Goal: Communication & Community: Connect with others

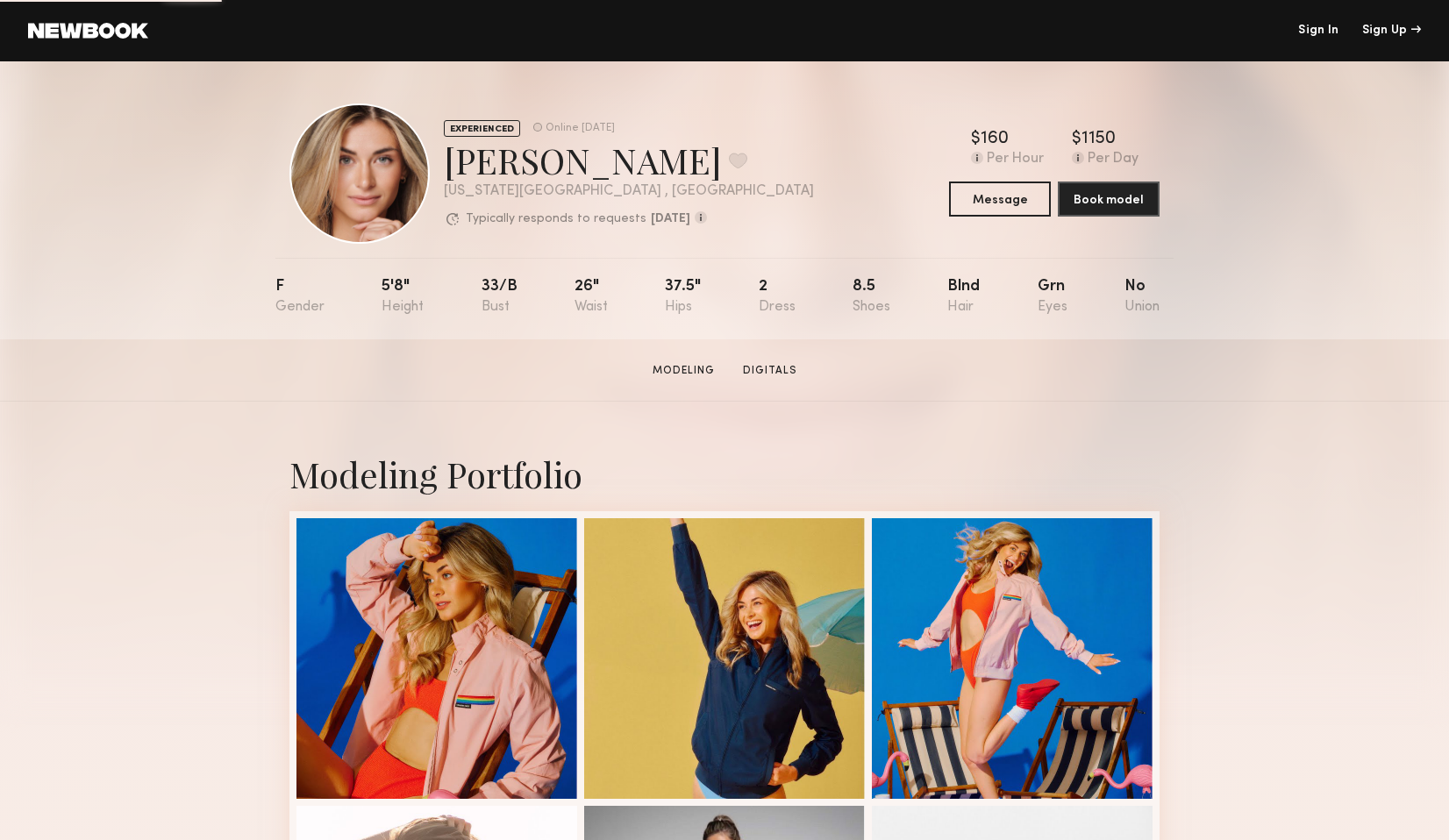
click at [1313, 32] on link "Sign In" at bounding box center [1318, 30] width 40 height 12
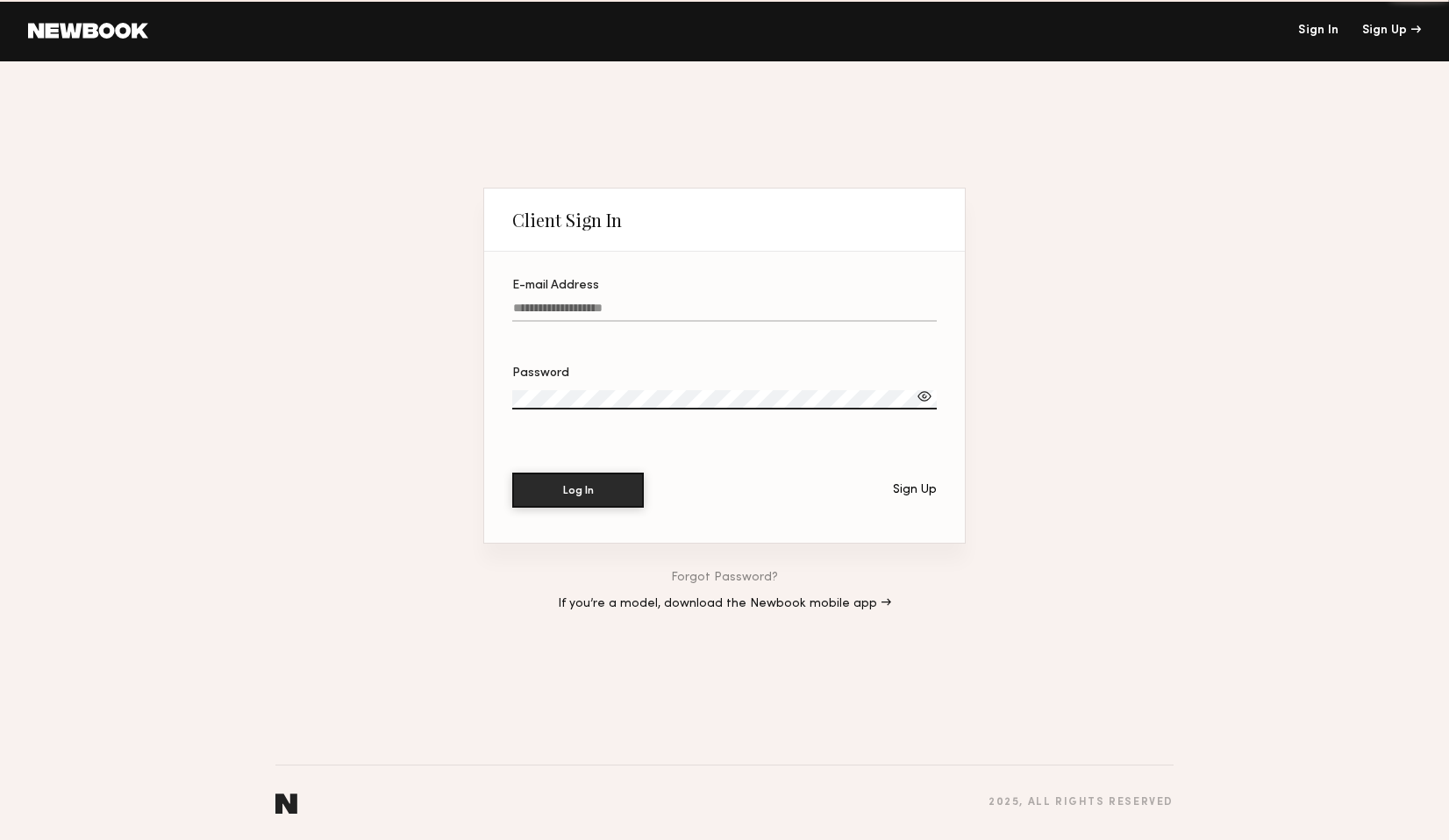
type input "**********"
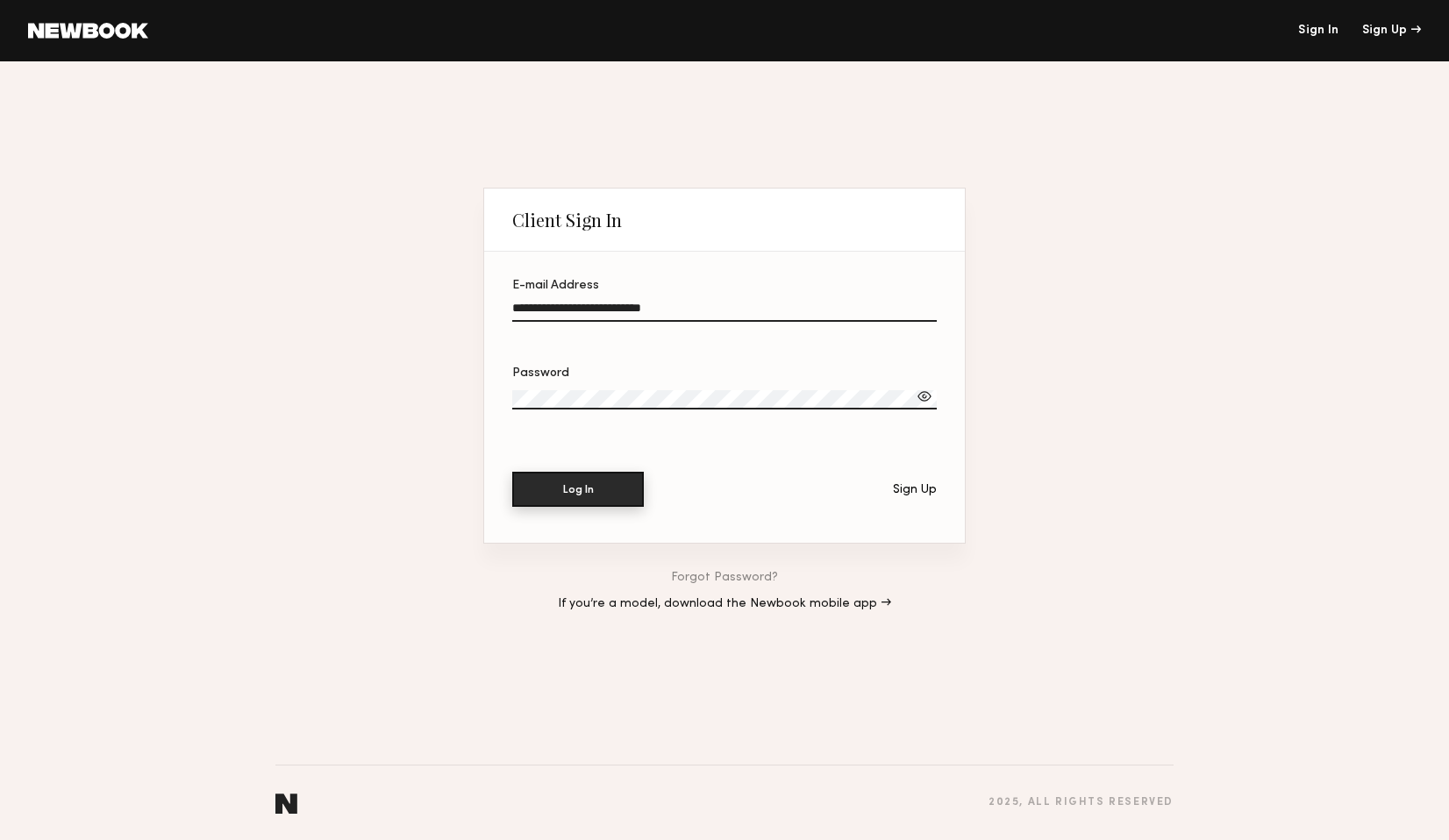
click at [577, 501] on button "Log In" at bounding box center [578, 490] width 132 height 35
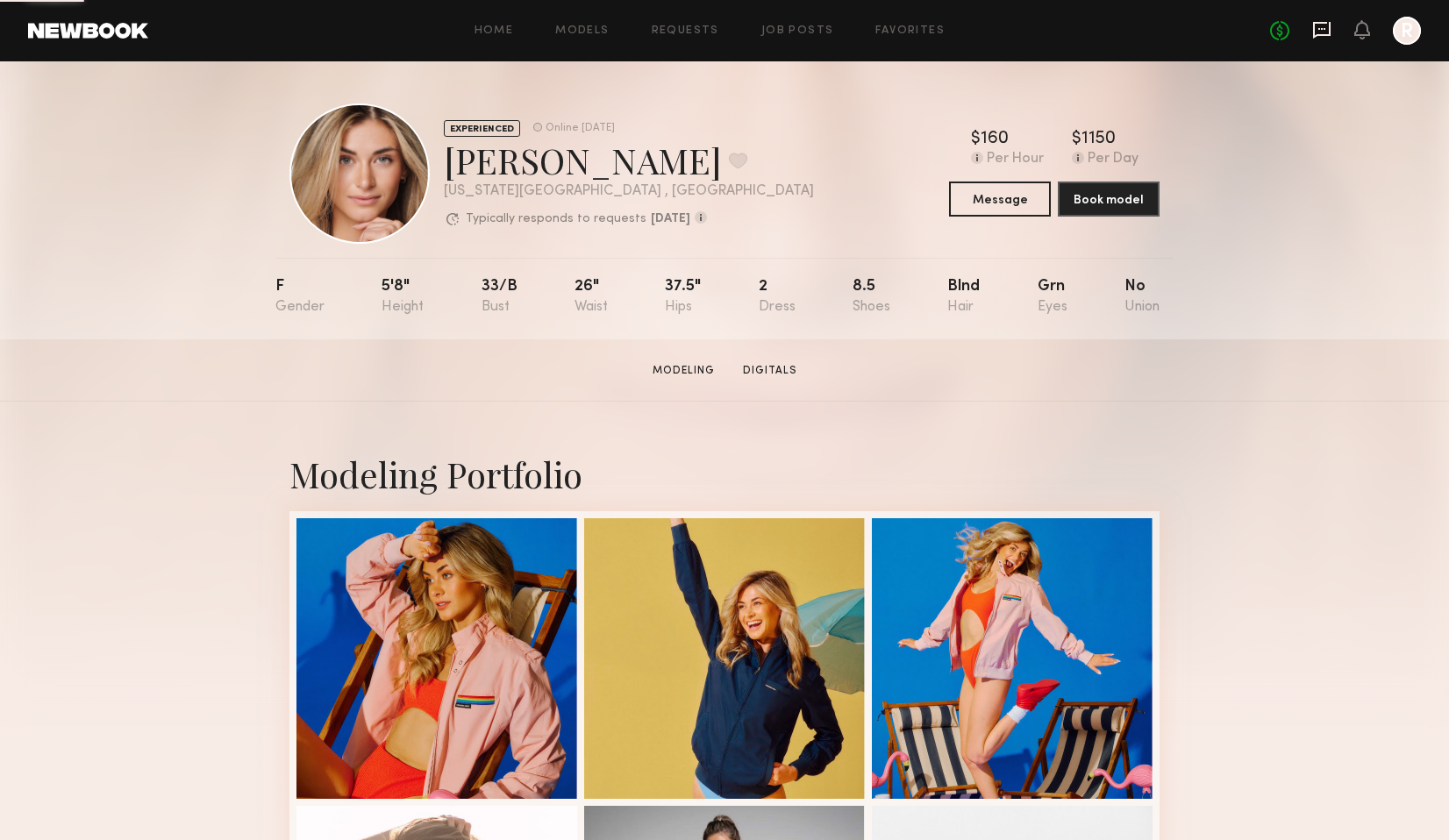
click at [1328, 29] on icon at bounding box center [1322, 30] width 20 height 20
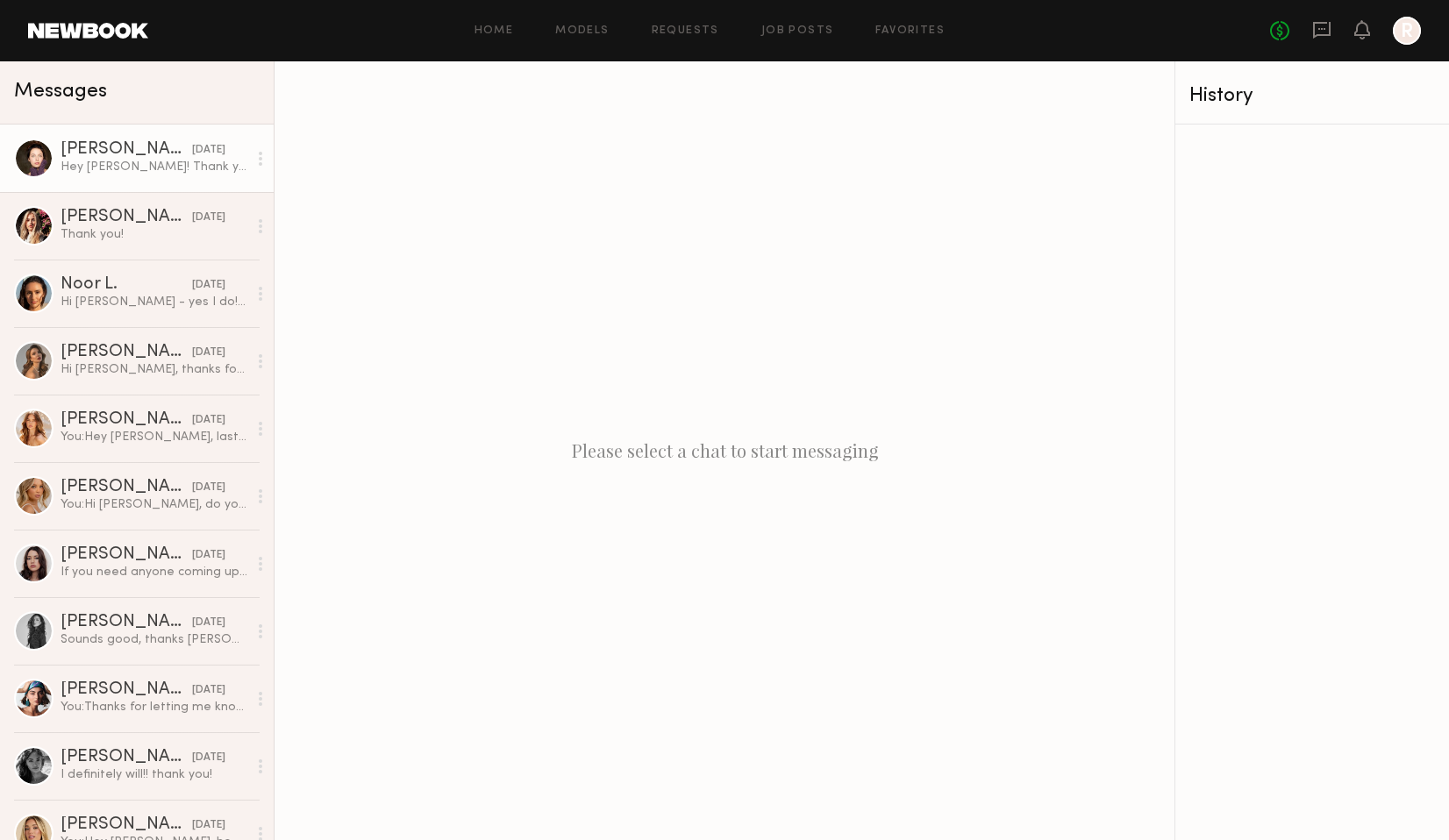
click at [127, 171] on div "Hey Ryan! Thank you for reaching out, I’m interested! How long would the shoot …" at bounding box center [154, 166] width 187 height 17
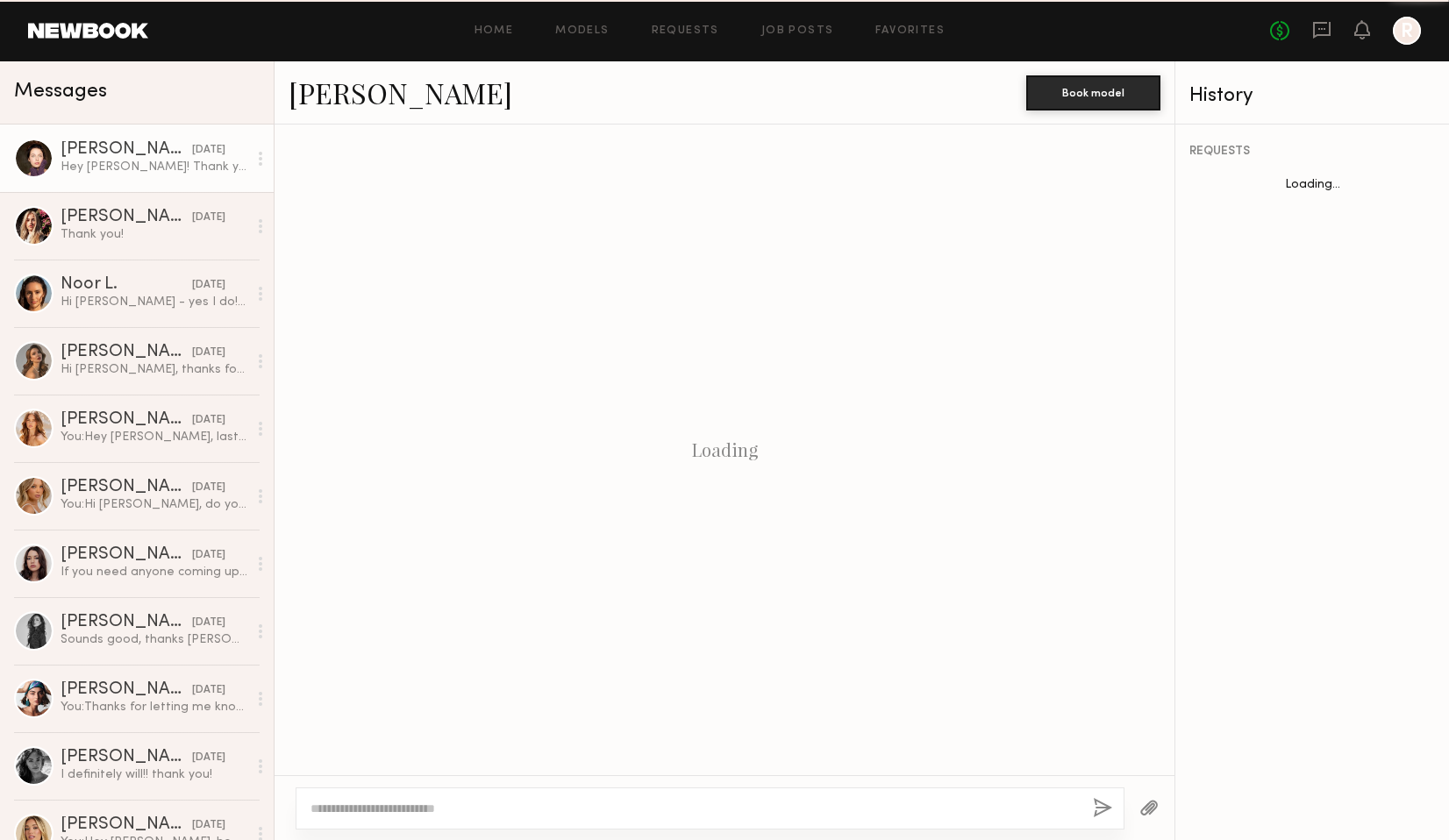
scroll to position [236, 0]
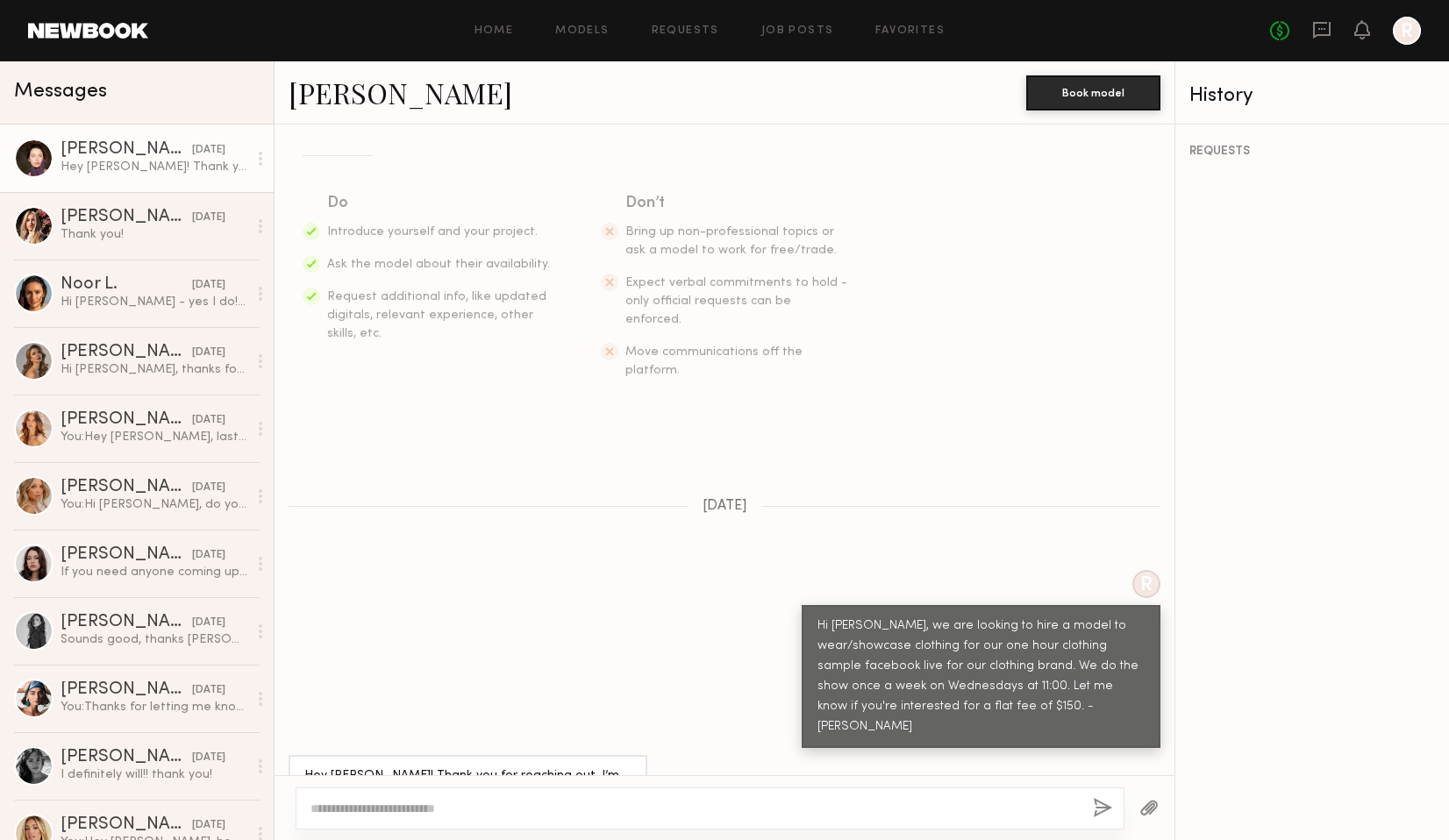
click at [302, 111] on div "Scarlett B. Book model" at bounding box center [724, 92] width 900 height 63
click at [322, 105] on link "[PERSON_NAME]" at bounding box center [399, 92] width 223 height 37
click at [105, 224] on div "[PERSON_NAME]" at bounding box center [127, 217] width 132 height 18
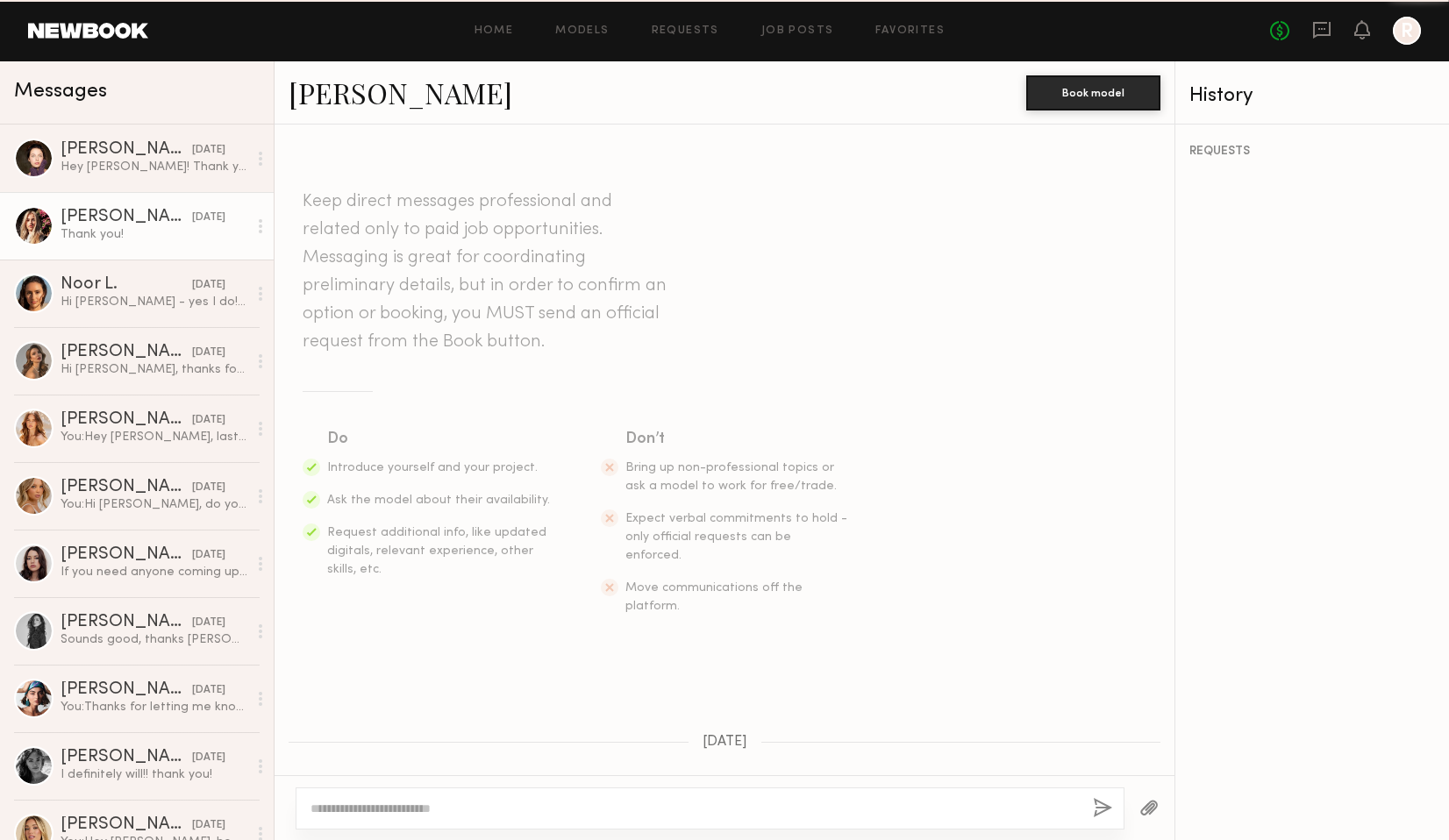
scroll to position [952, 0]
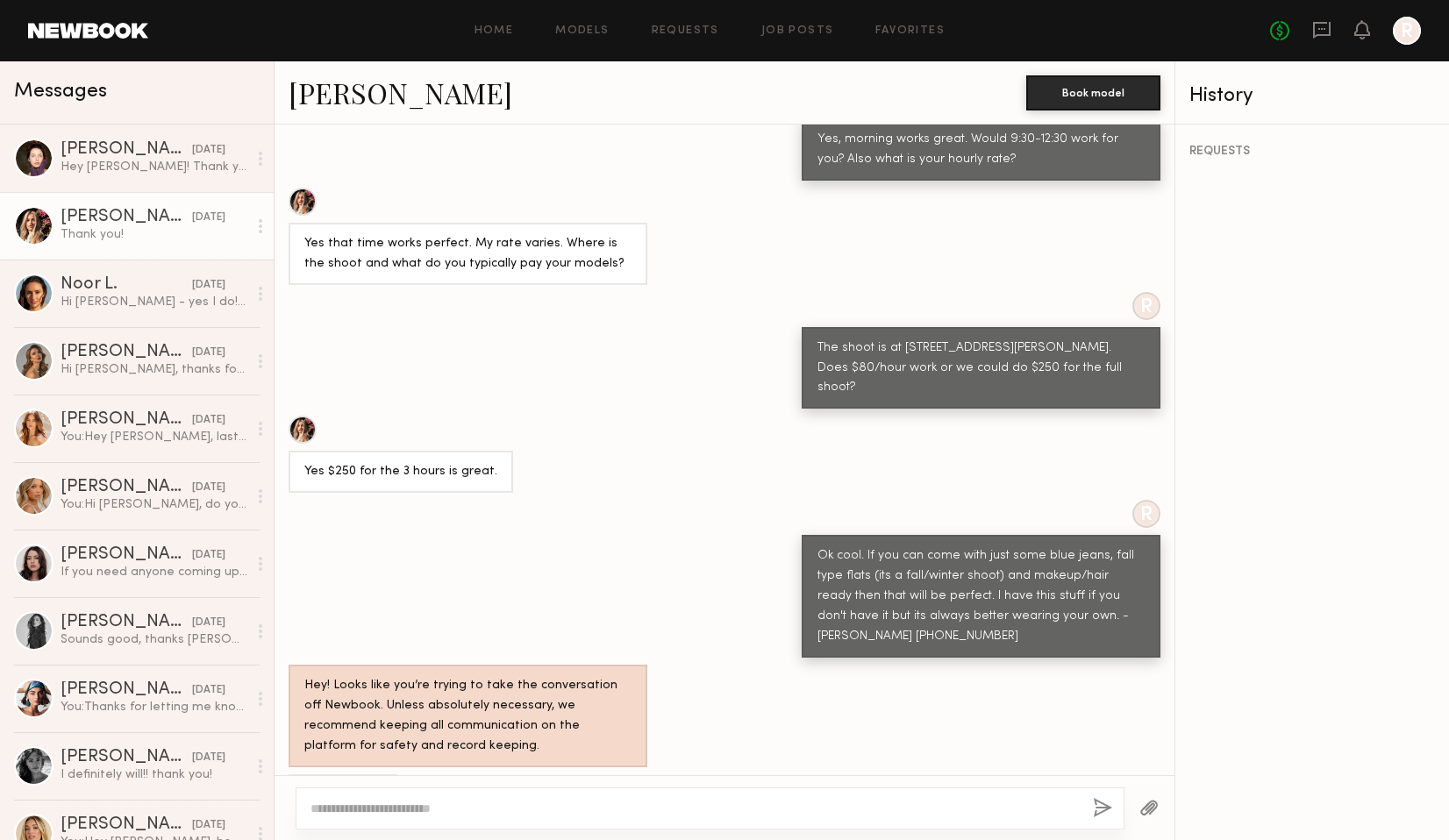
click at [320, 101] on link "[PERSON_NAME]" at bounding box center [399, 92] width 223 height 37
click at [166, 282] on div "Noor L." at bounding box center [127, 285] width 132 height 18
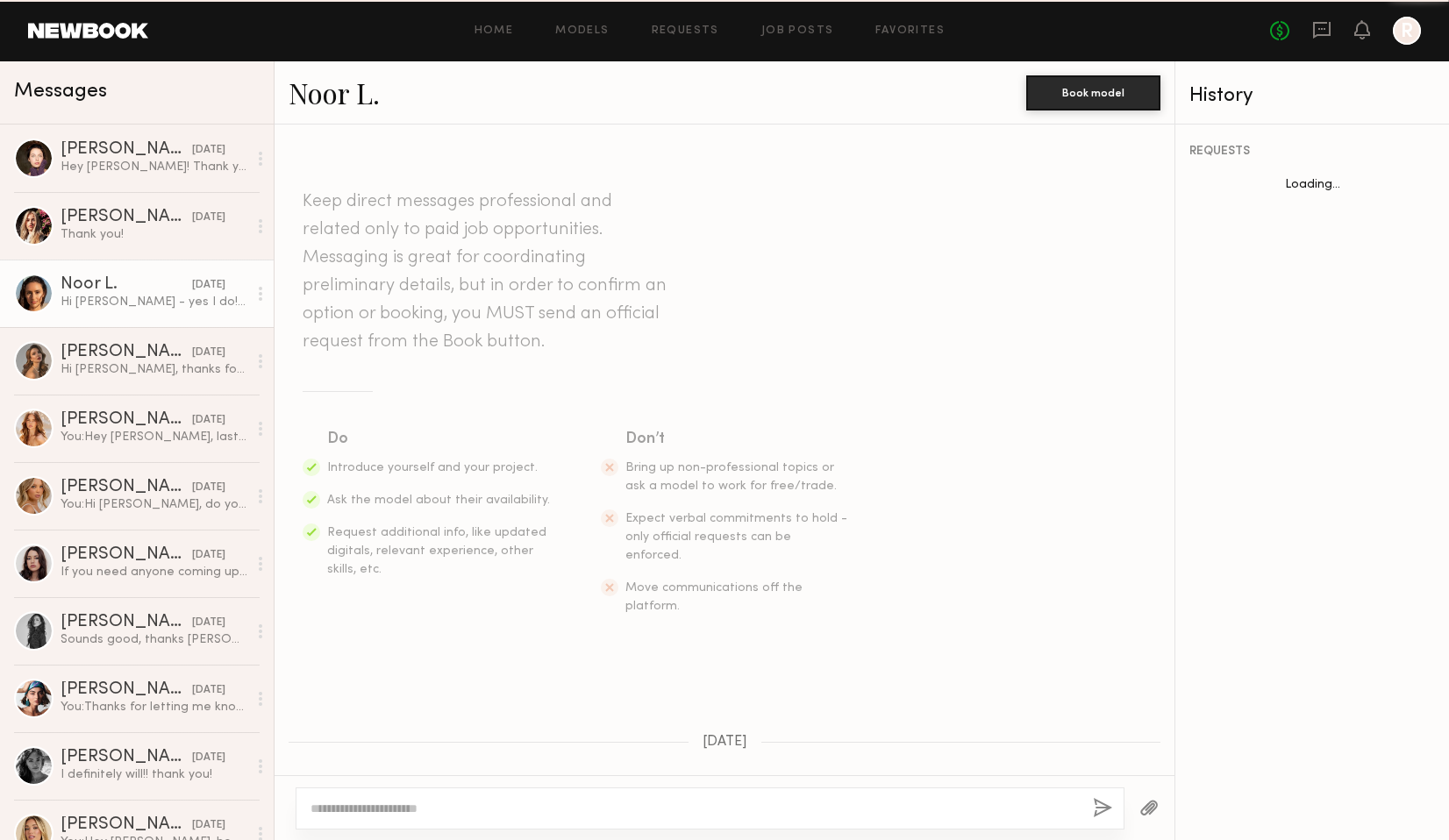
scroll to position [176, 0]
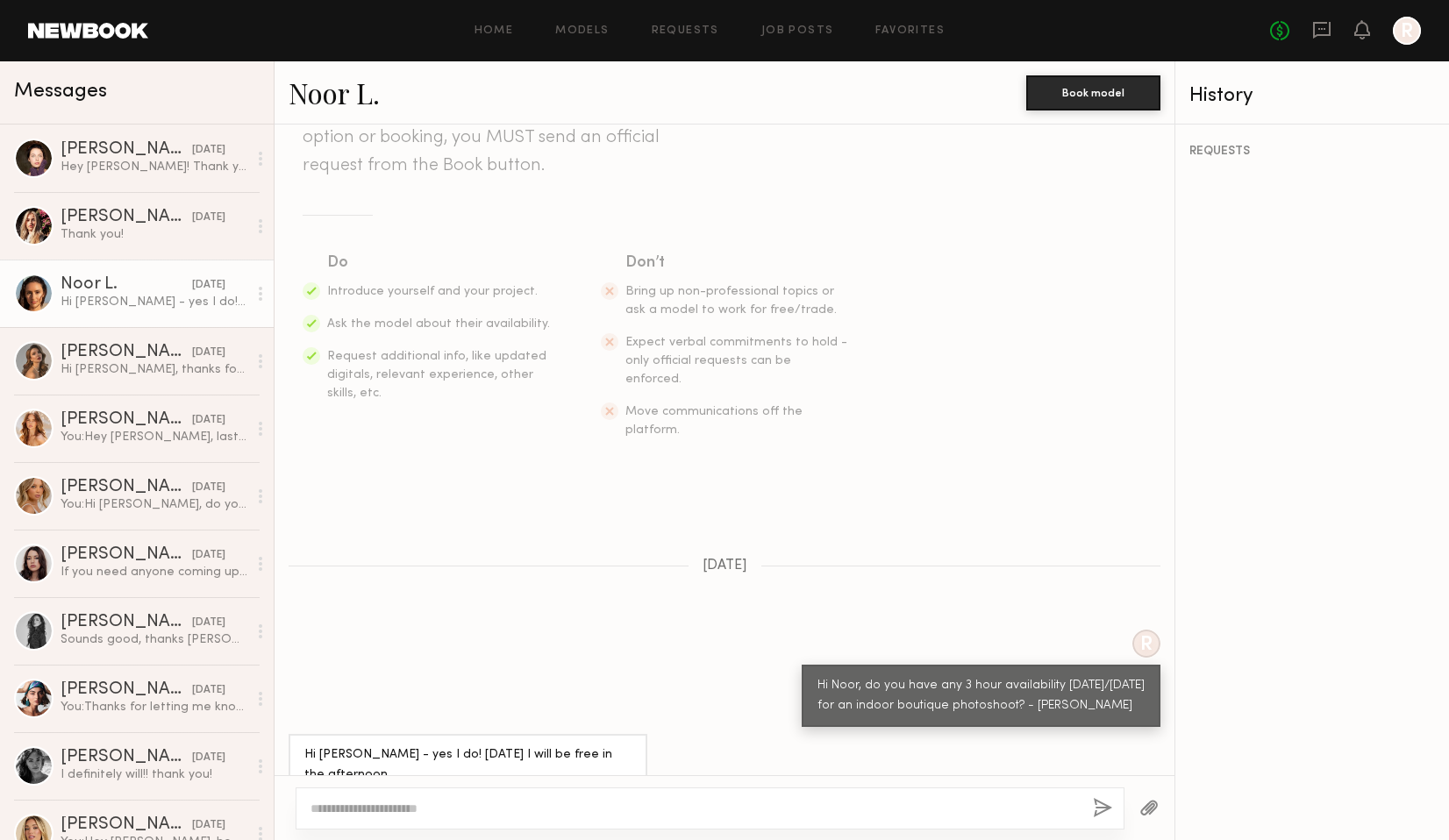
click at [350, 92] on link "Noor L." at bounding box center [333, 92] width 91 height 37
click at [443, 827] on div at bounding box center [710, 809] width 829 height 42
click at [420, 812] on textarea at bounding box center [694, 809] width 768 height 18
drag, startPoint x: 723, startPoint y: 814, endPoint x: 654, endPoint y: 811, distance: 69.1
click at [654, 811] on textarea "**********" at bounding box center [694, 809] width 768 height 18
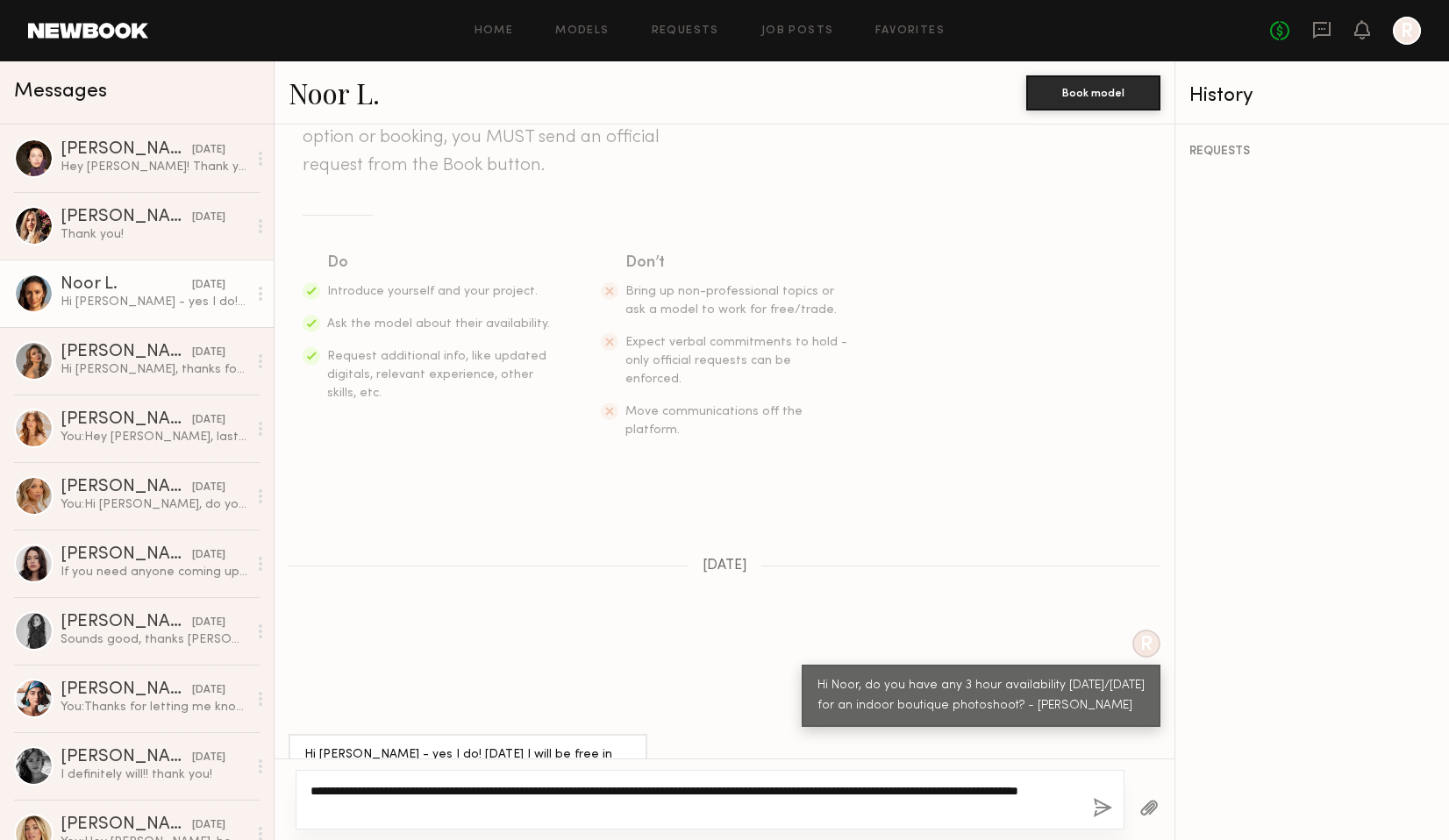
type textarea "**********"
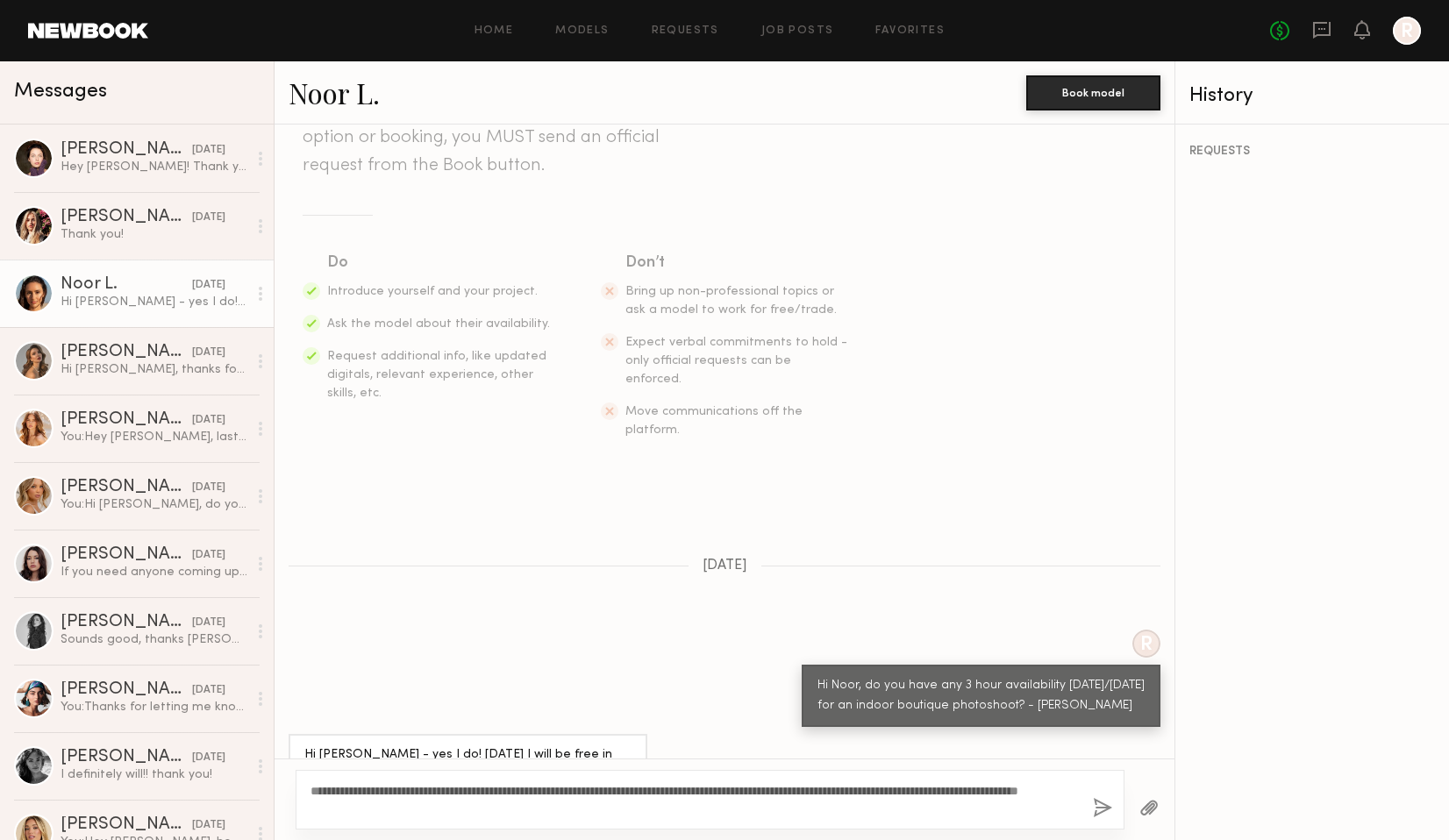
click at [1104, 807] on button "button" at bounding box center [1103, 810] width 20 height 22
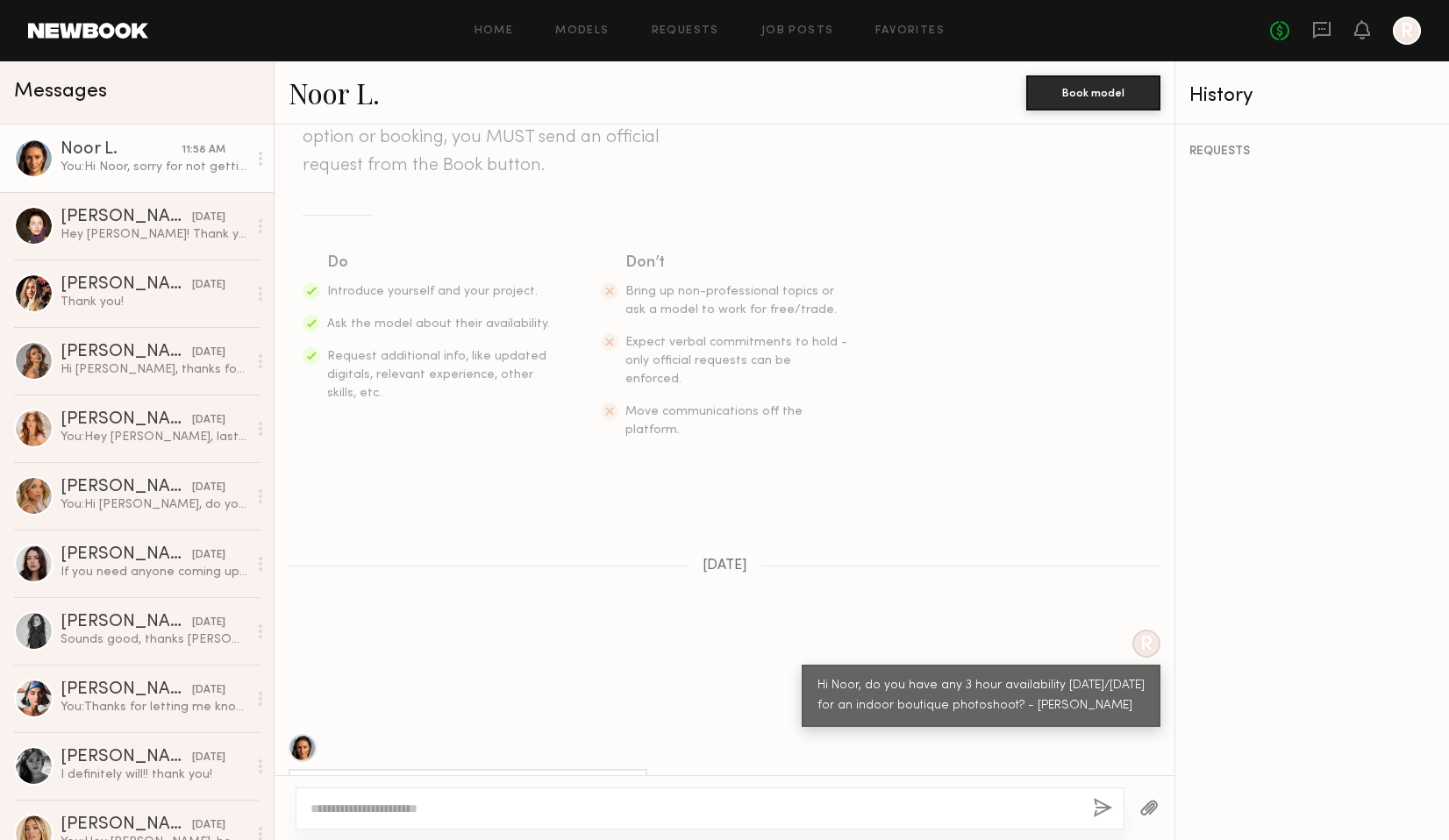
scroll to position [567, 0]
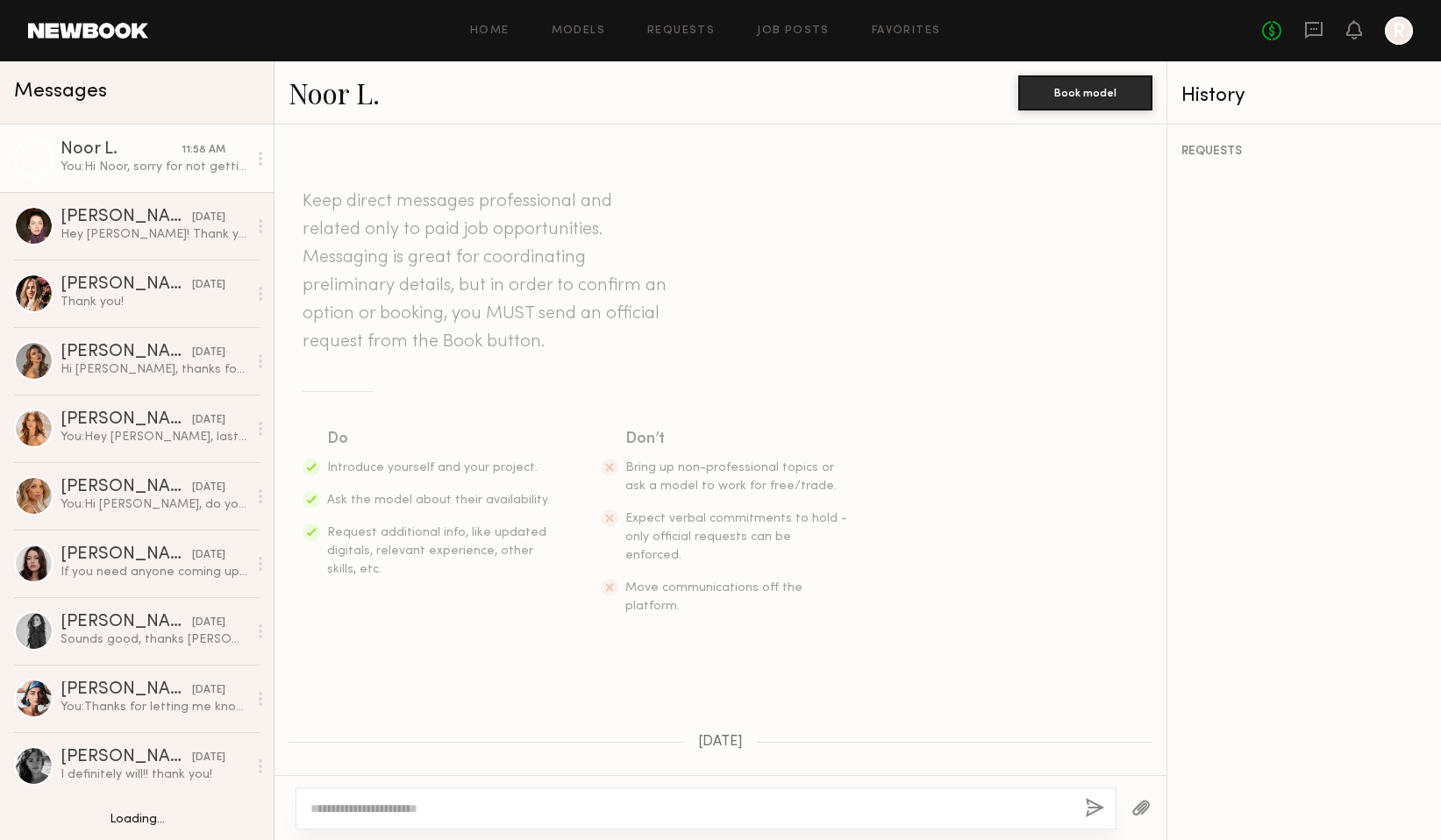
scroll to position [434, 0]
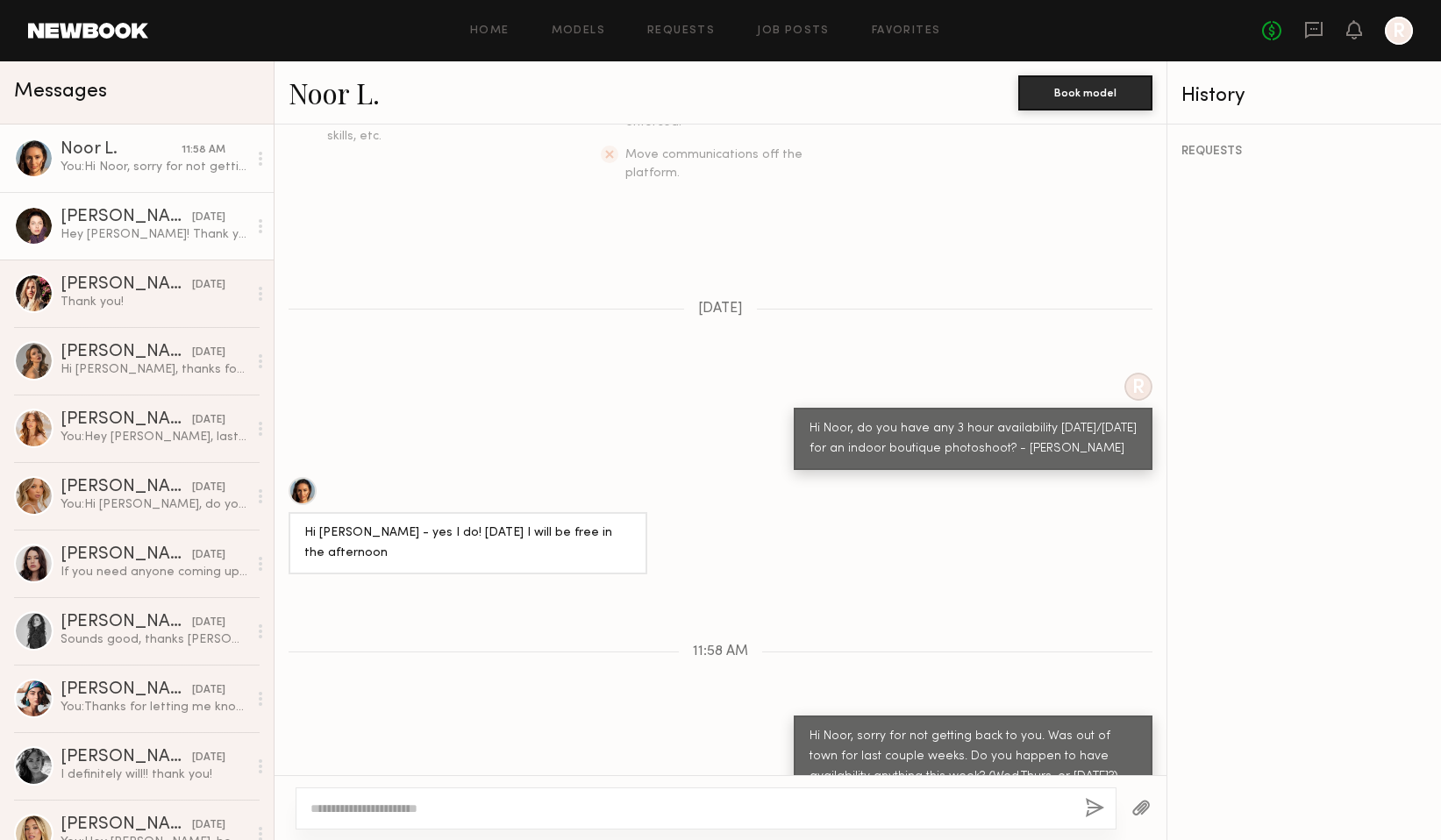
click at [153, 234] on div "Hey [PERSON_NAME]! Thank you for reaching out, I’m interested! How long would t…" at bounding box center [154, 234] width 187 height 17
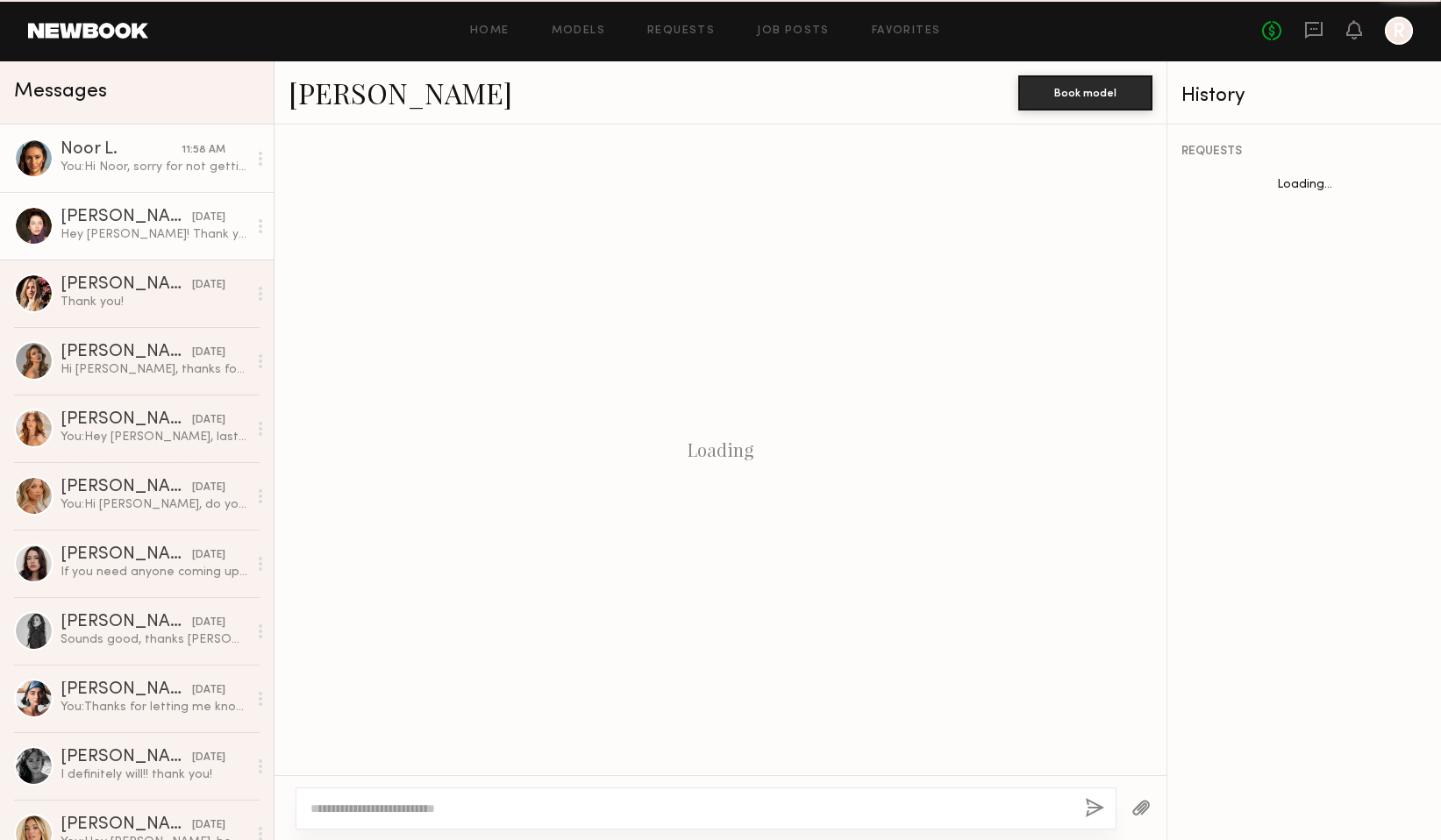
scroll to position [236, 0]
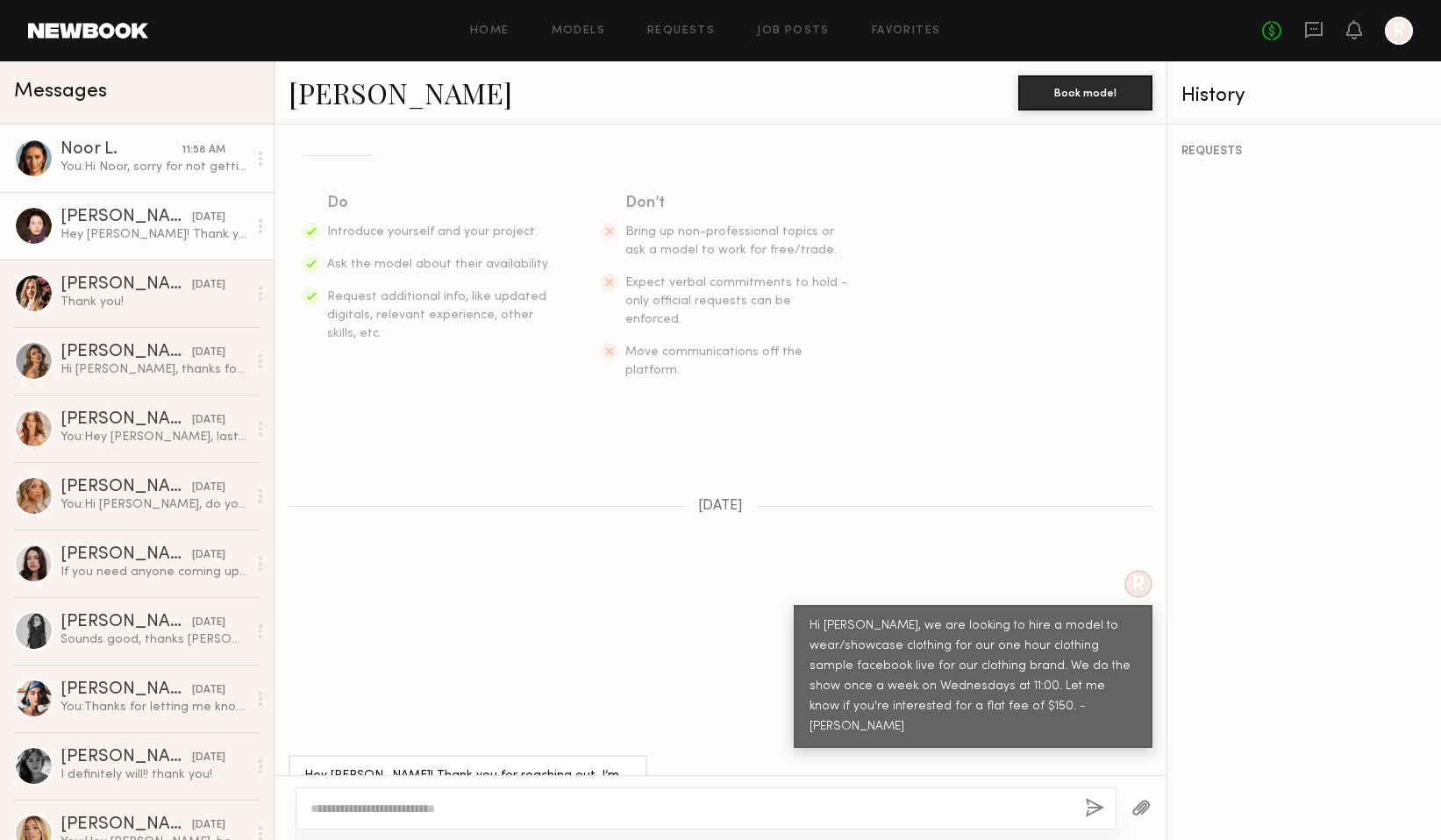
click at [140, 174] on div "You: Hi Noor, sorry for not getting back to you. Was out of town for last coupl…" at bounding box center [154, 166] width 187 height 17
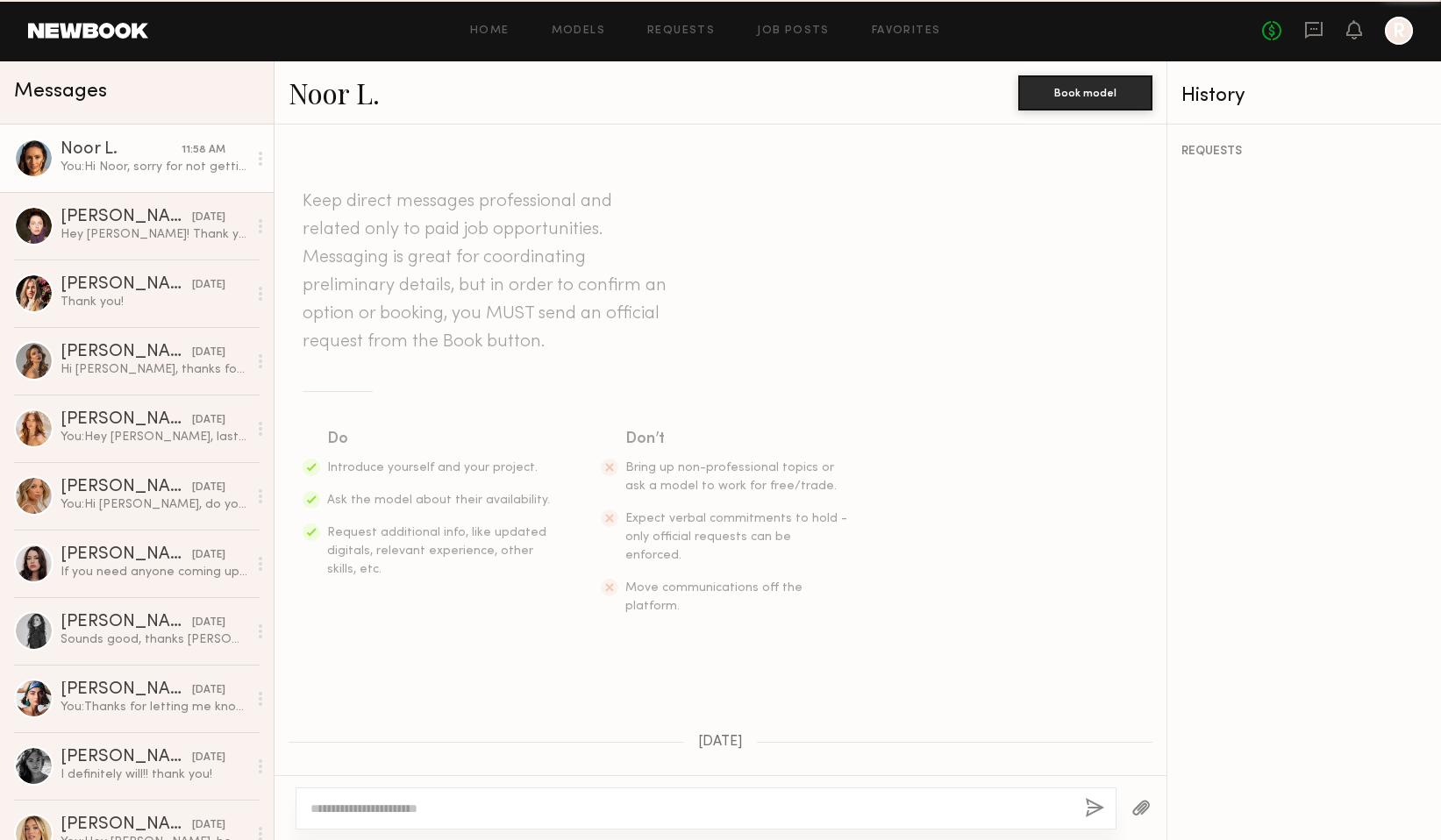
scroll to position [434, 0]
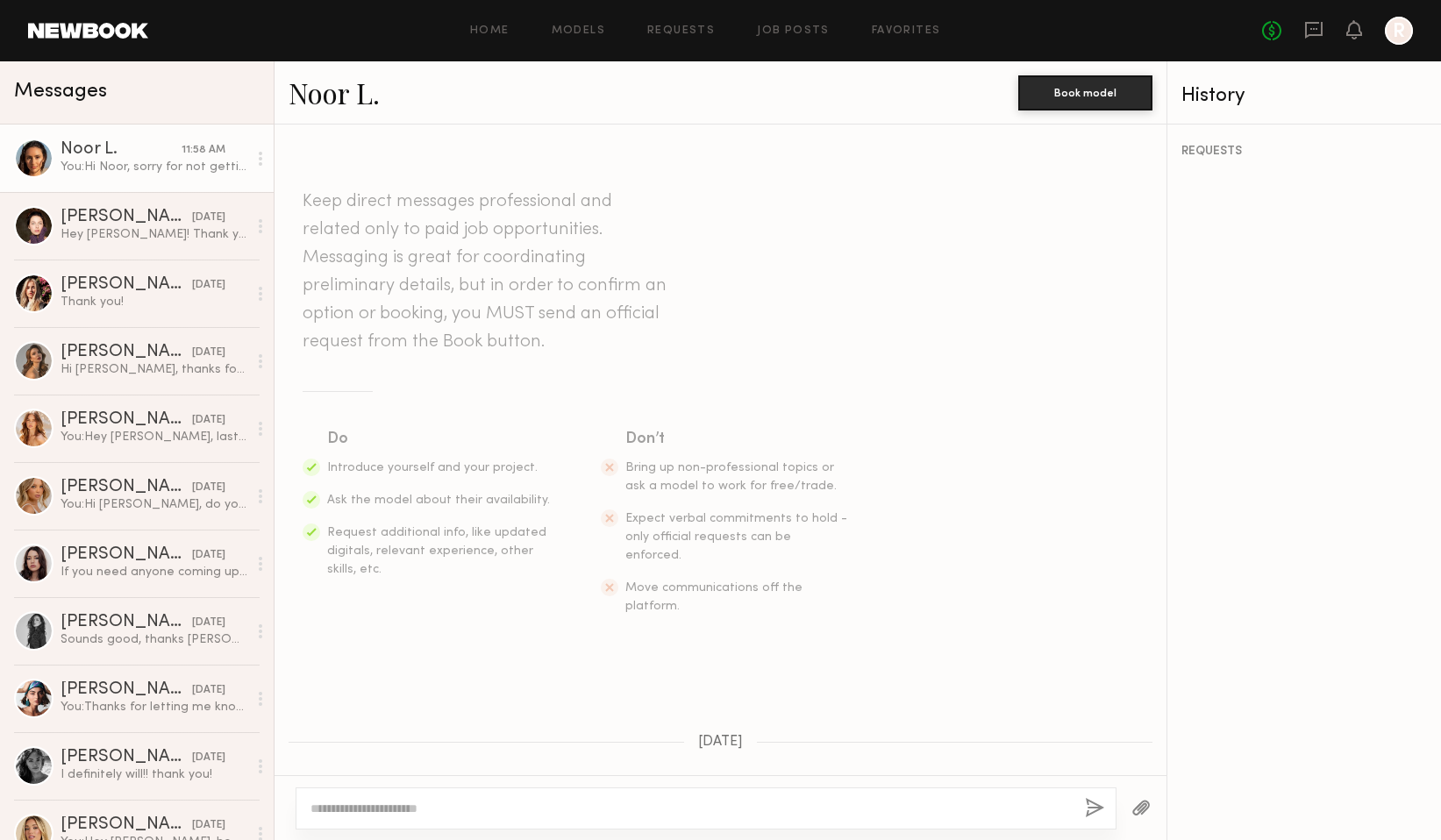
scroll to position [434, 0]
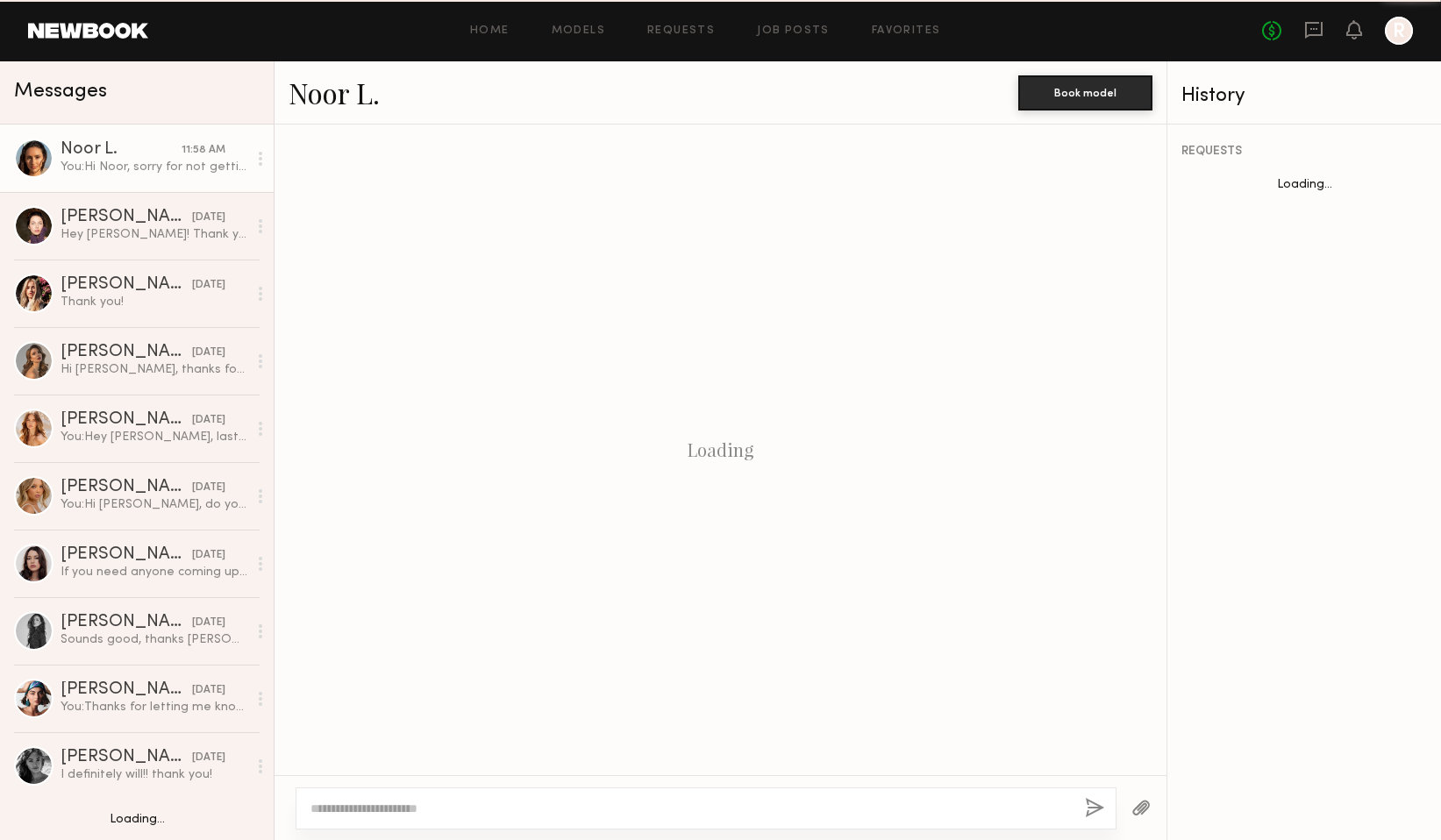
scroll to position [434, 0]
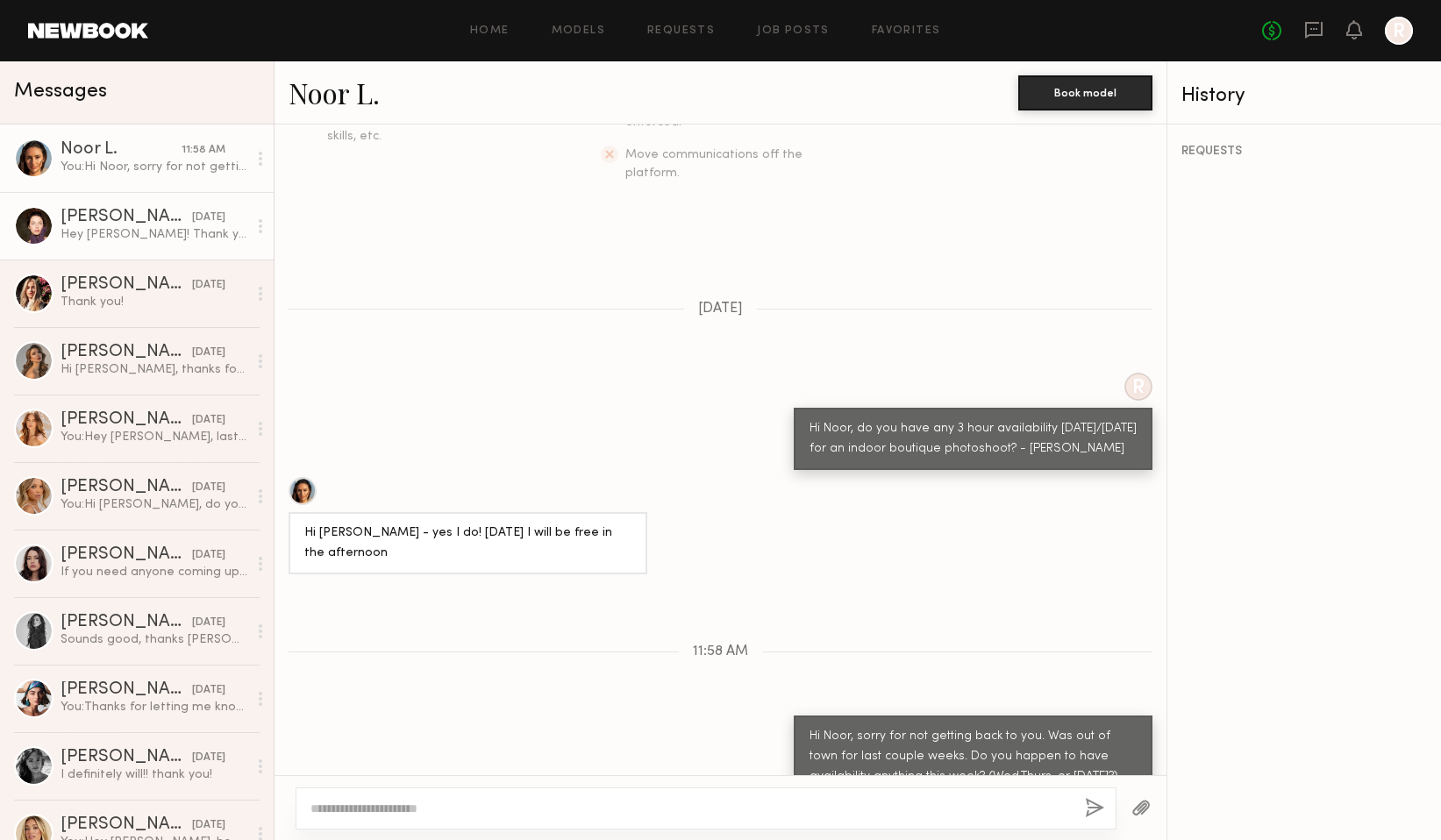
click at [140, 218] on div "Scarlett B." at bounding box center [127, 217] width 132 height 18
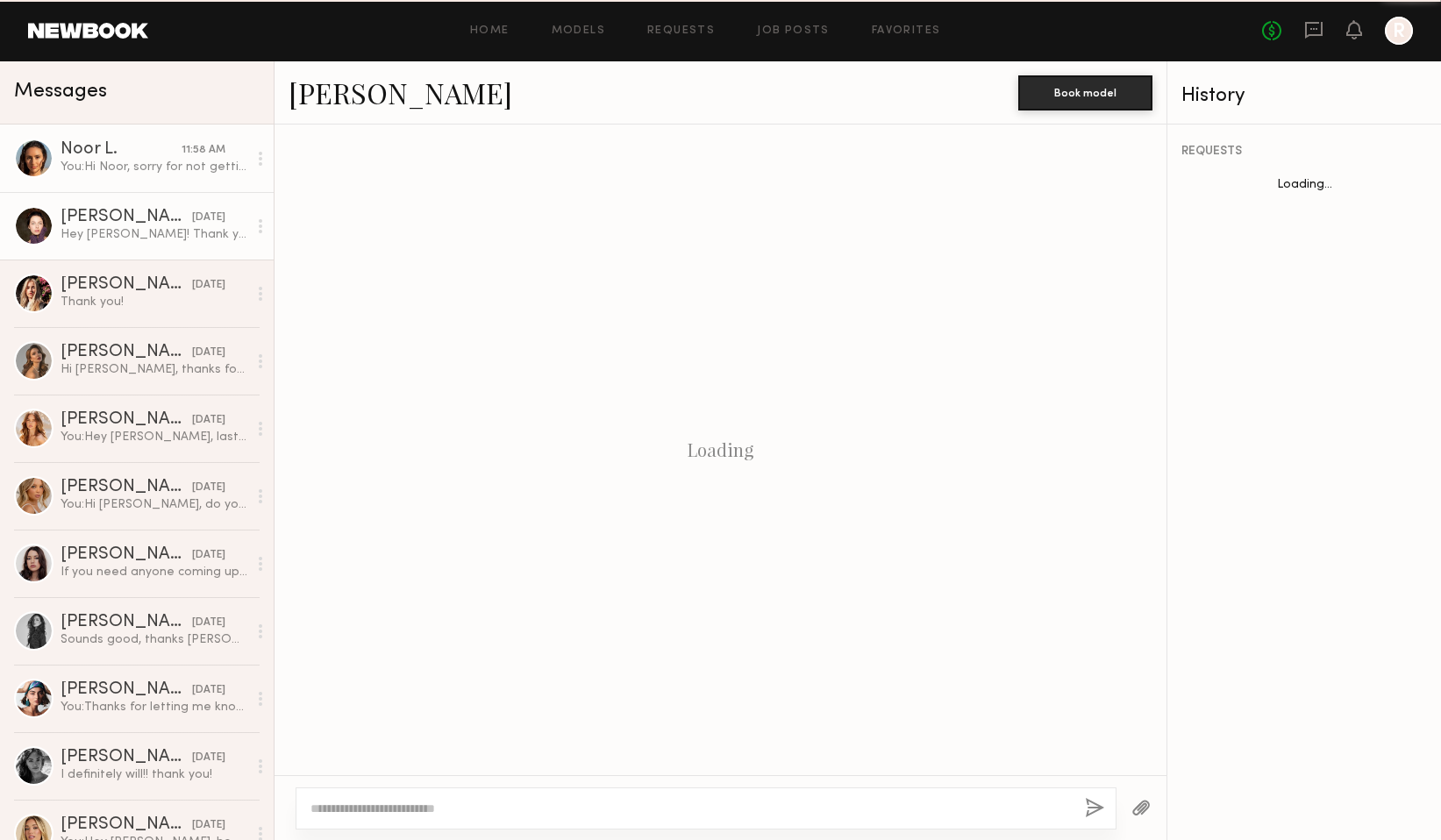
click at [150, 148] on div "Noor L." at bounding box center [121, 150] width 121 height 18
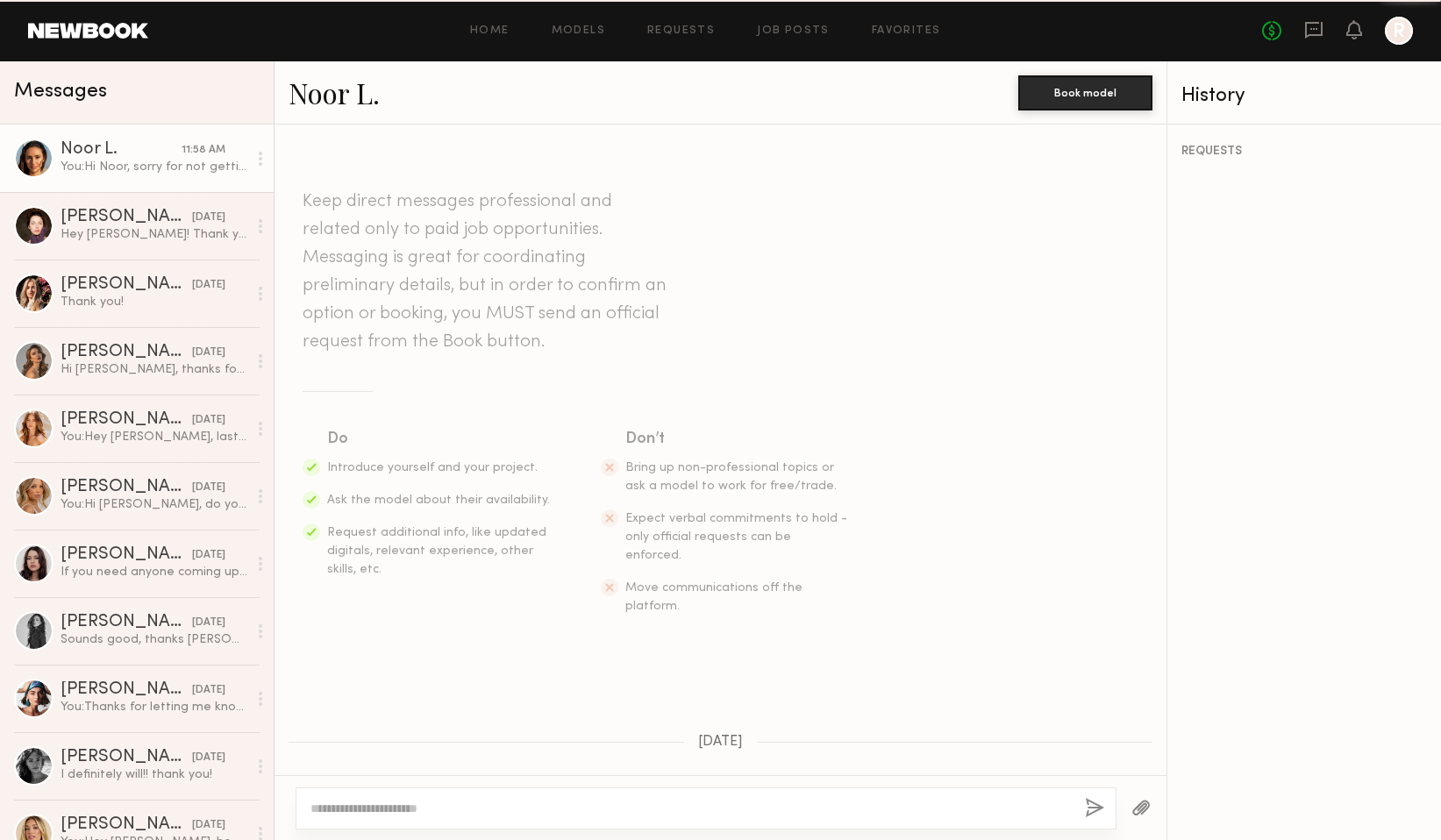
scroll to position [434, 0]
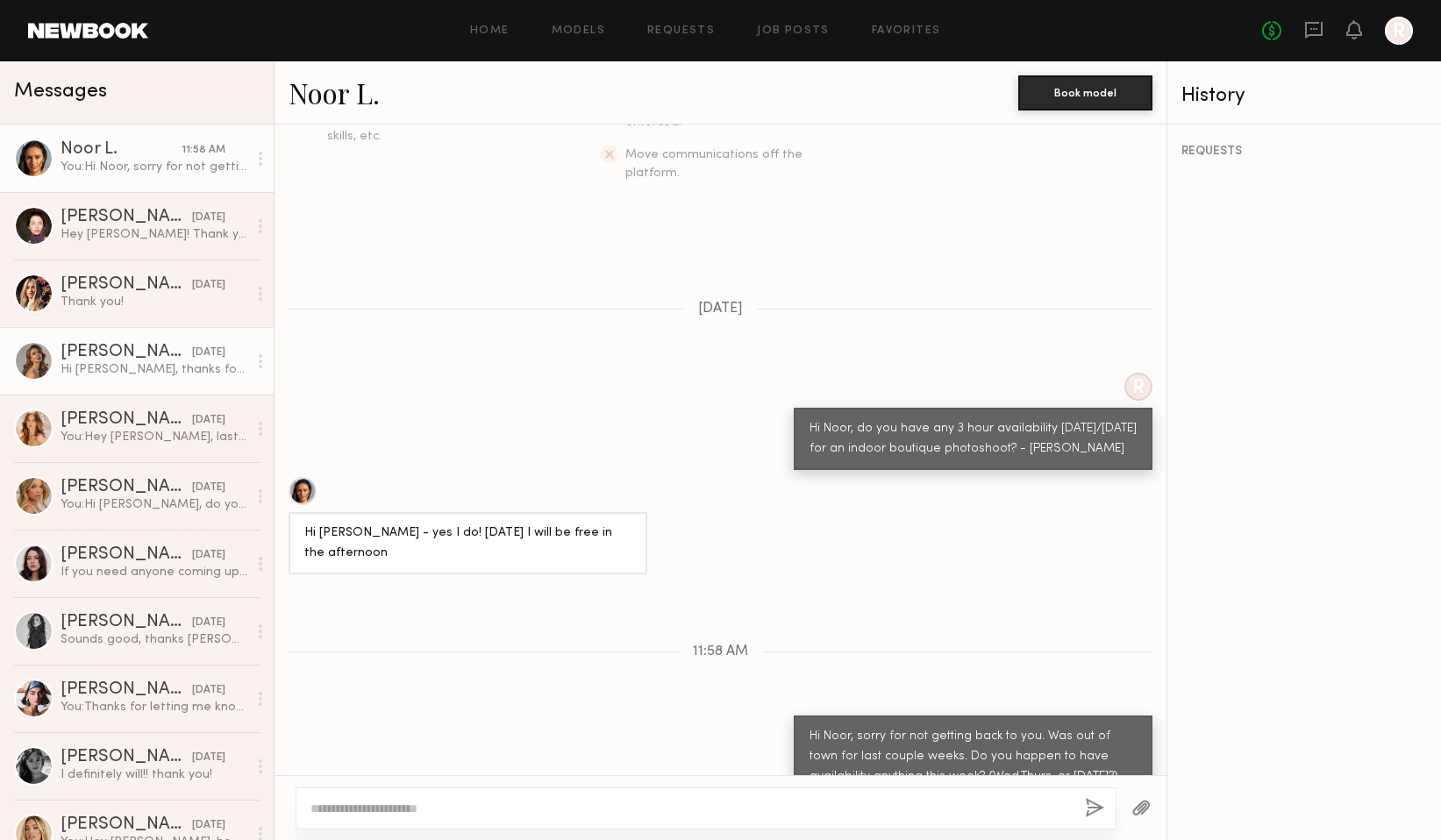
click at [114, 386] on link "Kristina M. 07/31/2025 Hi Ryan, thanks for reaching out! I’m available — could …" at bounding box center [137, 361] width 273 height 68
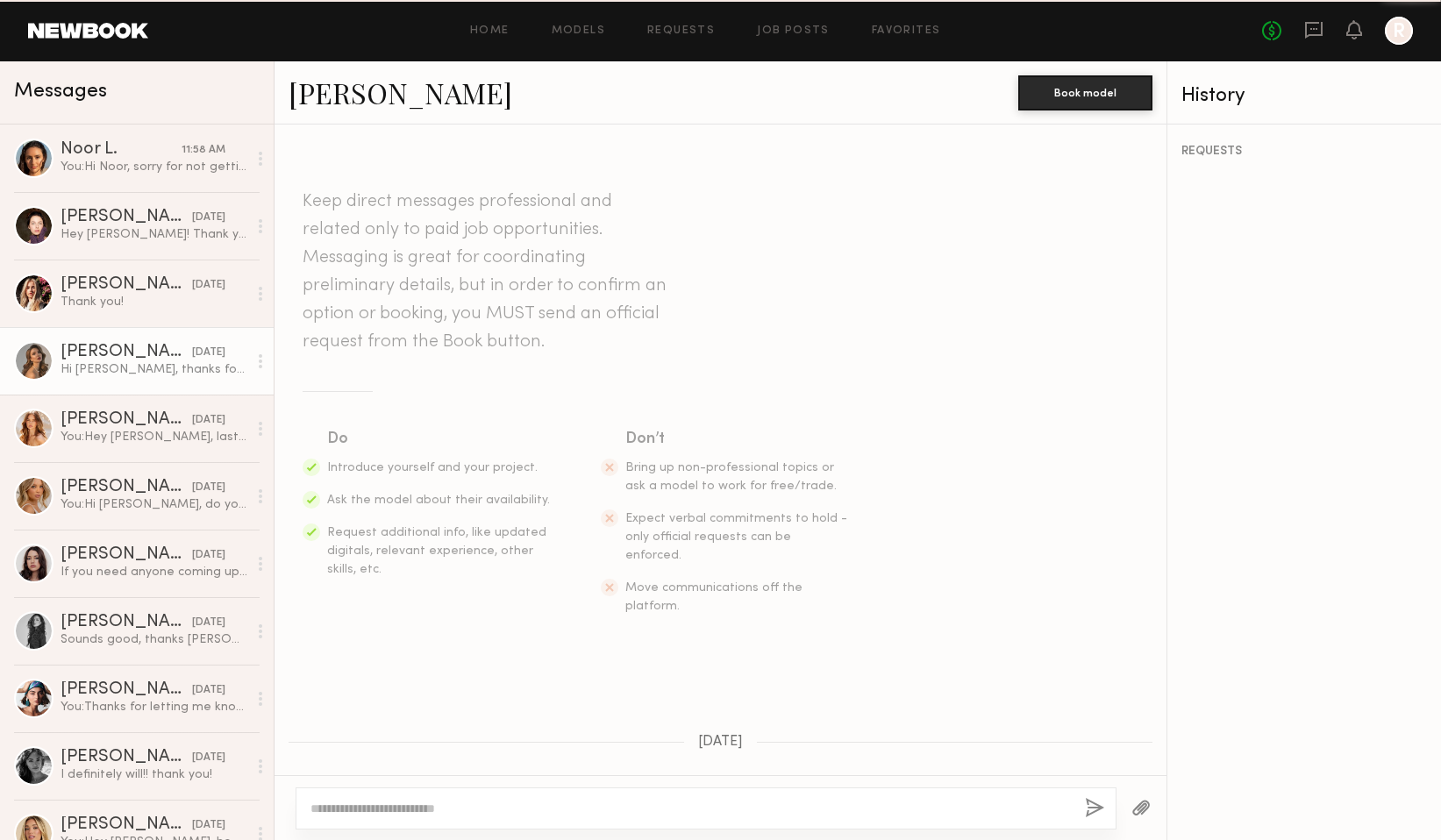
scroll to position [197, 0]
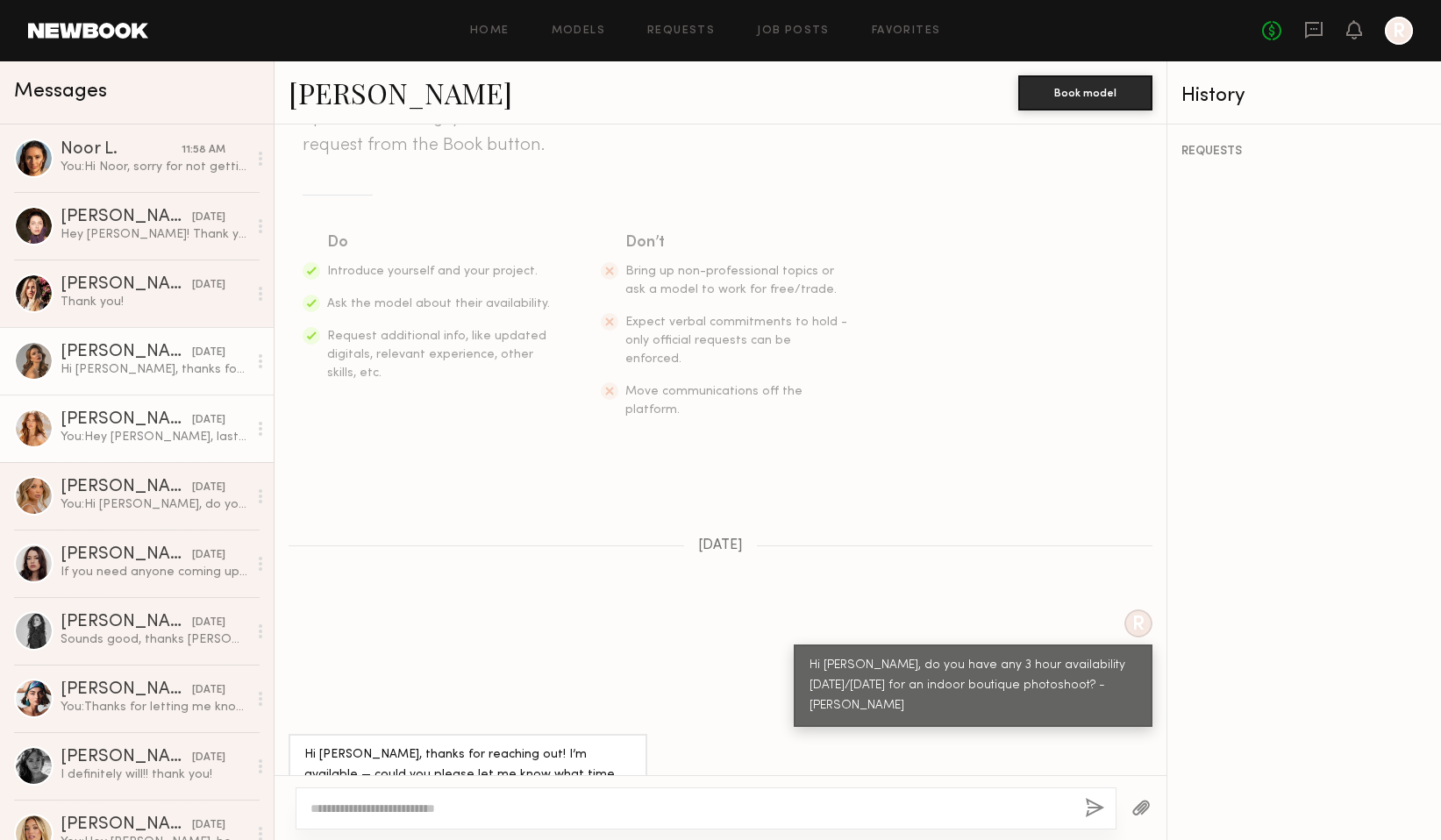
click at [114, 415] on div "[PERSON_NAME]" at bounding box center [127, 420] width 132 height 18
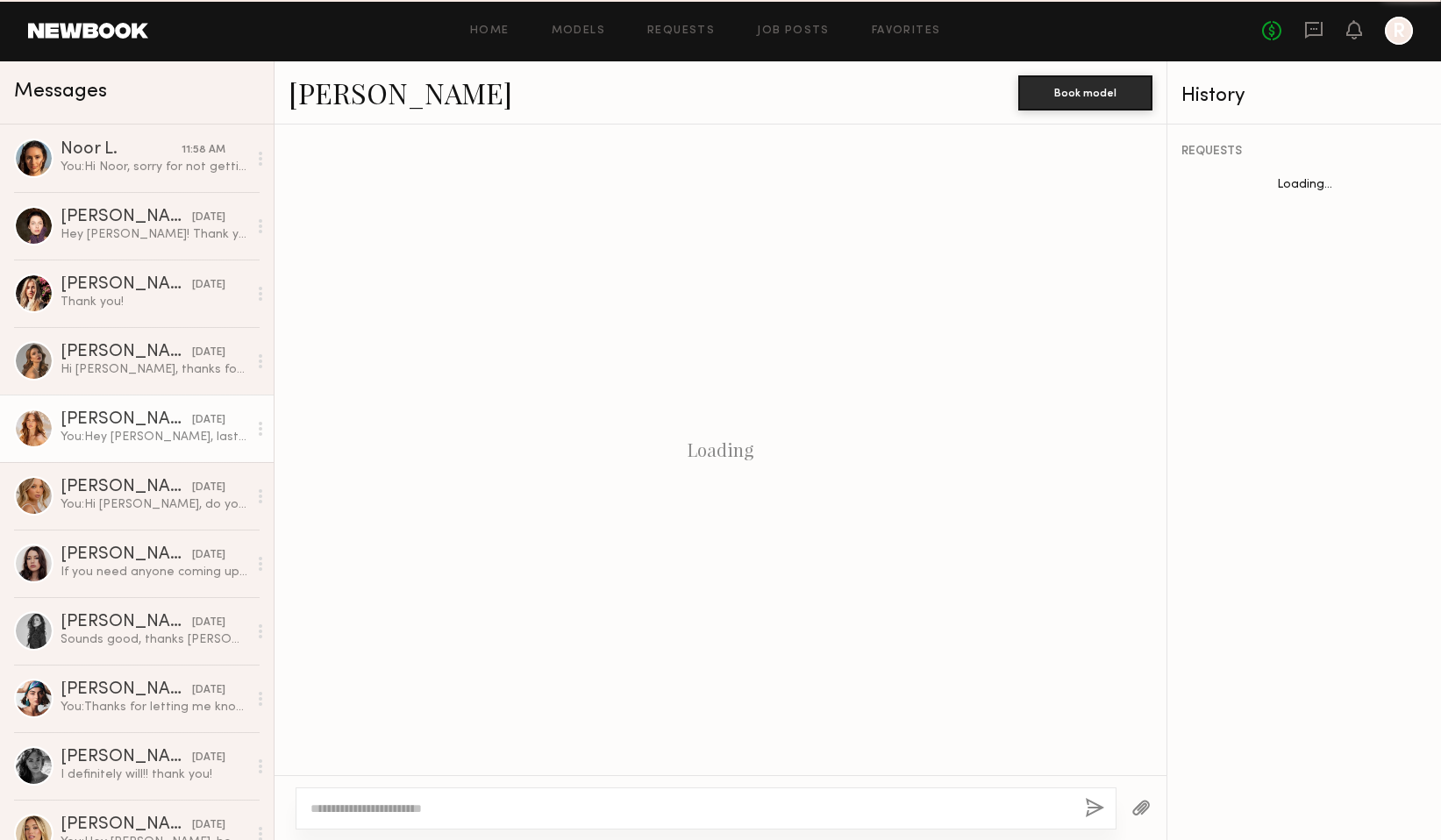
scroll to position [567, 0]
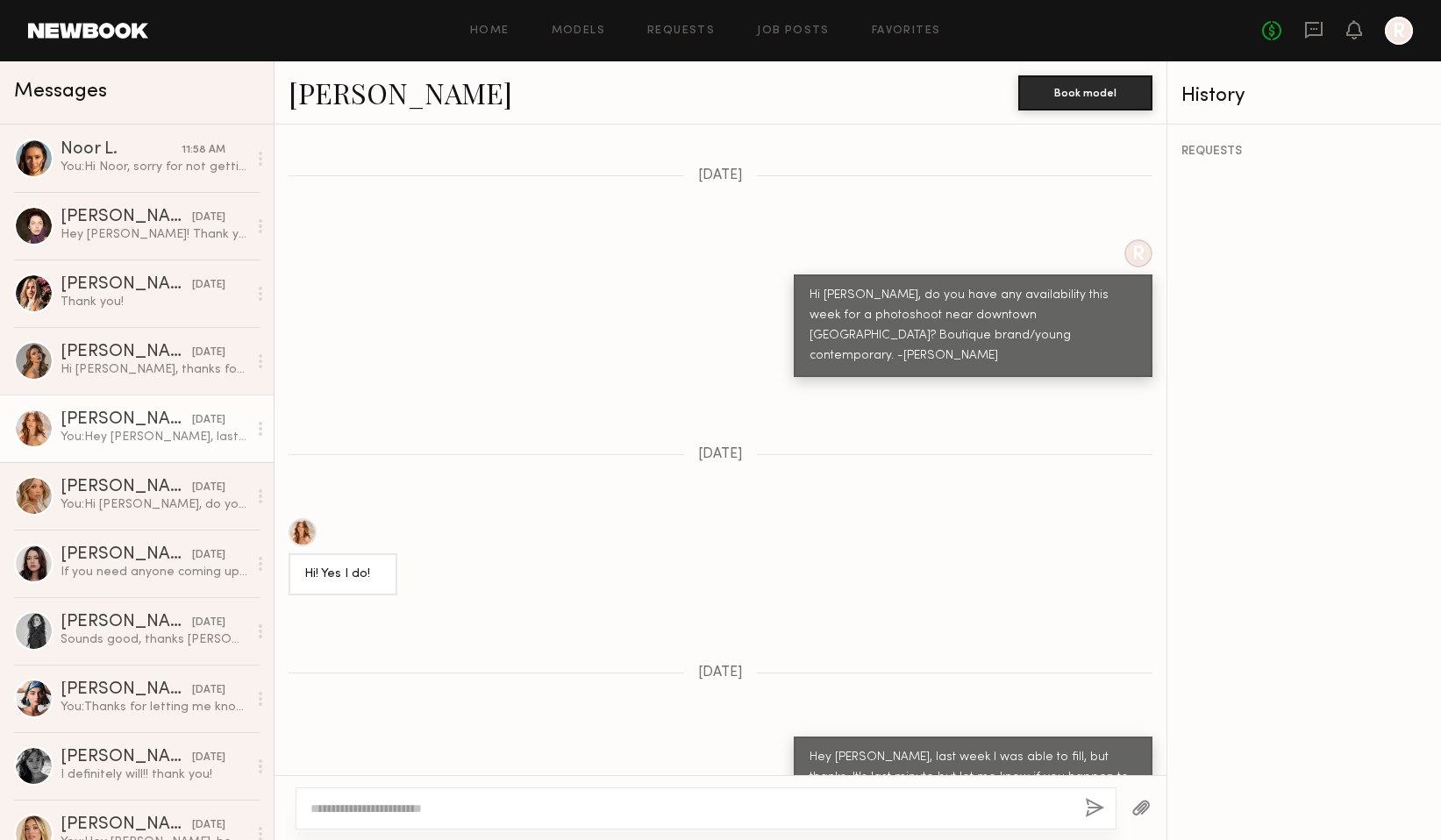
click at [368, 807] on textarea at bounding box center [690, 809] width 760 height 18
click at [328, 99] on link "[PERSON_NAME]" at bounding box center [399, 92] width 223 height 37
click at [674, 808] on textarea "**********" at bounding box center [690, 809] width 760 height 18
type textarea "**********"
click at [115, 152] on div "Noor L." at bounding box center [121, 150] width 121 height 18
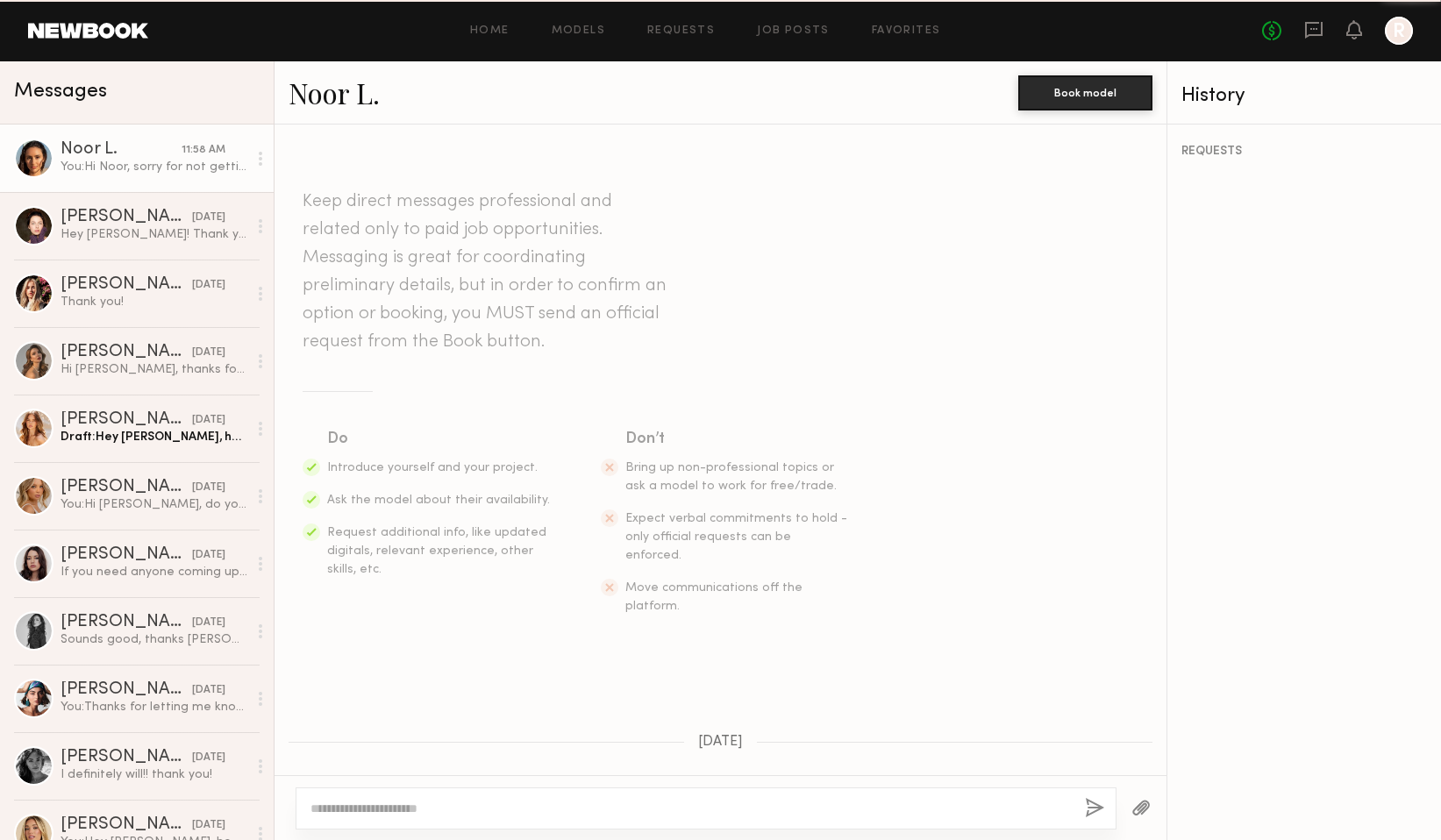
scroll to position [434, 0]
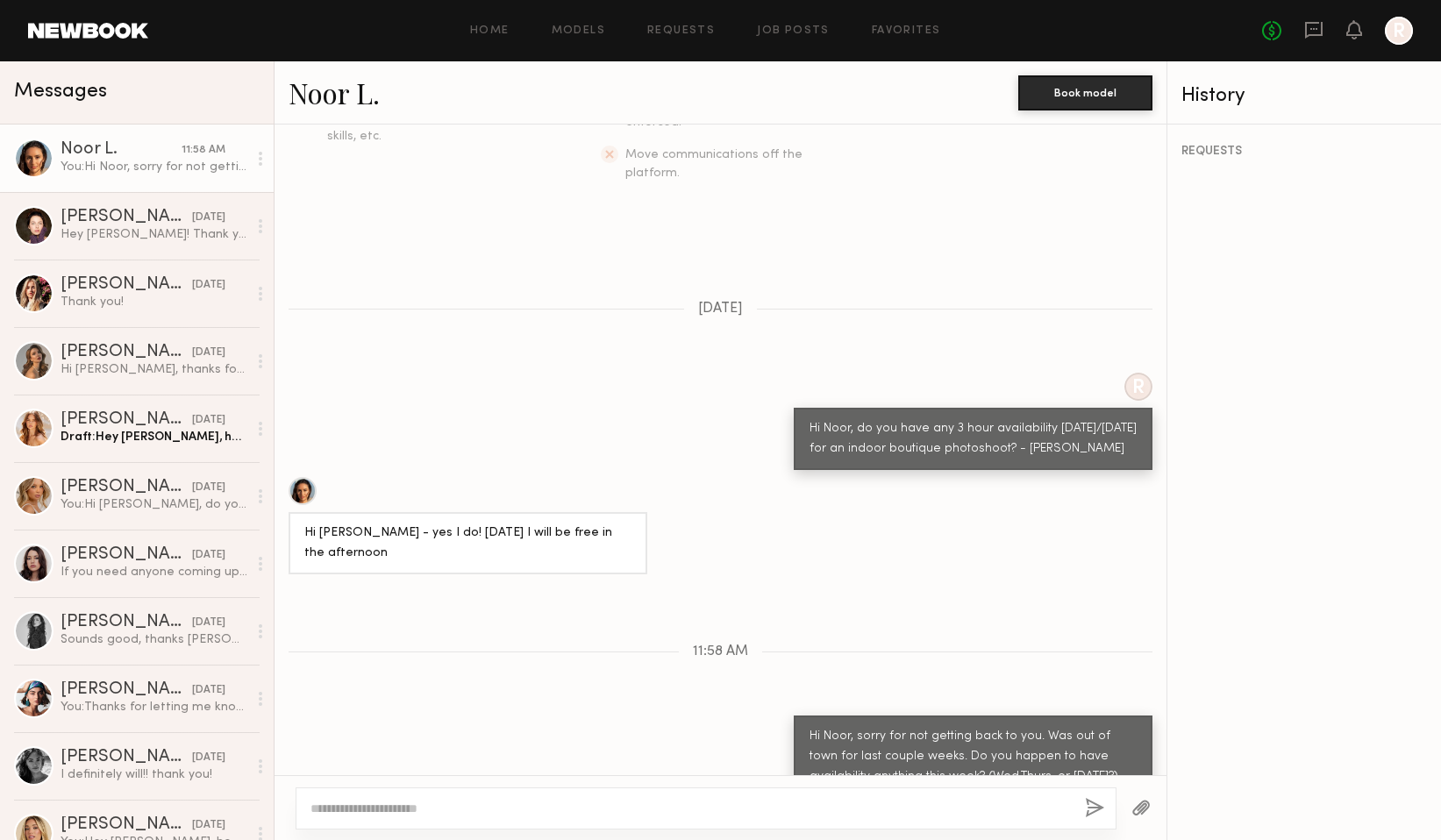
click at [348, 92] on link "Noor L." at bounding box center [333, 92] width 91 height 37
click at [126, 444] on div "Draft: Hey Grace, how are you? Was" at bounding box center [154, 437] width 187 height 17
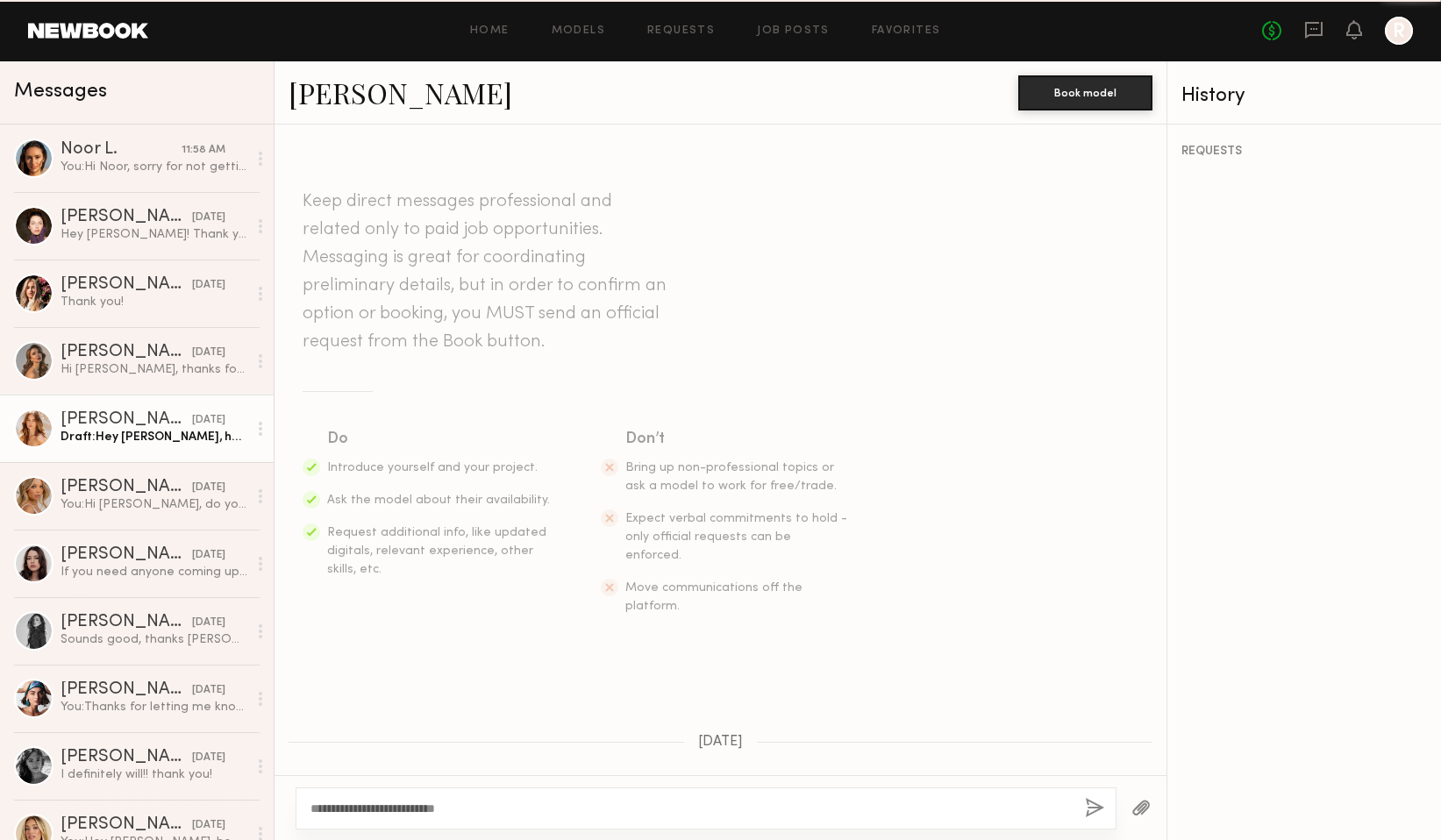
scroll to position [567, 0]
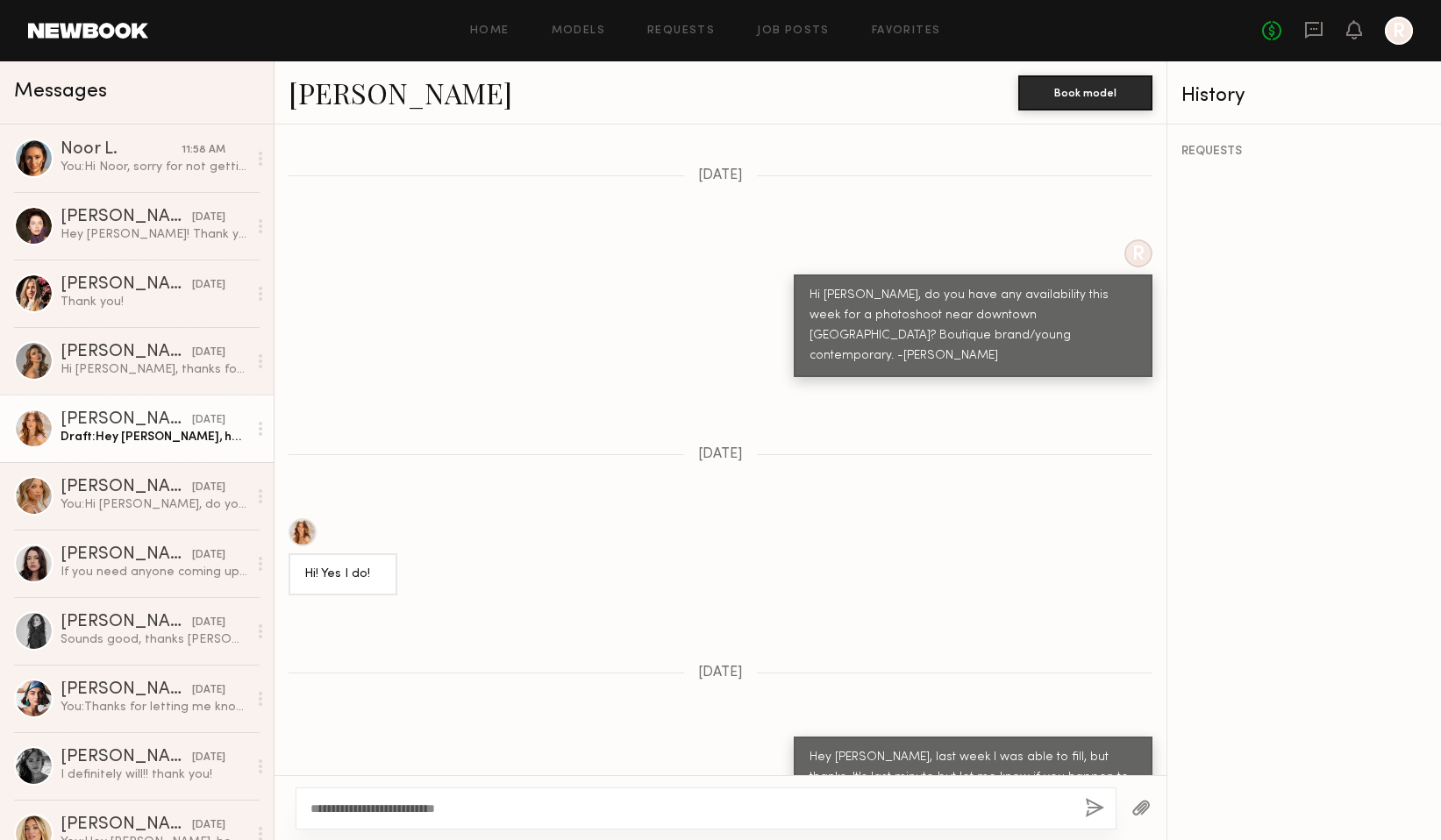
click at [521, 811] on textarea "**********" at bounding box center [690, 809] width 760 height 18
type textarea "**********"
click at [1095, 810] on button "button" at bounding box center [1095, 810] width 20 height 22
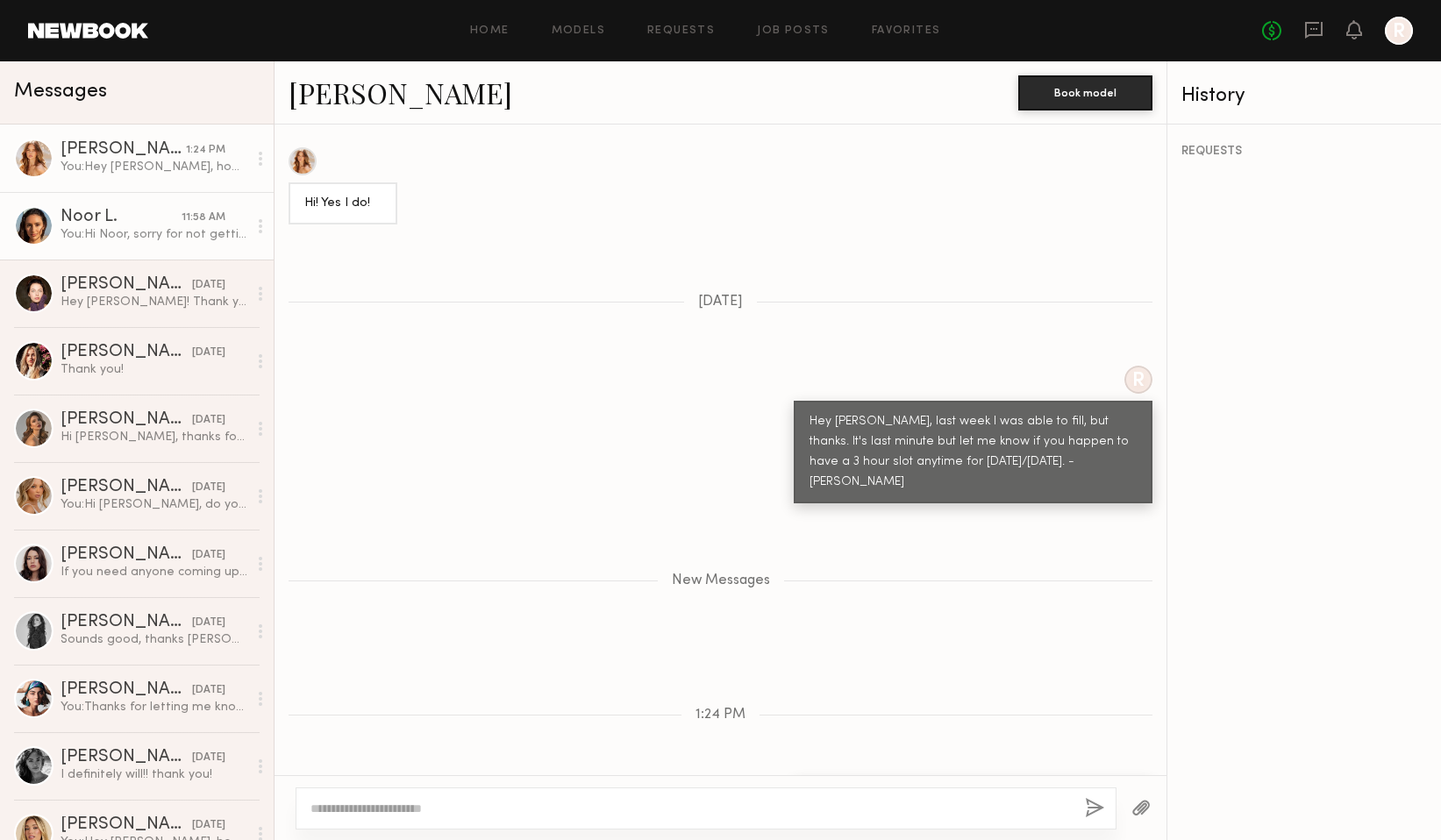
click at [161, 215] on div "Noor L." at bounding box center [121, 217] width 121 height 18
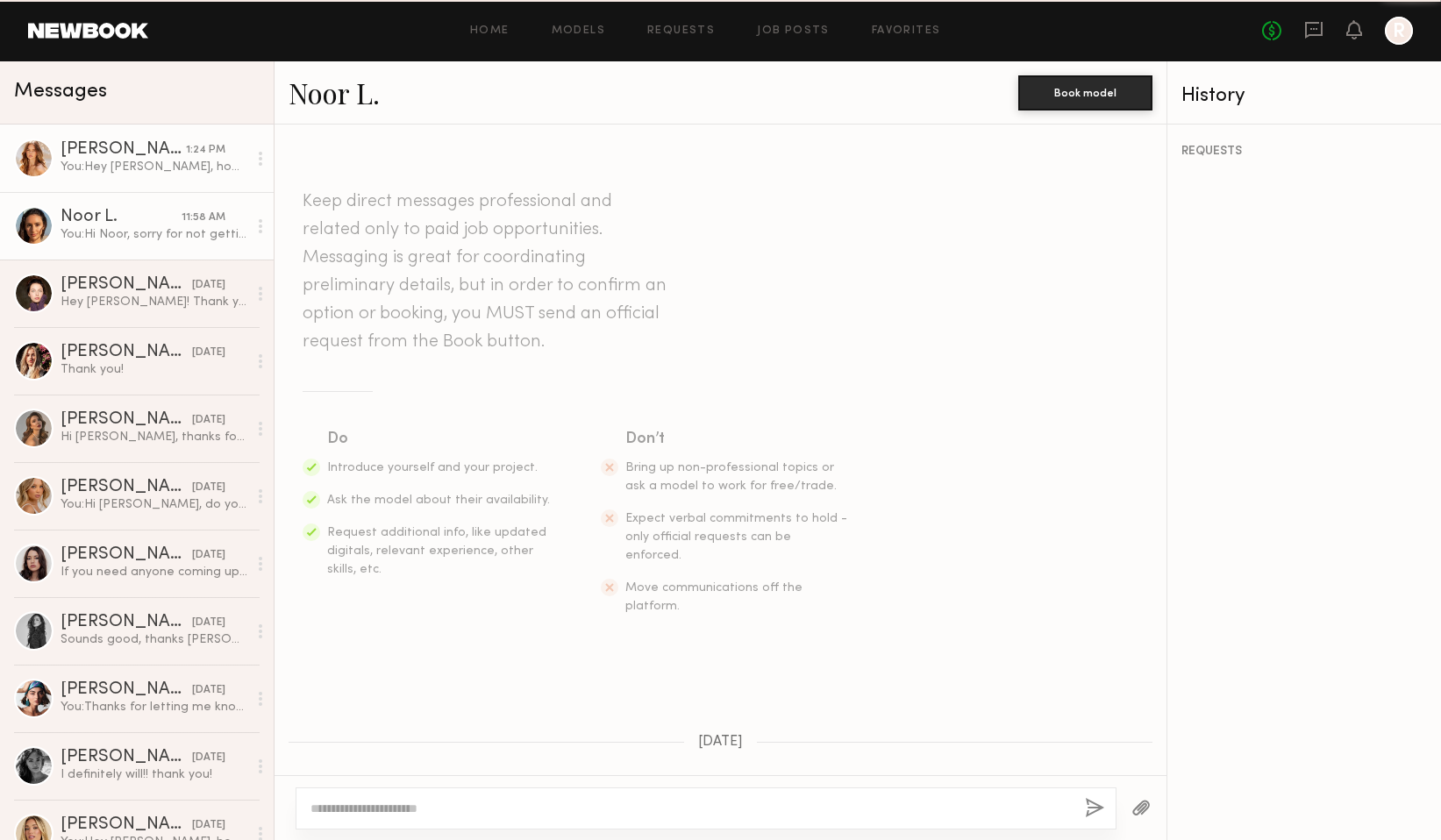
scroll to position [434, 0]
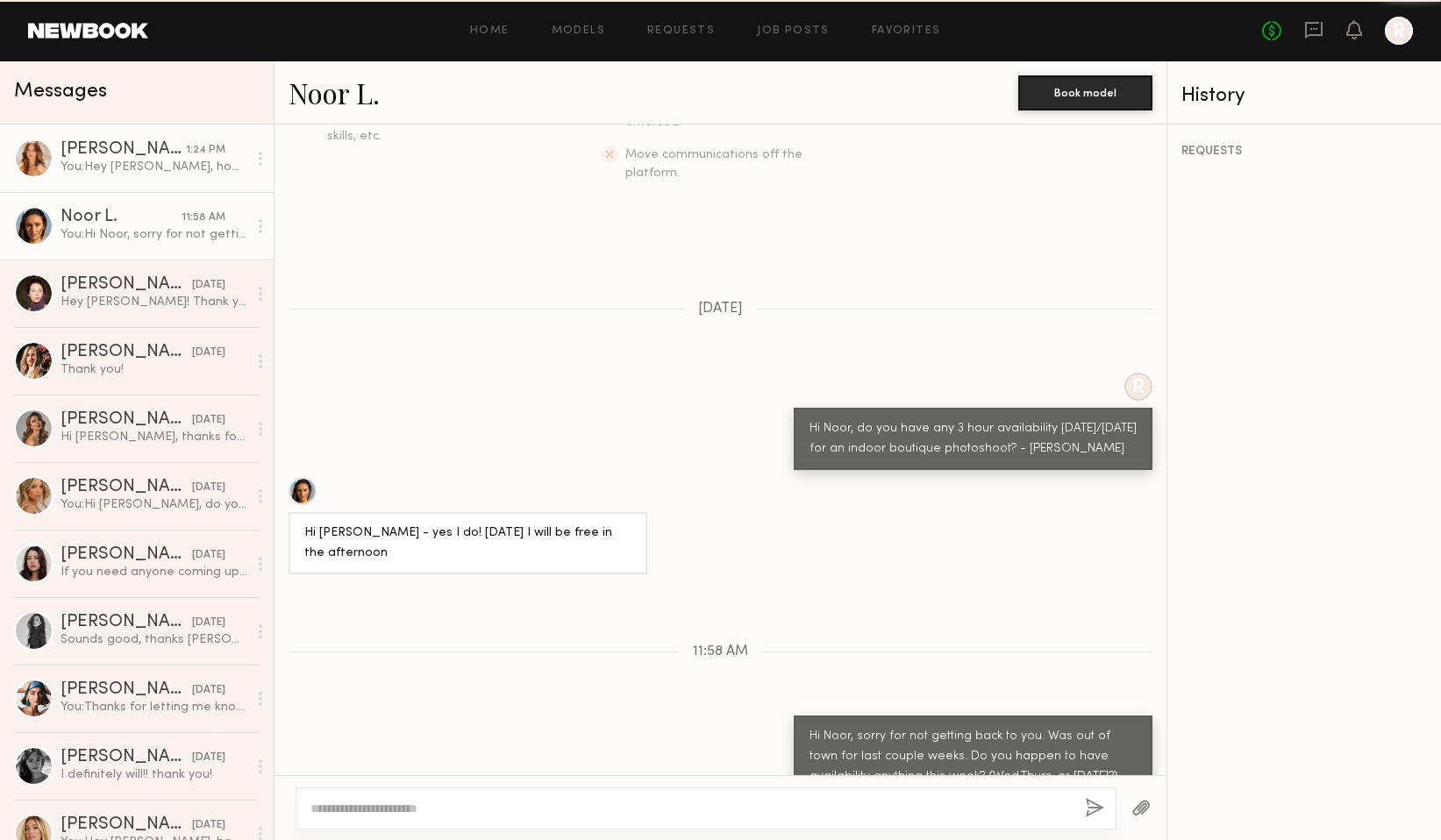
click at [158, 162] on div "You: Hey Grace, how are you? Was wondering if you had any 3 hour availability t…" at bounding box center [154, 166] width 187 height 17
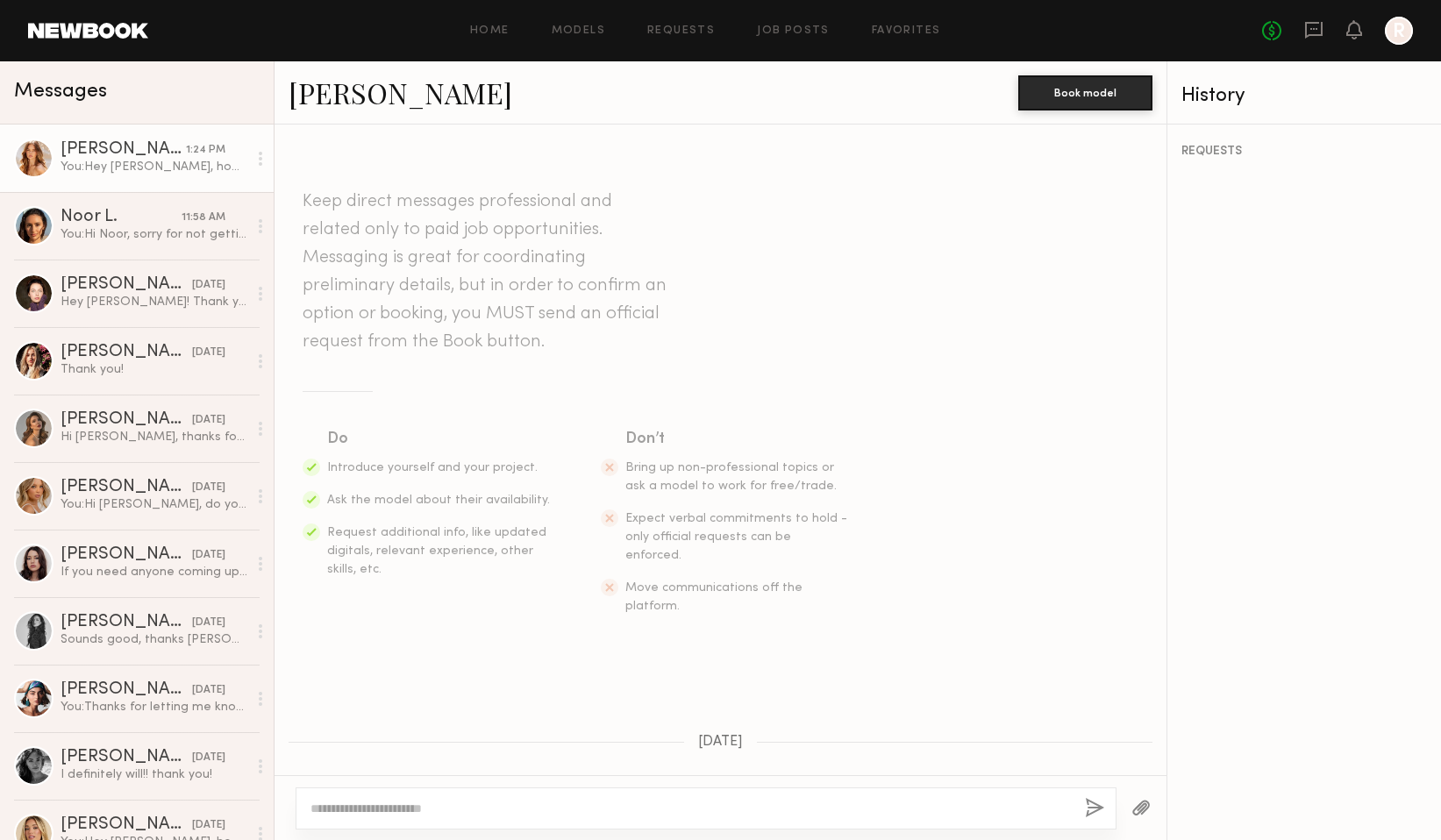
scroll to position [805, 0]
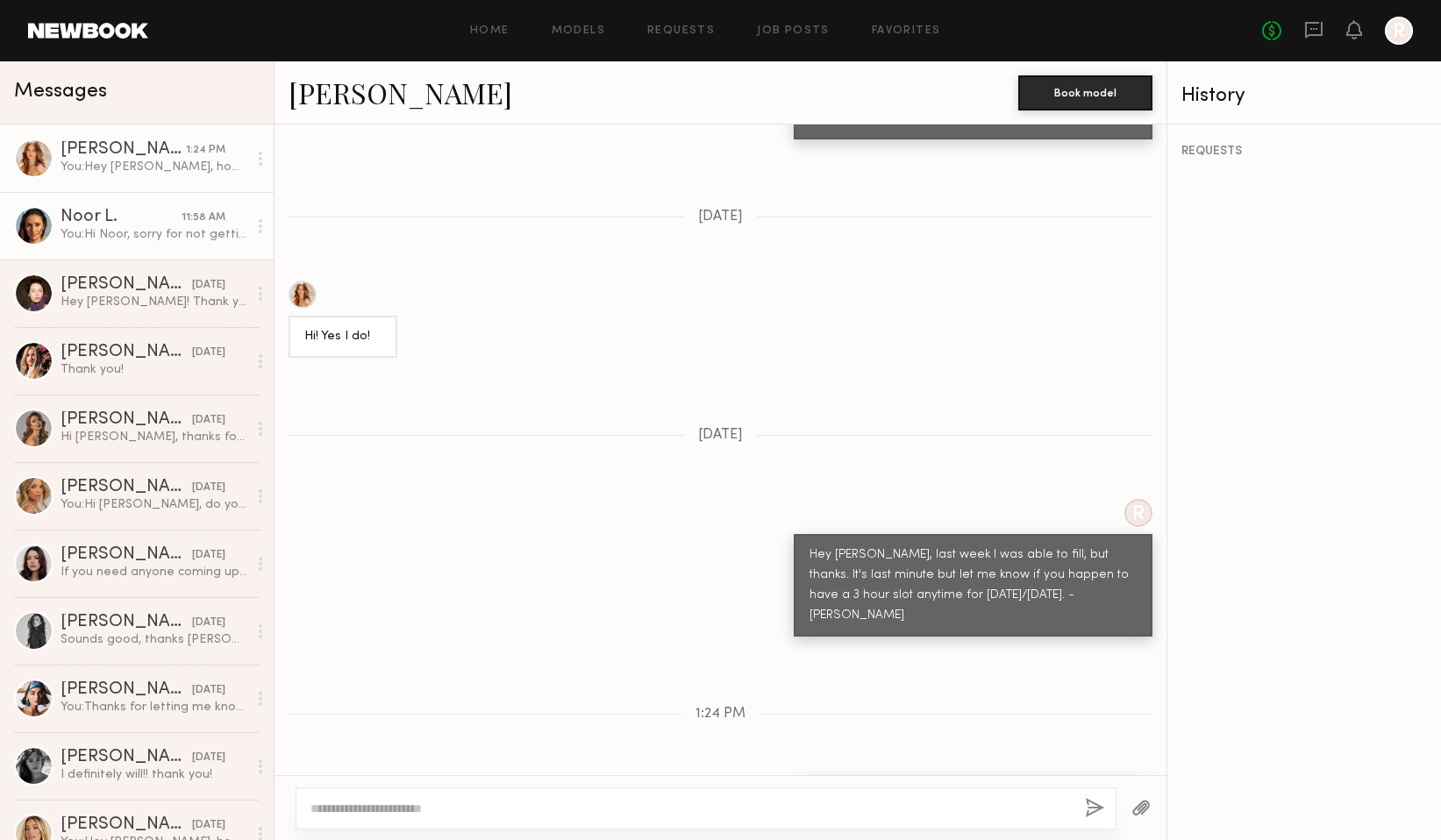
click at [189, 228] on div "You: Hi Noor, sorry for not getting back to you. Was out of town for last coupl…" at bounding box center [154, 234] width 187 height 17
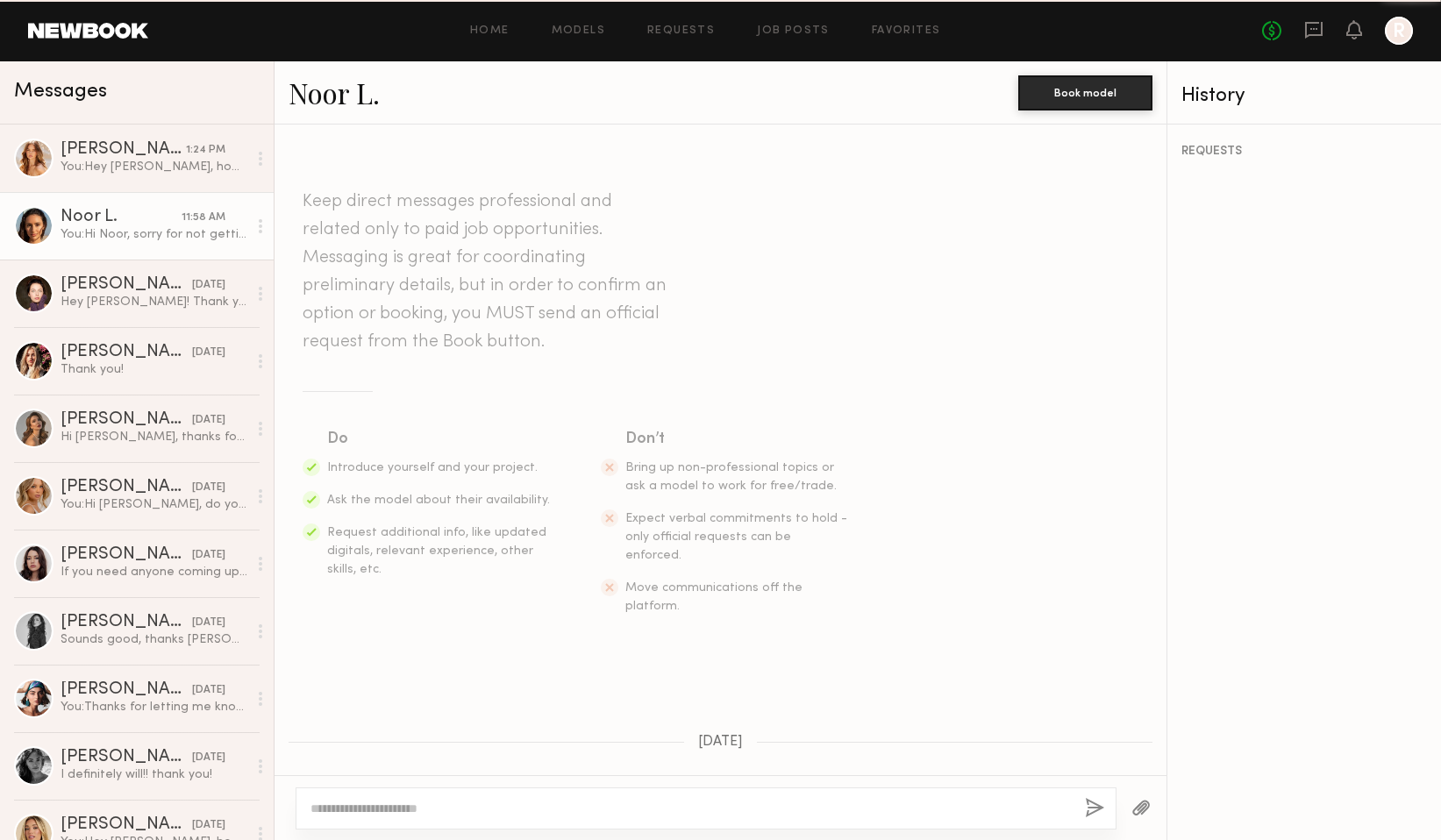
scroll to position [434, 0]
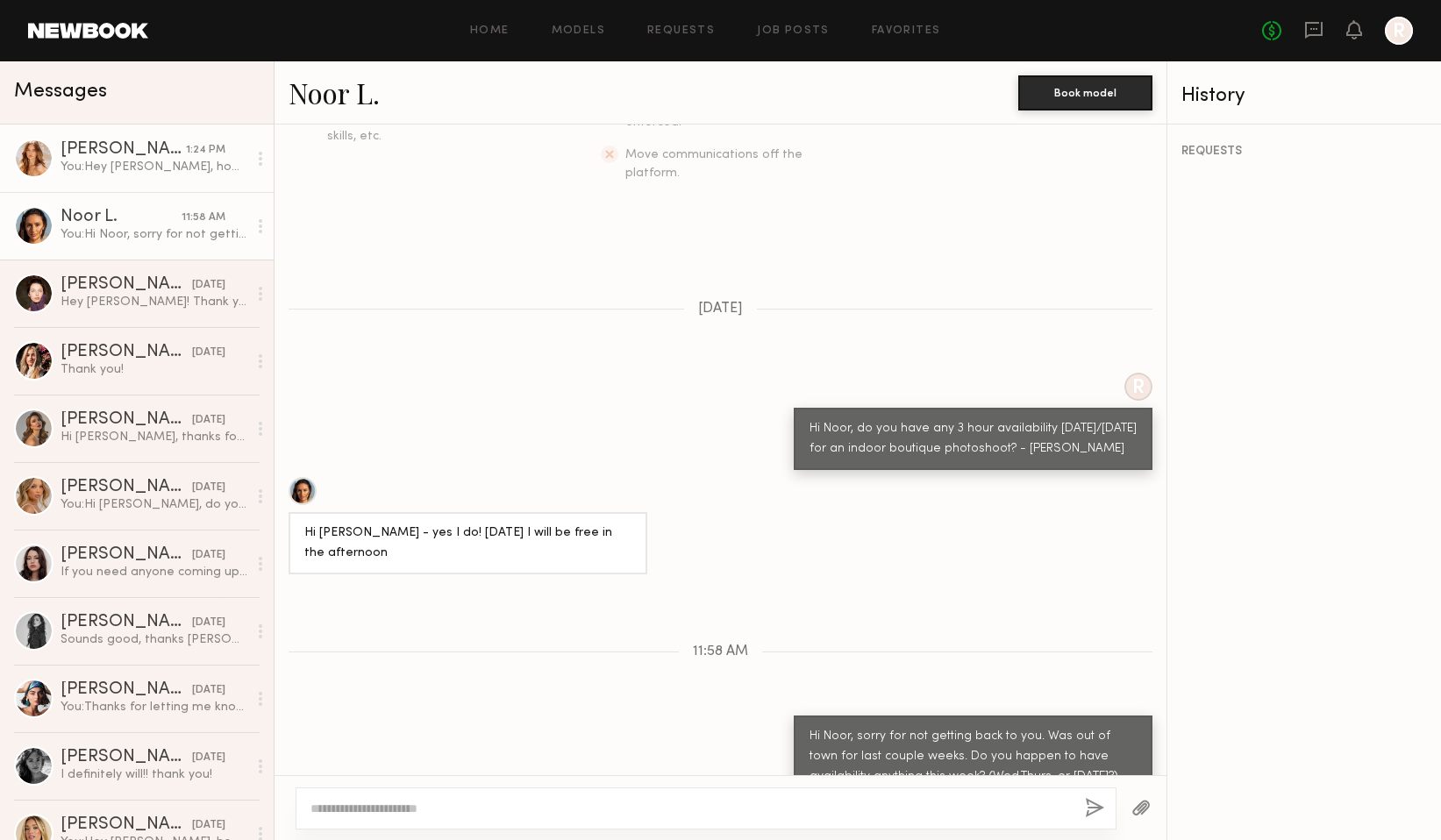
click at [158, 160] on div "You: Hey Grace, how are you? Was wondering if you had any 3 hour availability t…" at bounding box center [154, 166] width 187 height 17
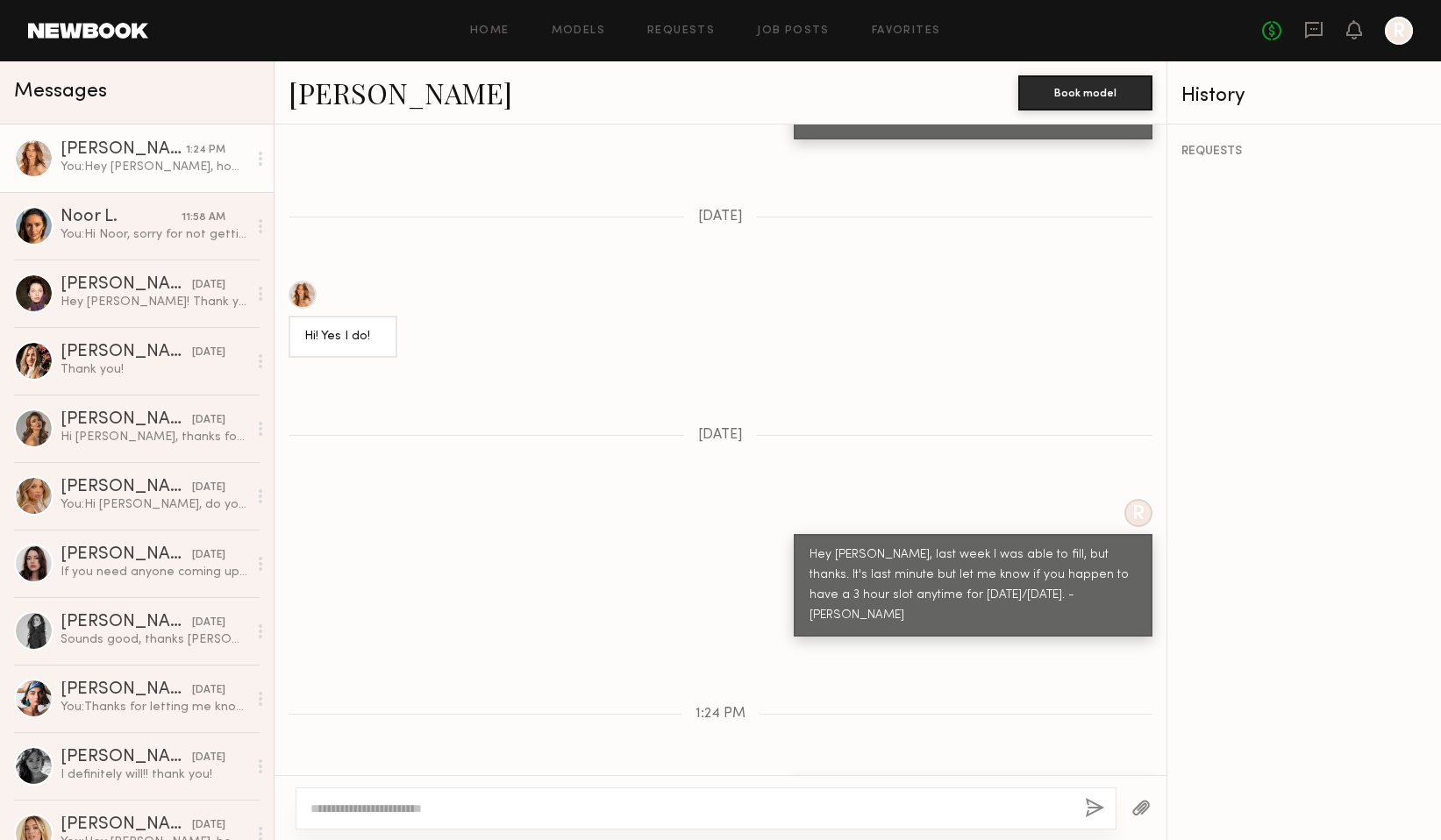
scroll to position [854, 0]
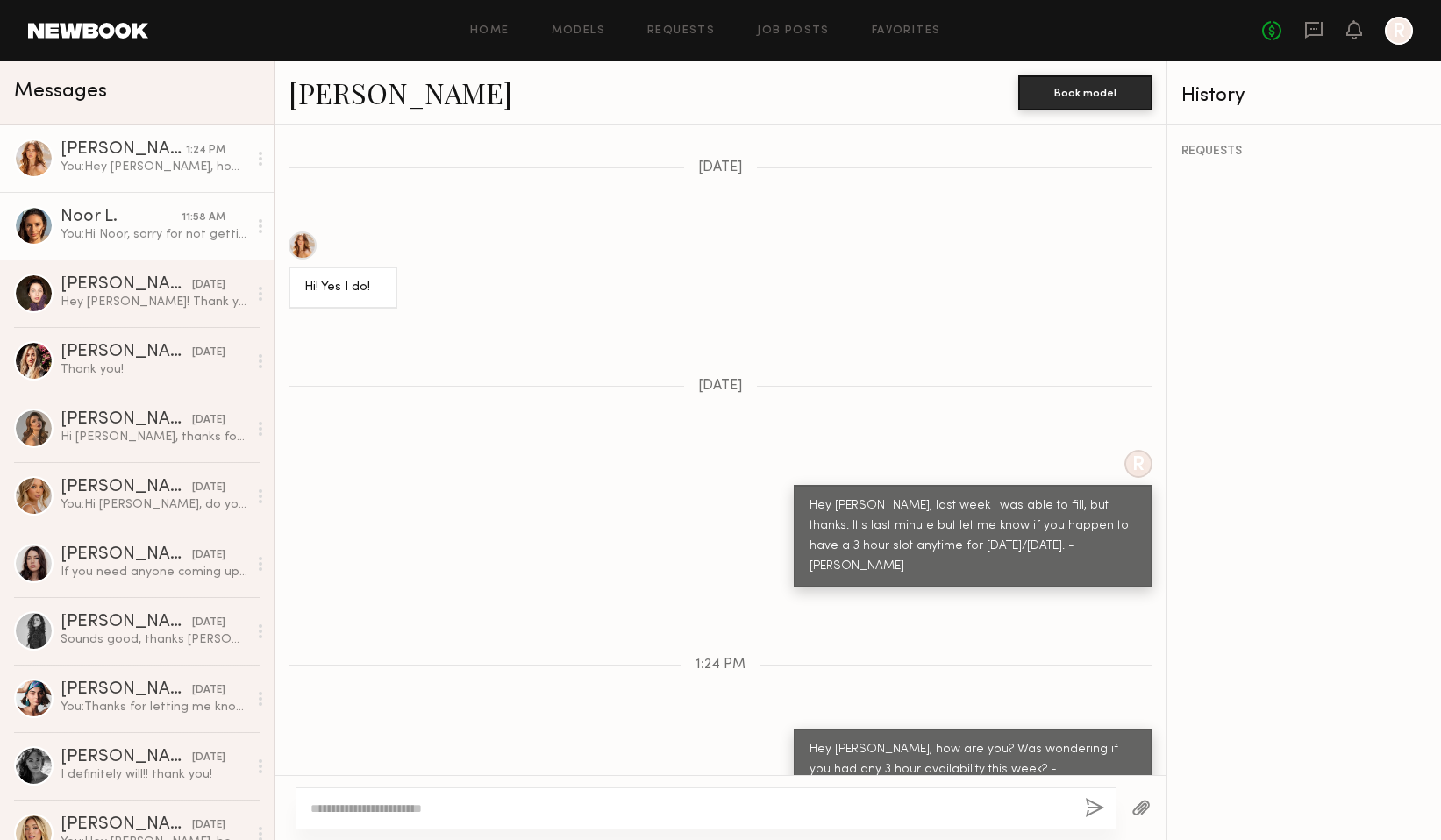
click at [174, 236] on div "You: Hi Noor, sorry for not getting back to you. Was out of town for last coupl…" at bounding box center [154, 234] width 187 height 17
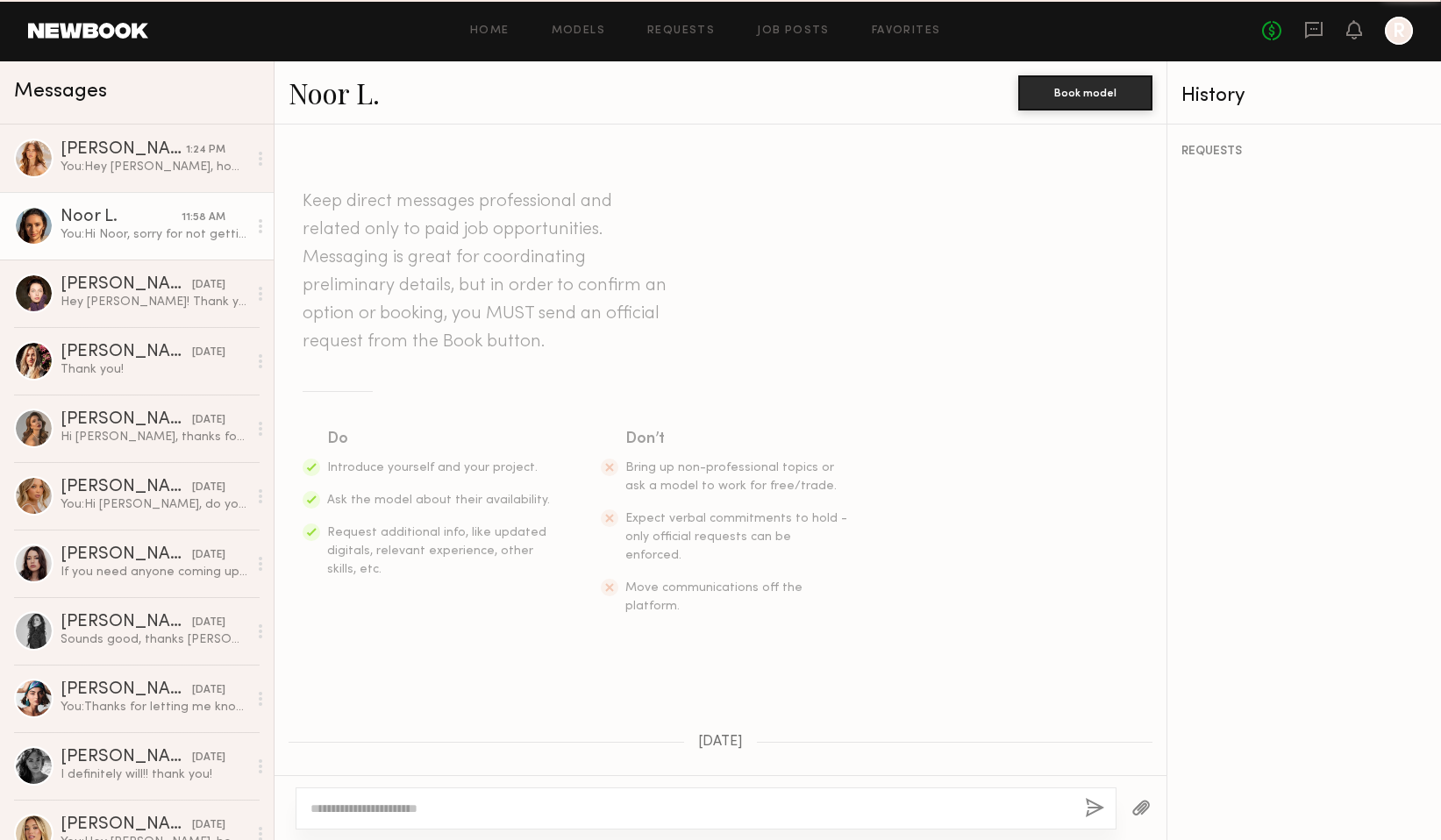
scroll to position [434, 0]
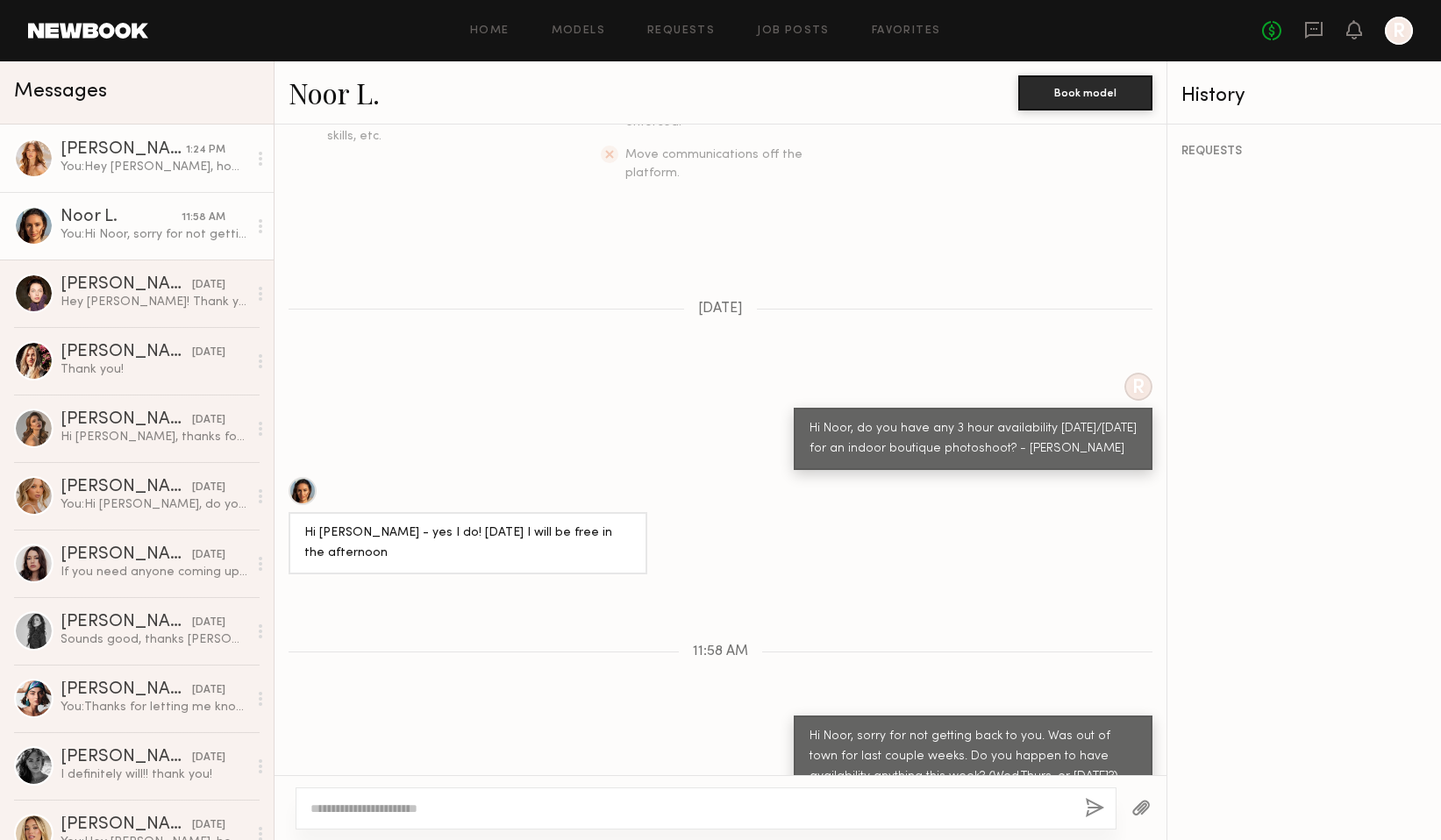
click at [174, 177] on link "Grace W. 1:24 PM You: Hey Grace, how are you? Was wondering if you had any 3 ho…" at bounding box center [137, 158] width 273 height 68
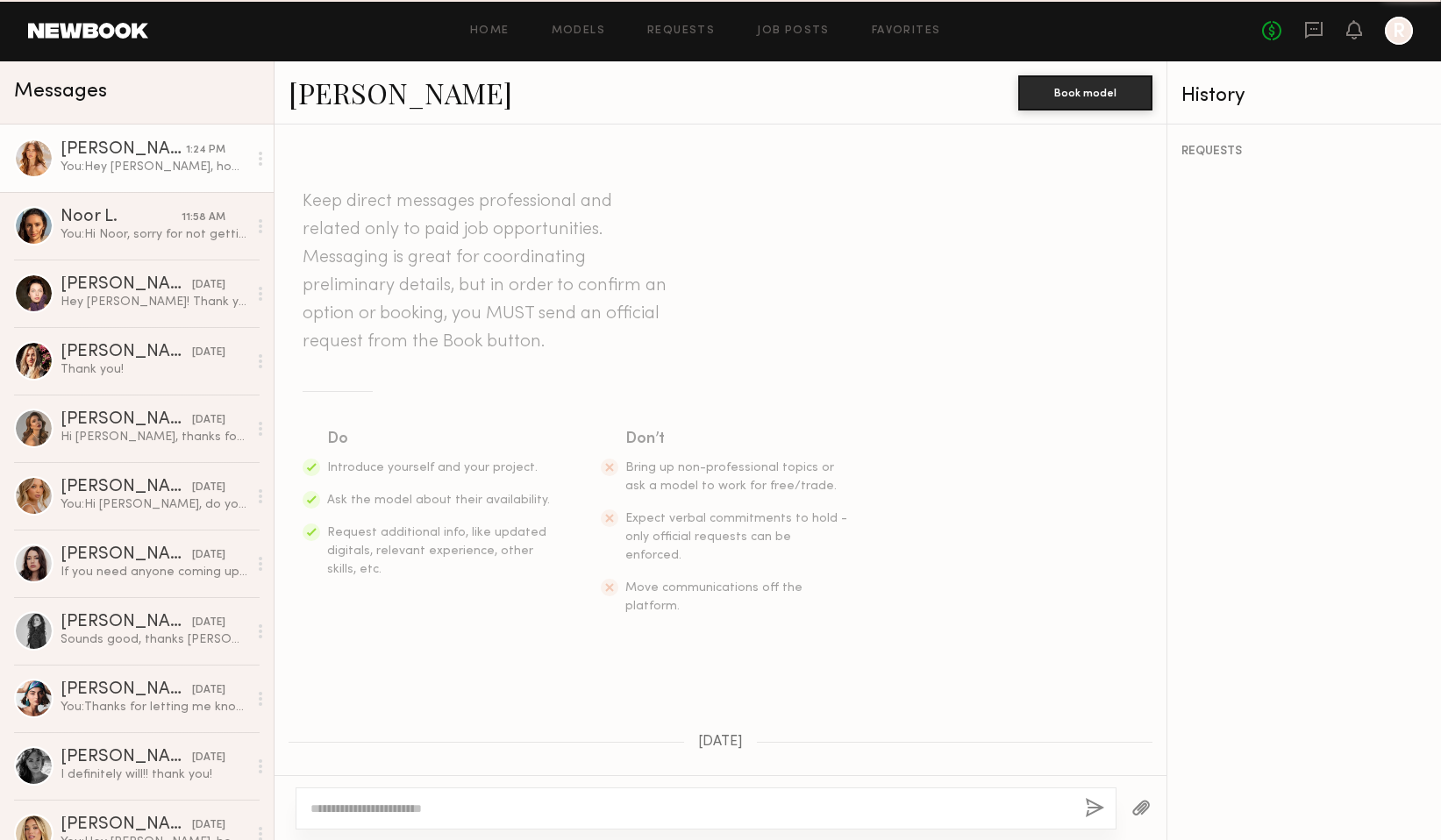
scroll to position [854, 0]
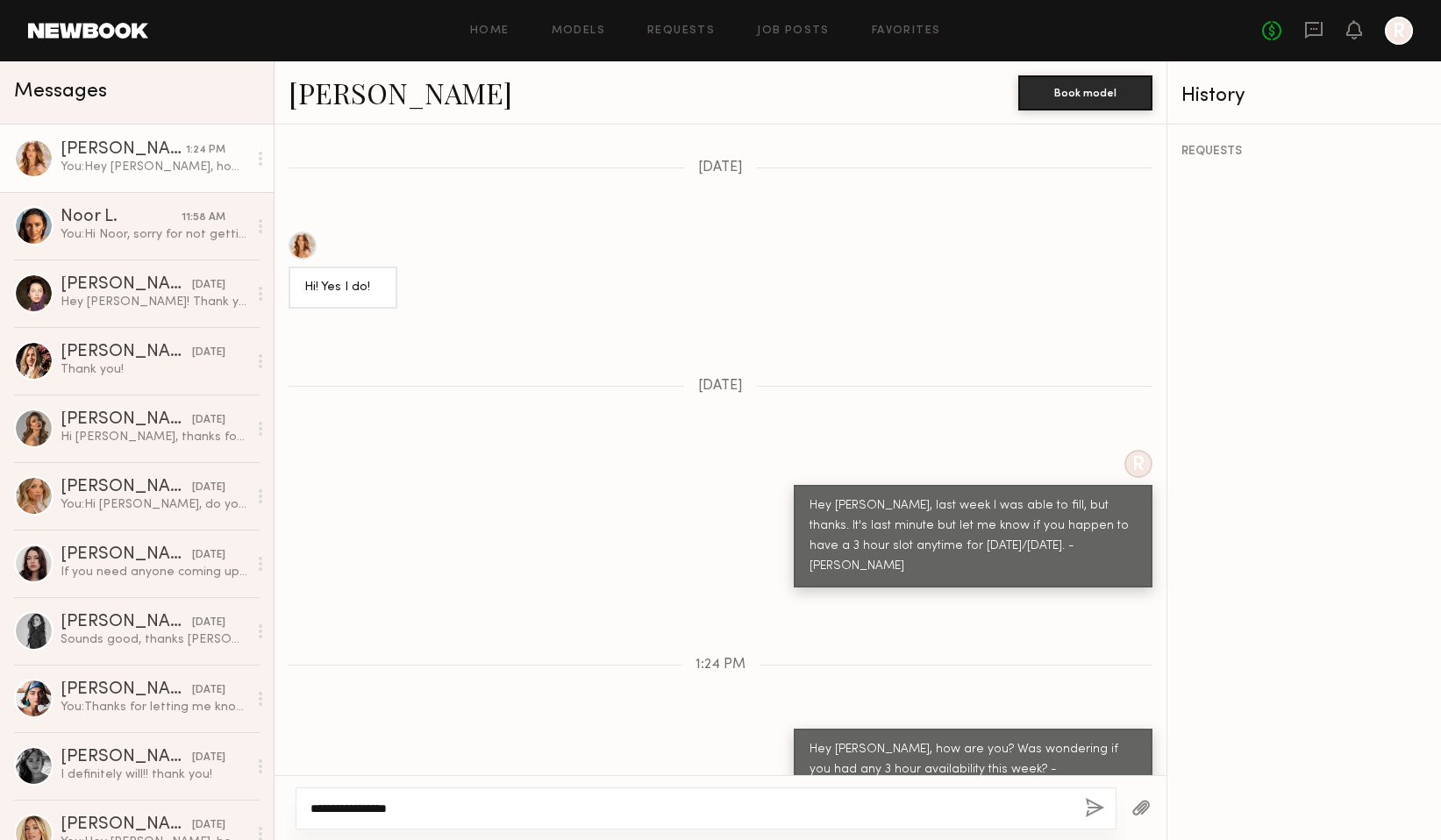
drag, startPoint x: 337, startPoint y: 808, endPoint x: 458, endPoint y: 808, distance: 121.0
click at [458, 808] on textarea "**********" at bounding box center [690, 809] width 760 height 18
drag, startPoint x: 411, startPoint y: 810, endPoint x: 342, endPoint y: 810, distance: 69.0
click at [342, 810] on textarea "**********" at bounding box center [690, 809] width 760 height 18
drag, startPoint x: 411, startPoint y: 810, endPoint x: 332, endPoint y: 813, distance: 79.1
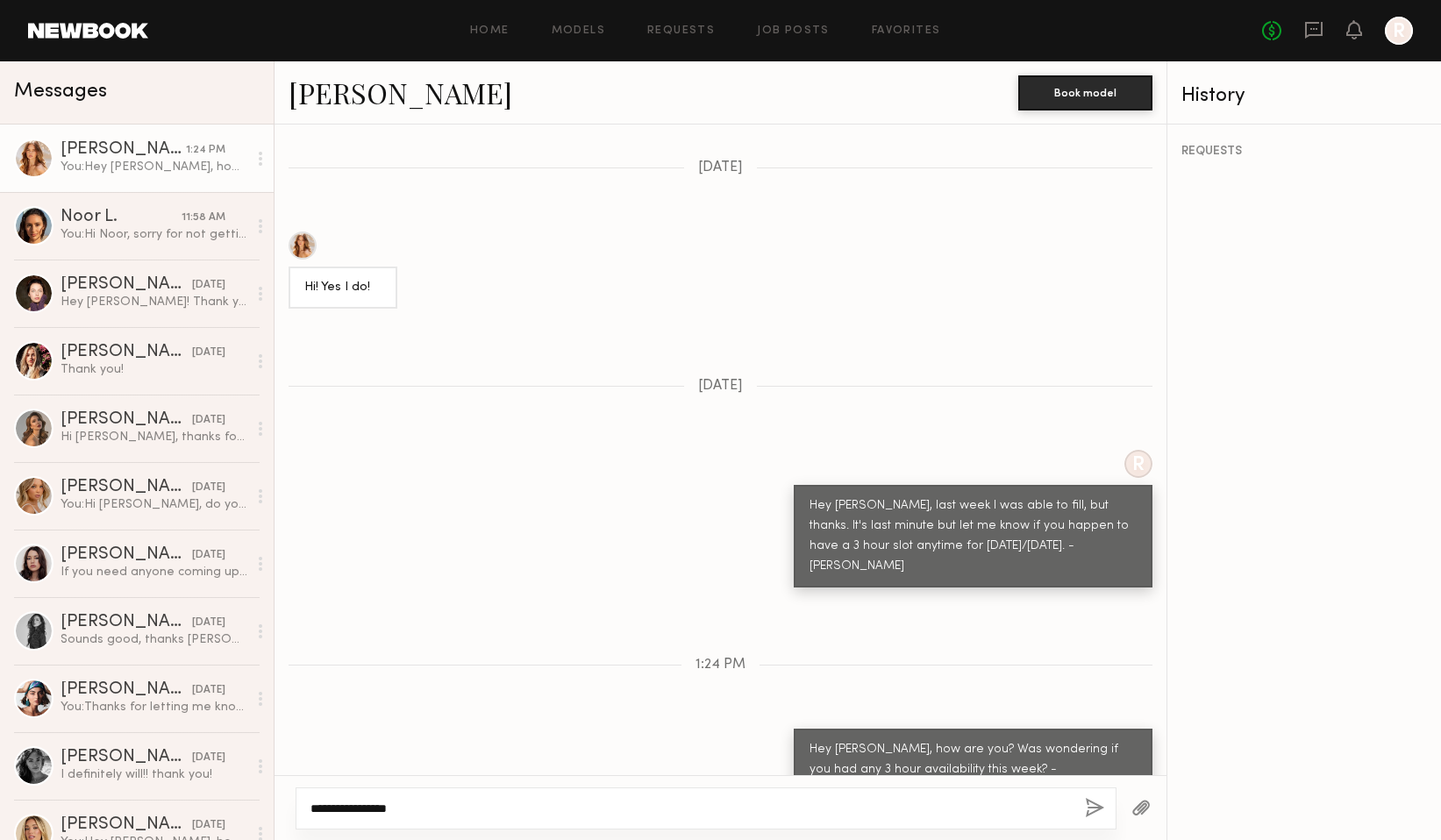
click at [332, 813] on textarea "**********" at bounding box center [690, 809] width 760 height 18
drag, startPoint x: 327, startPoint y: 810, endPoint x: 287, endPoint y: 808, distance: 40.0
click at [289, 808] on div "**********" at bounding box center [720, 808] width 892 height 65
click at [443, 810] on textarea "**********" at bounding box center [690, 809] width 760 height 18
click at [566, 810] on textarea "**********" at bounding box center [690, 809] width 760 height 18
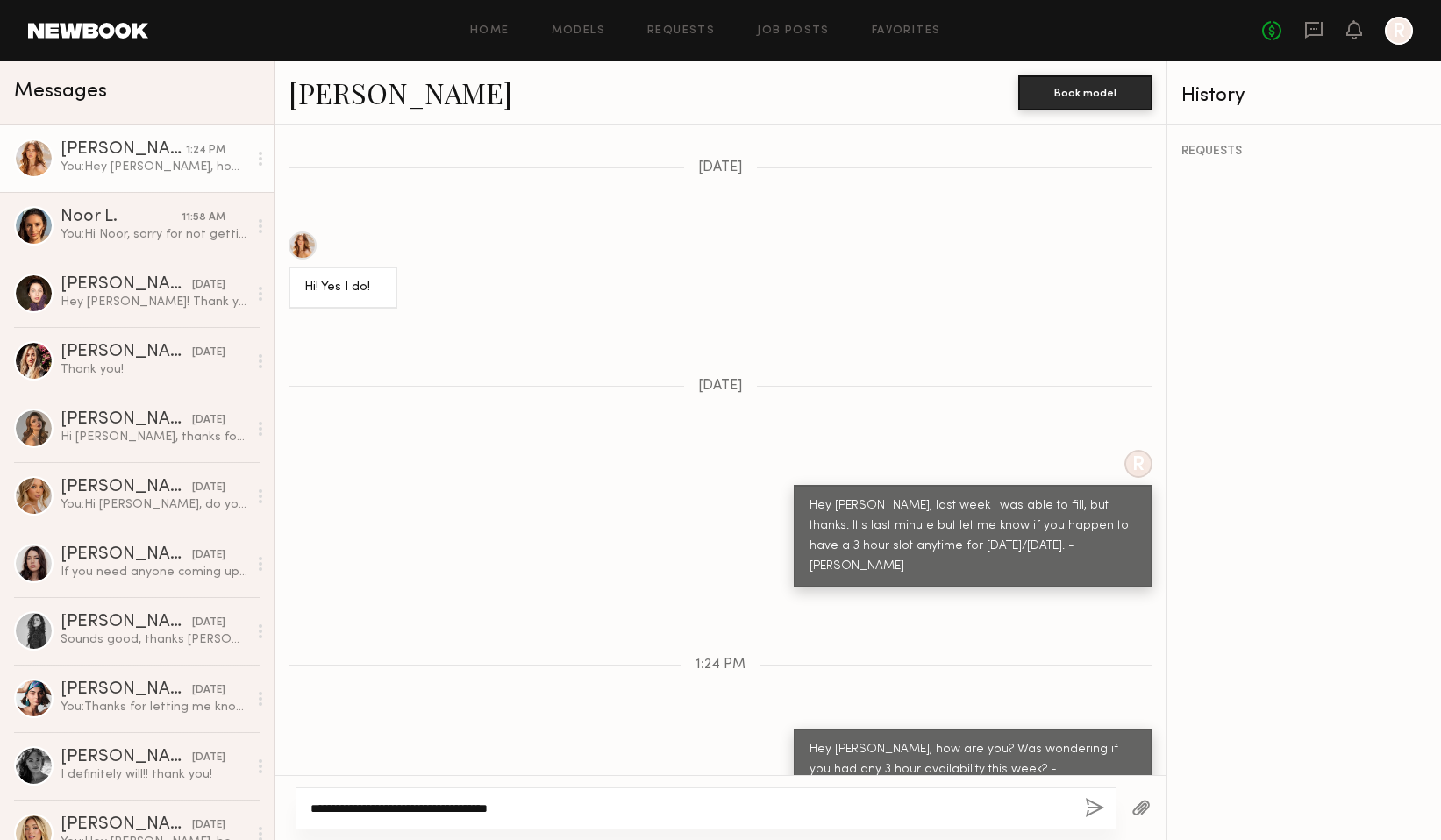
click at [499, 808] on textarea "**********" at bounding box center [690, 809] width 760 height 18
click at [551, 808] on textarea "**********" at bounding box center [690, 809] width 760 height 18
type textarea "**********"
click at [1084, 807] on div "**********" at bounding box center [706, 809] width 821 height 42
click at [1096, 806] on button "button" at bounding box center [1095, 810] width 20 height 22
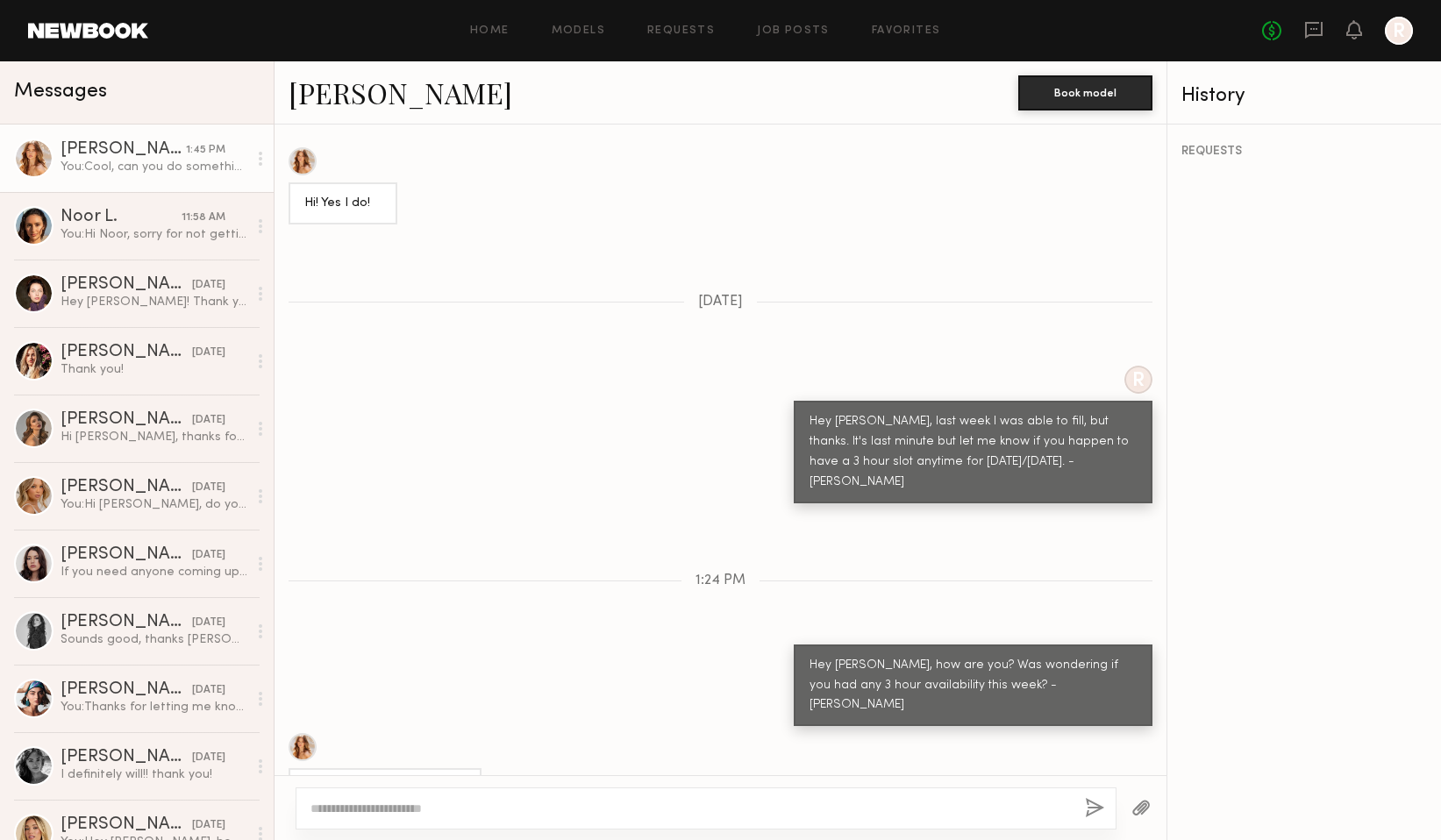
scroll to position [1022, 0]
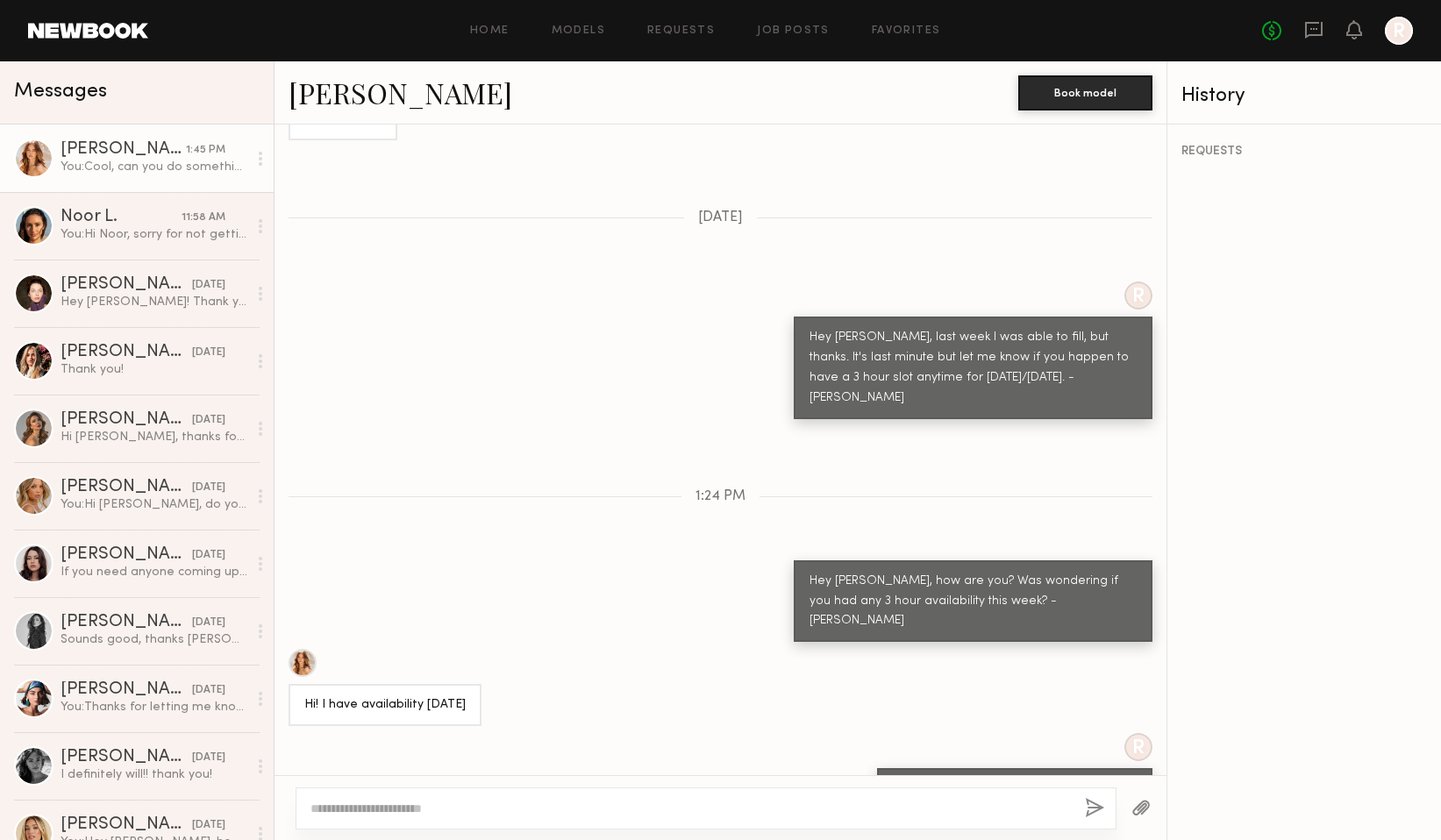
click at [355, 91] on link "[PERSON_NAME]" at bounding box center [399, 92] width 223 height 37
click at [461, 793] on div at bounding box center [706, 809] width 821 height 42
click at [449, 801] on textarea at bounding box center [690, 809] width 760 height 18
type textarea "*********"
click at [1095, 817] on button "button" at bounding box center [1095, 810] width 20 height 22
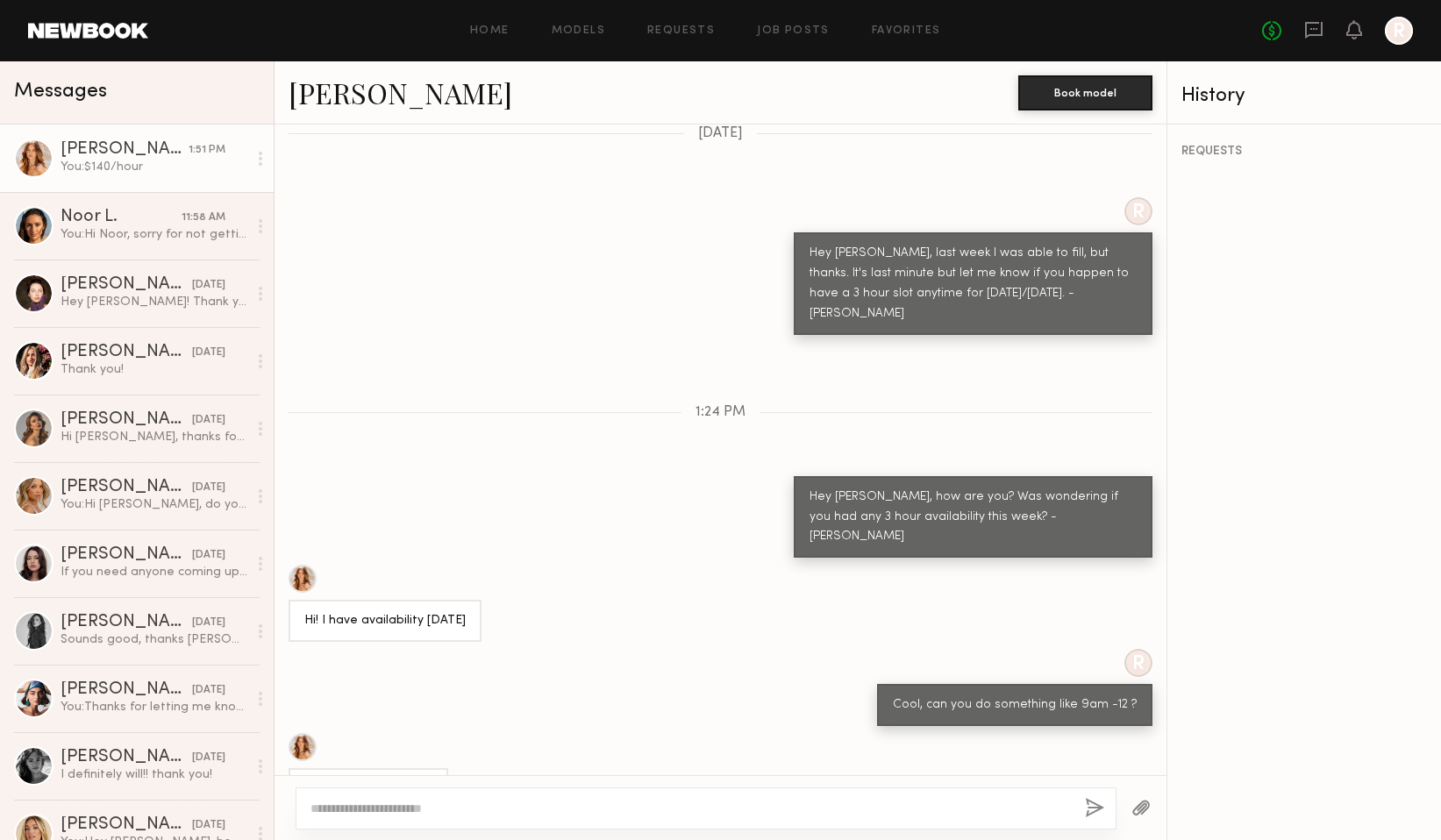
scroll to position [1190, 0]
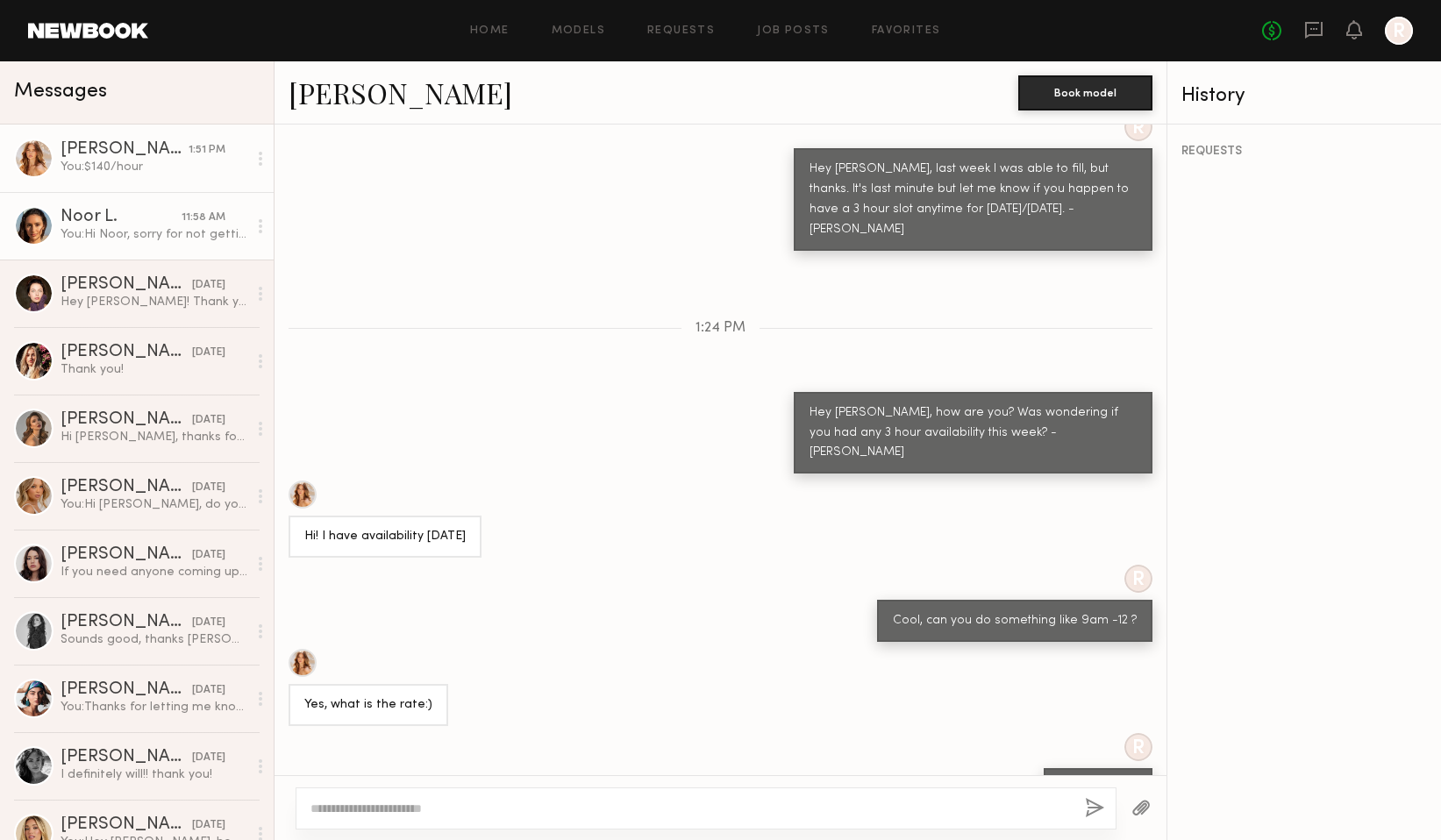
click at [187, 233] on div "You: Hi Noor, sorry for not getting back to you. Was out of town for last coupl…" at bounding box center [154, 234] width 187 height 17
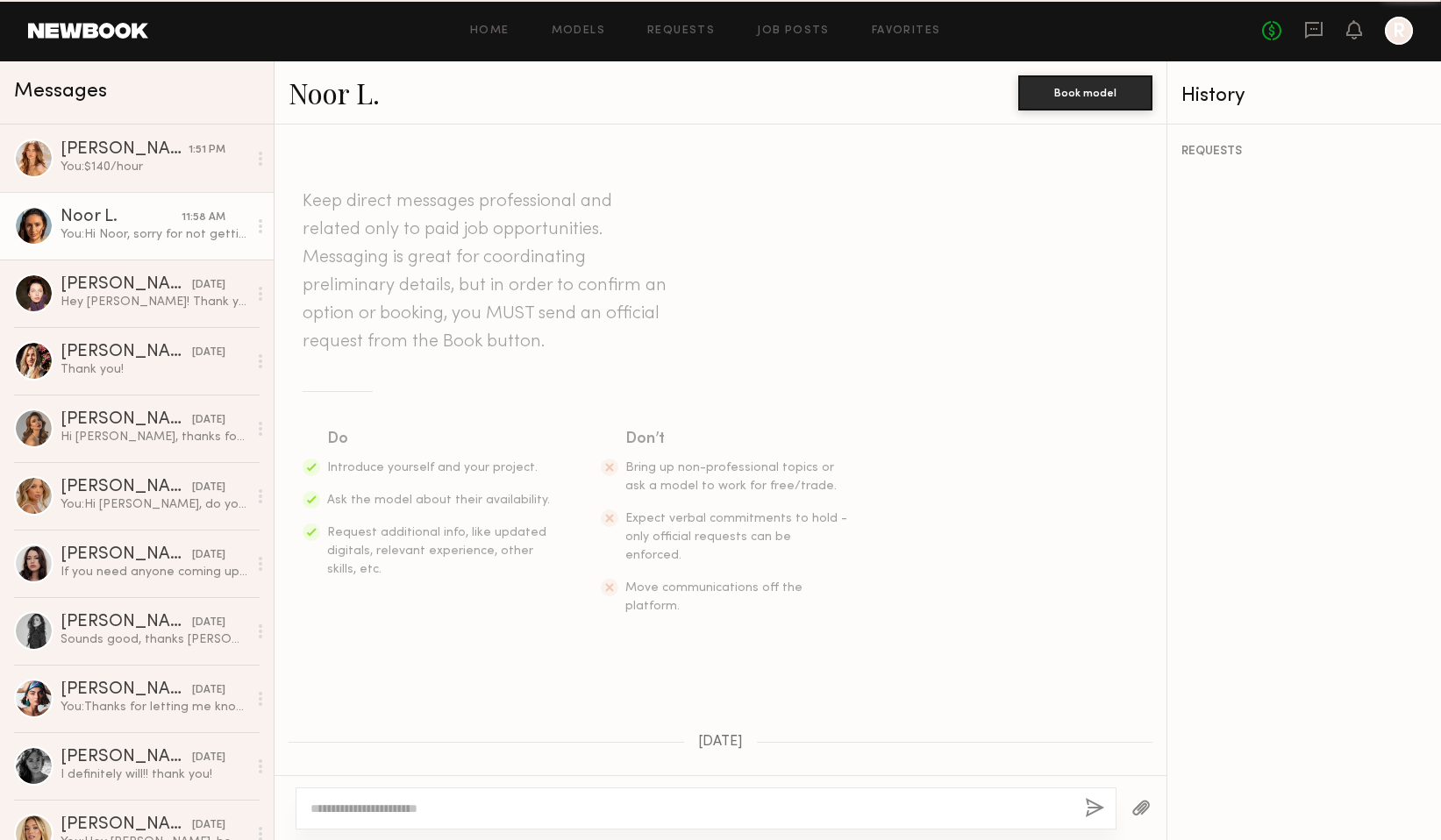
scroll to position [434, 0]
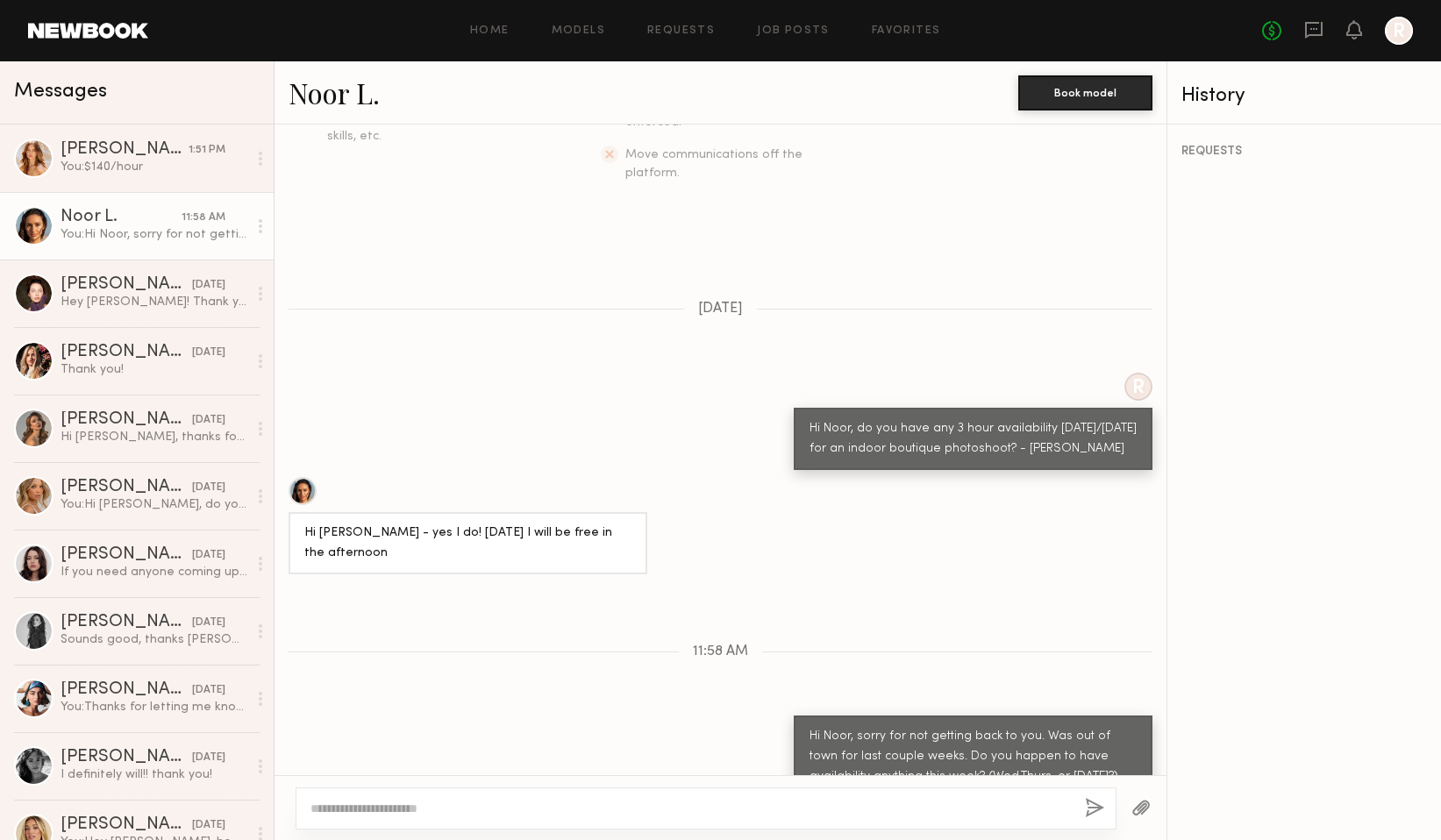
click at [466, 816] on textarea at bounding box center [690, 809] width 760 height 18
type textarea "**********"
click at [1088, 807] on button "button" at bounding box center [1095, 810] width 20 height 22
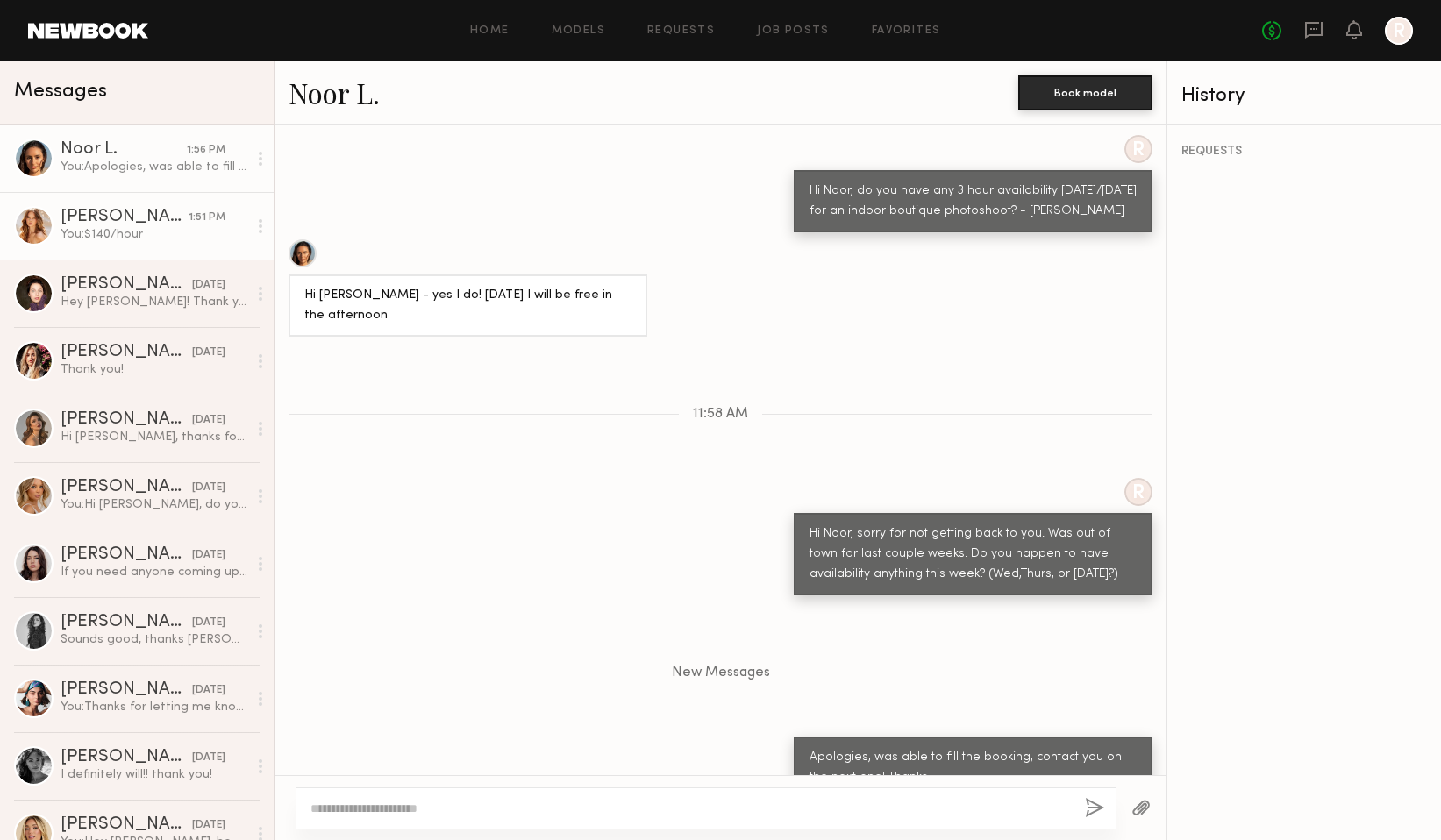
click at [158, 223] on div "[PERSON_NAME]" at bounding box center [125, 217] width 128 height 18
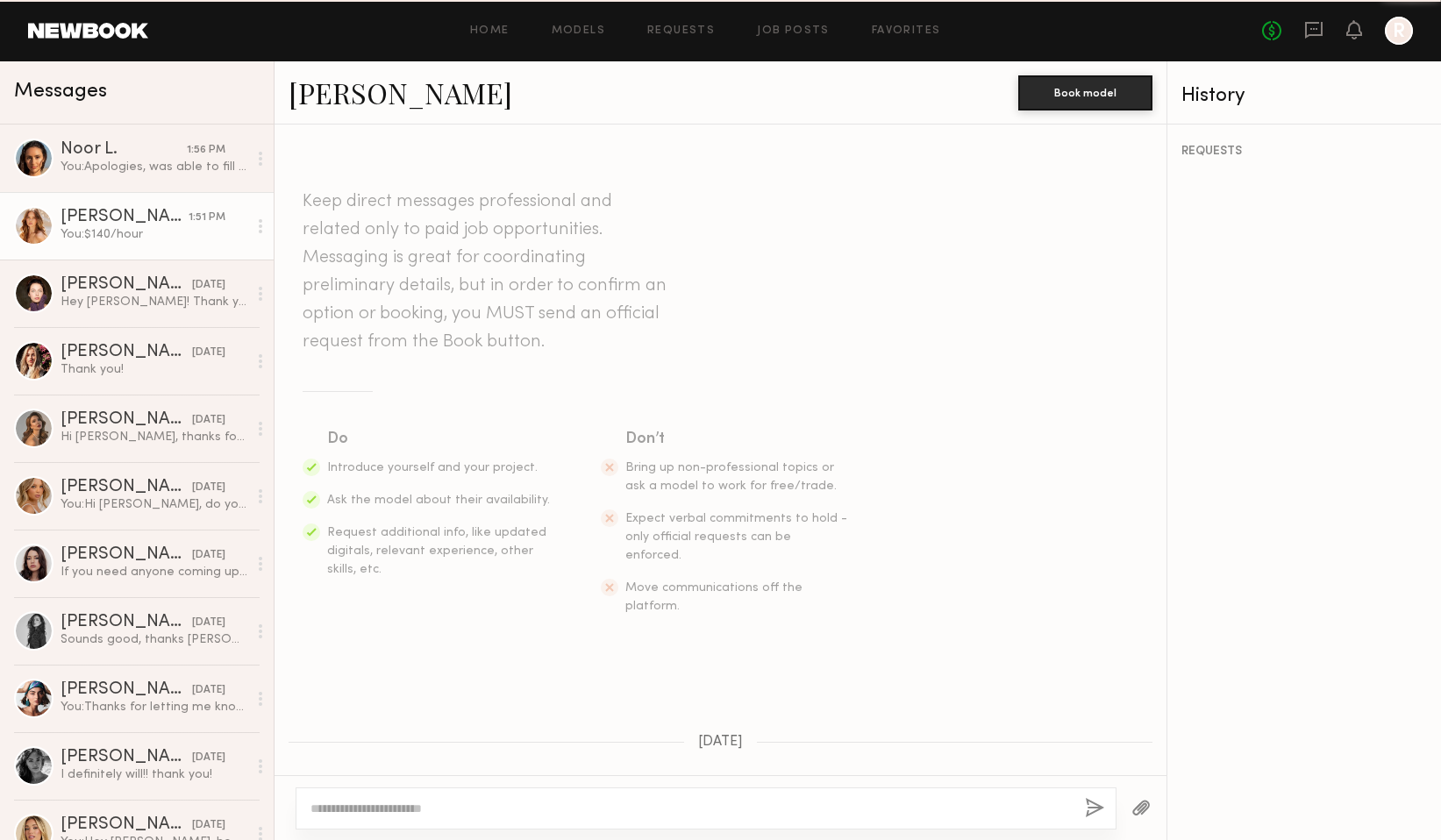
scroll to position [1190, 0]
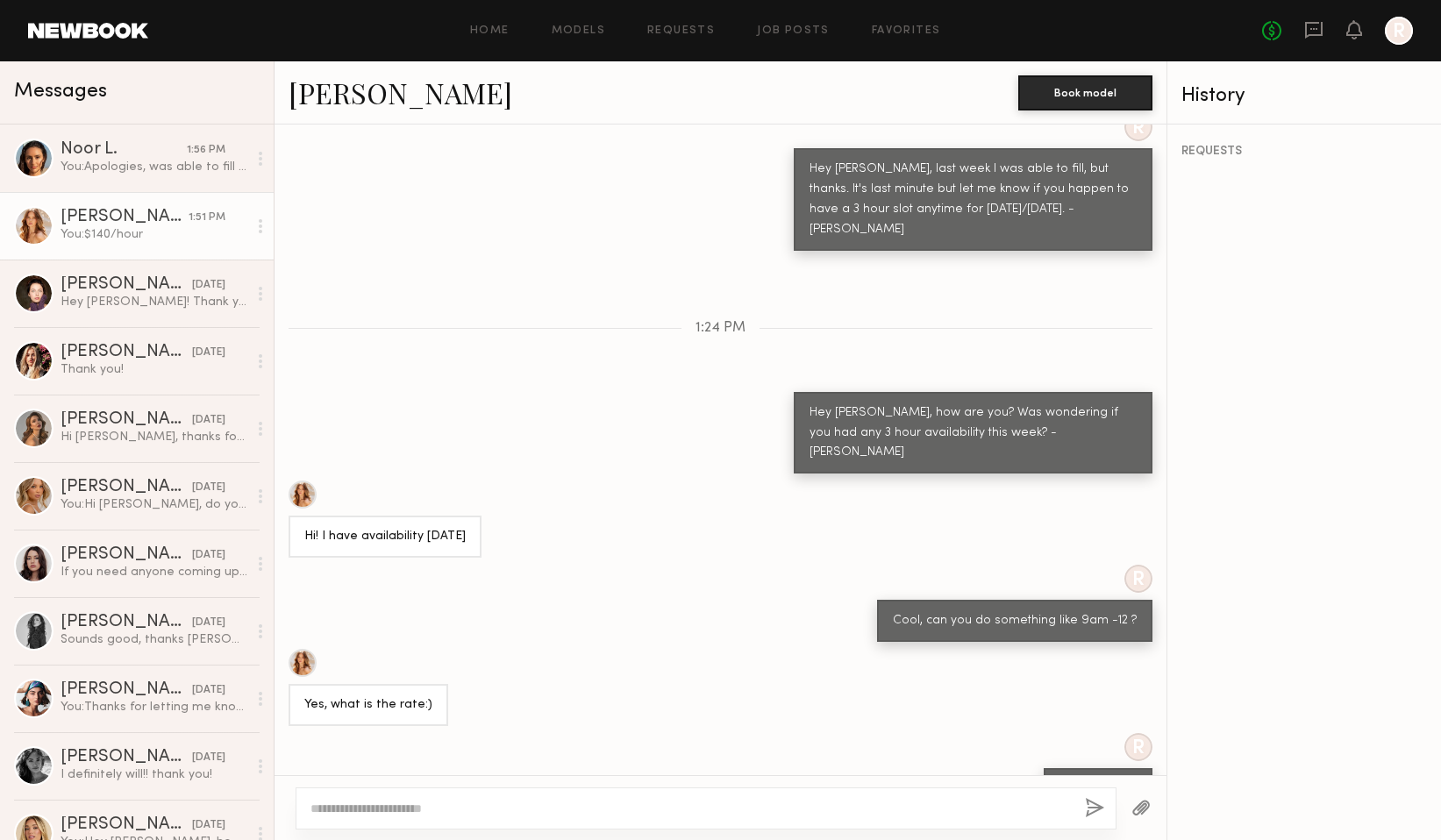
drag, startPoint x: 602, startPoint y: 736, endPoint x: 294, endPoint y: 741, distance: 308.0
click at [294, 817] on div "Perfect! I can’t wait! Let me know what to bring/ HMU" at bounding box center [463, 838] width 350 height 42
copy div "Perfect! I can’t wait! Let me know what to bring/ HMU"
click at [744, 817] on div "Perfect! I can’t wait! Let me know what to bring/ HMU" at bounding box center [720, 838] width 892 height 42
click at [649, 811] on textarea at bounding box center [690, 809] width 760 height 18
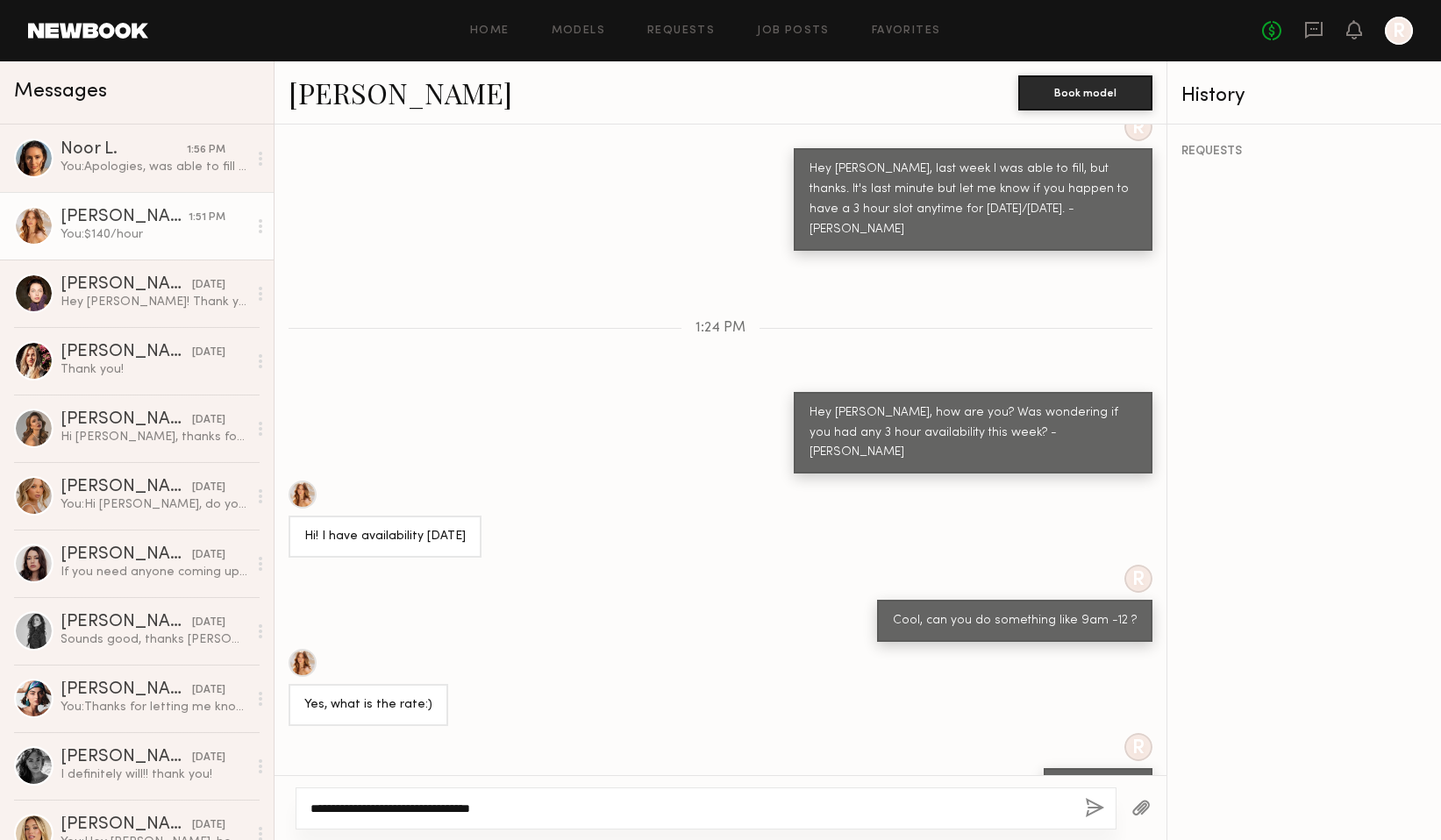
click at [435, 814] on textarea "**********" at bounding box center [690, 809] width 760 height 18
click at [523, 810] on textarea "**********" at bounding box center [690, 809] width 760 height 18
click at [605, 809] on textarea "**********" at bounding box center [690, 809] width 760 height 18
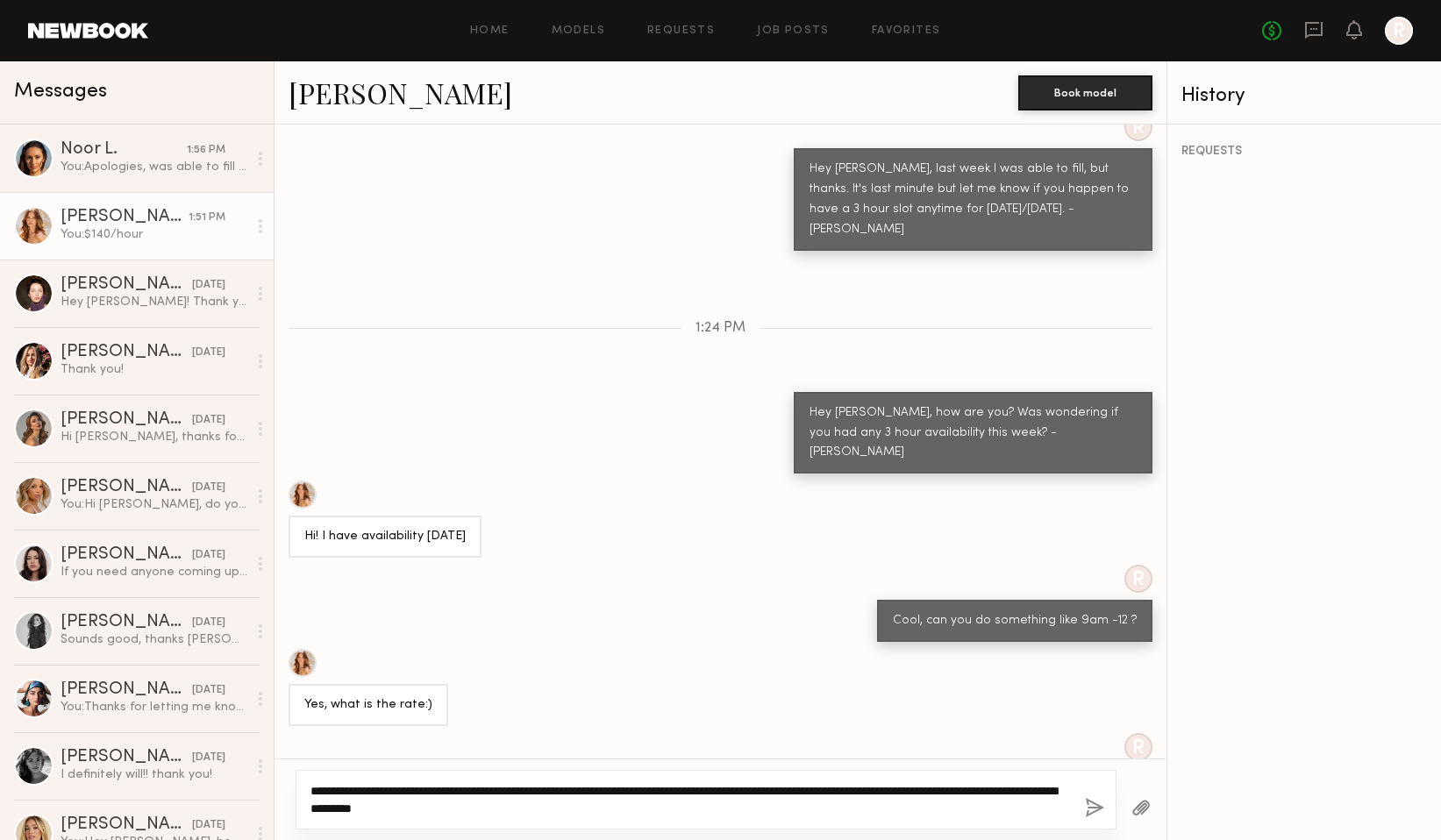
drag, startPoint x: 483, startPoint y: 808, endPoint x: 588, endPoint y: 803, distance: 105.1
click at [588, 804] on textarea "**********" at bounding box center [690, 801] width 760 height 35
type textarea "**********"
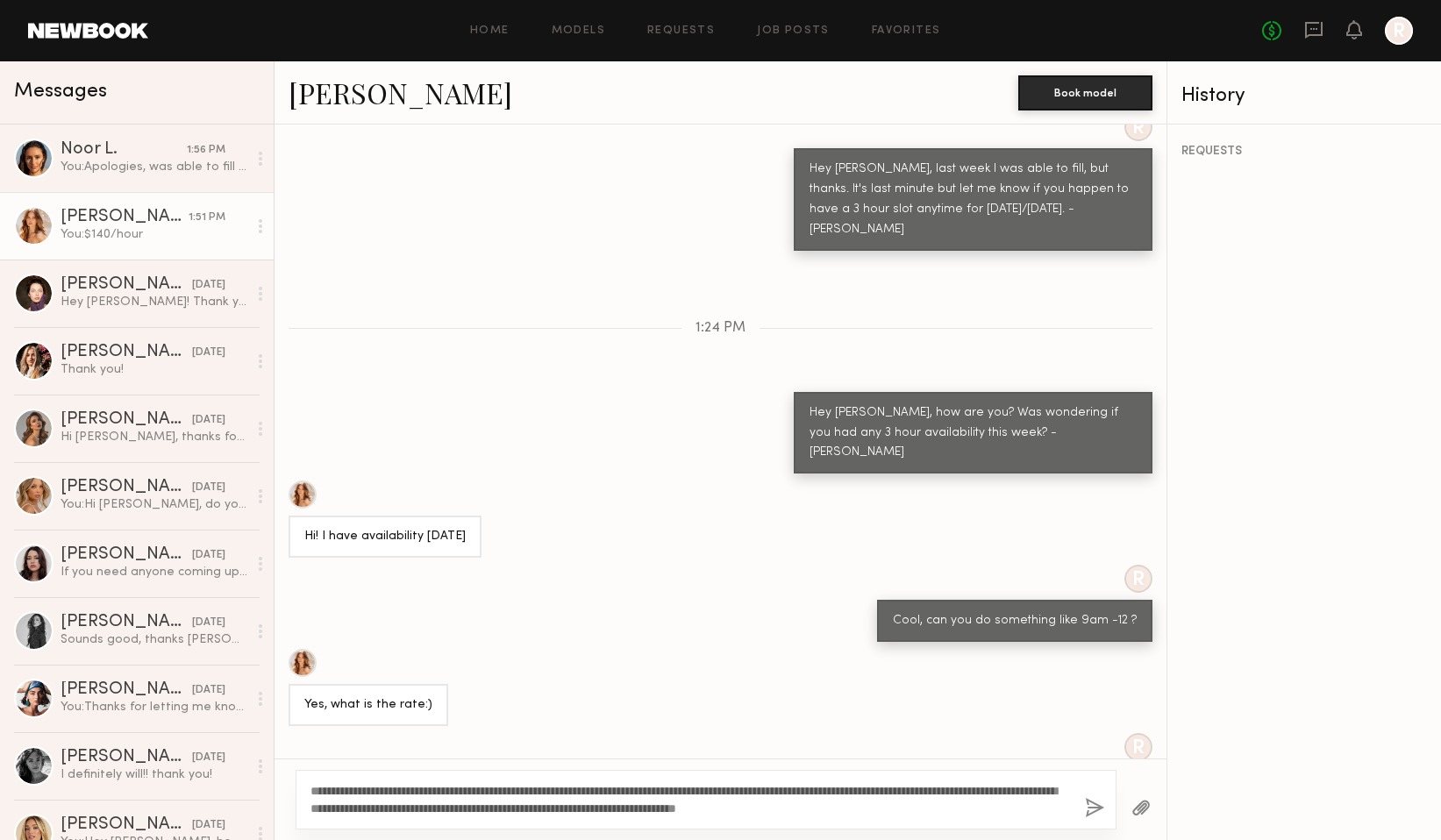
click at [1085, 816] on button "button" at bounding box center [1095, 810] width 20 height 22
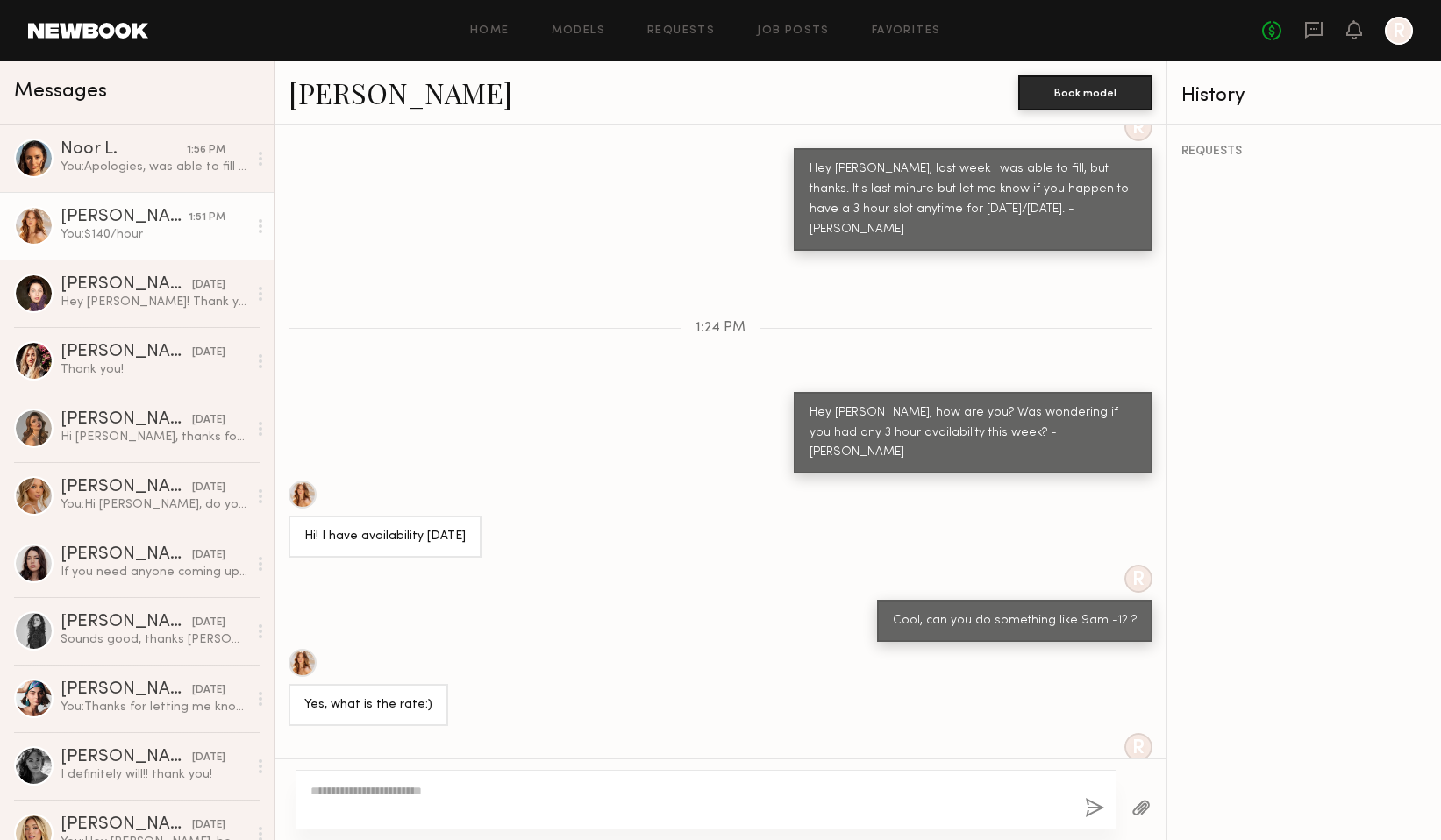
scroll to position [1355, 0]
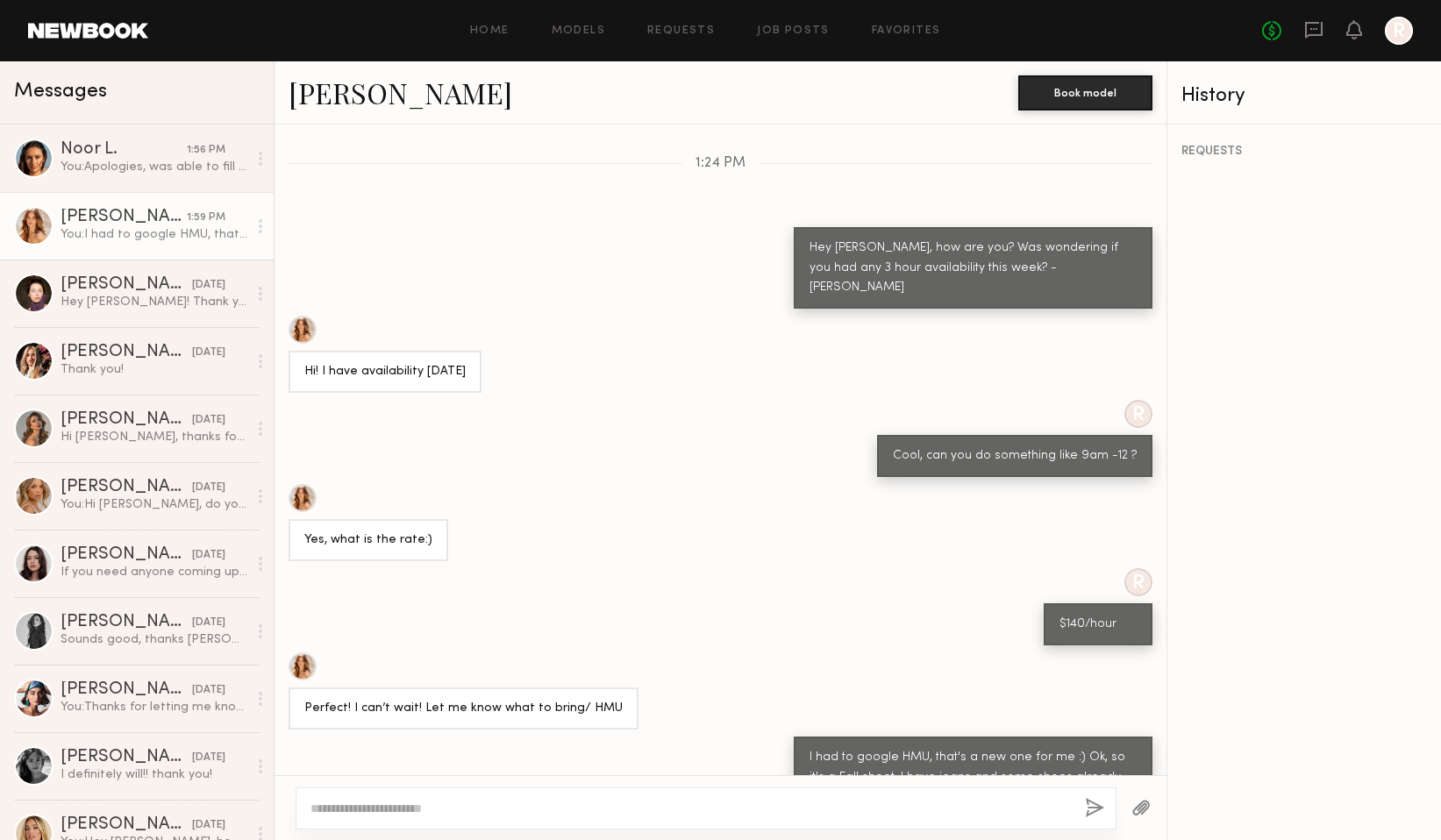
click at [1142, 808] on button "button" at bounding box center [1142, 810] width 20 height 22
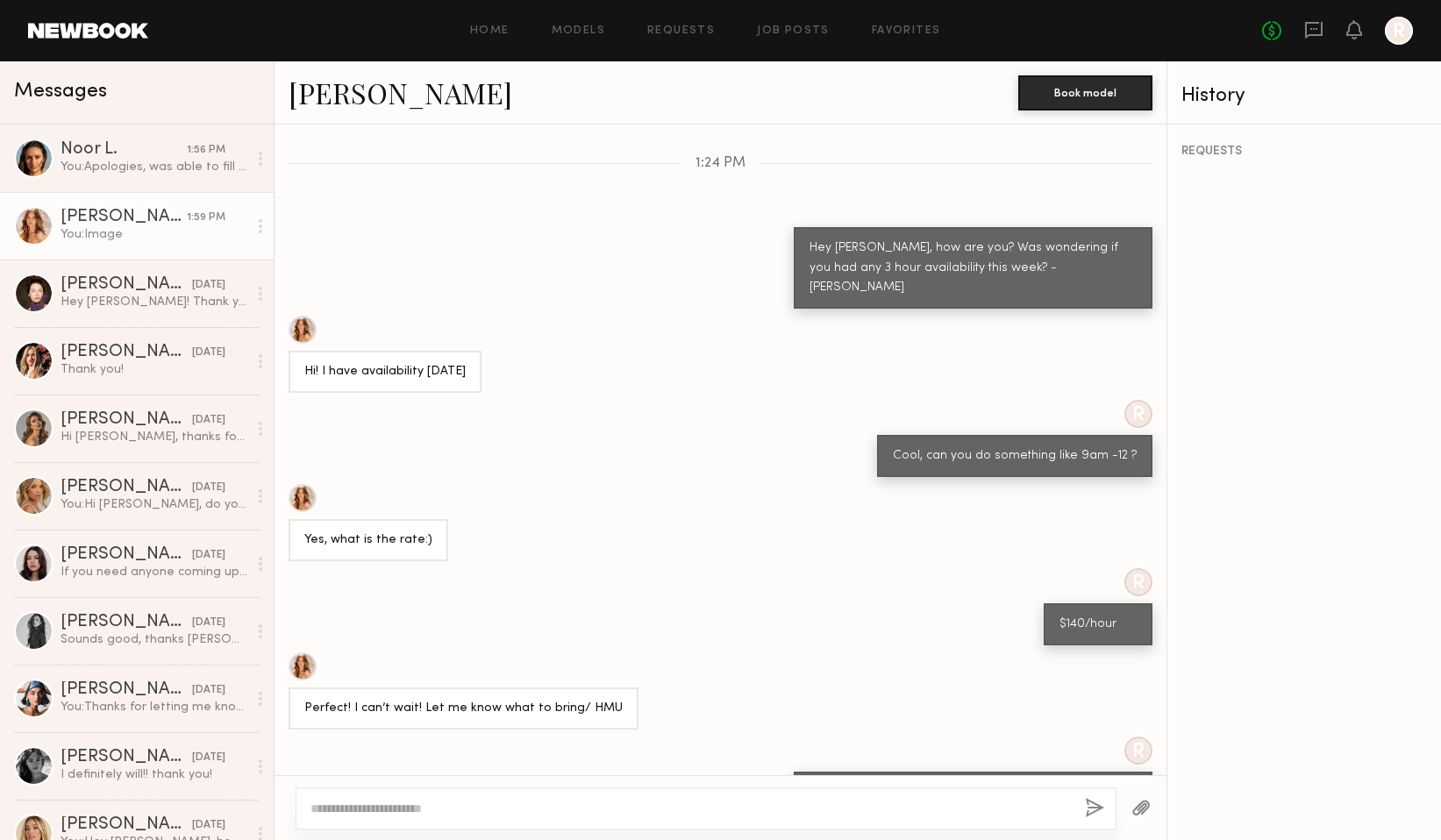
scroll to position [1747, 0]
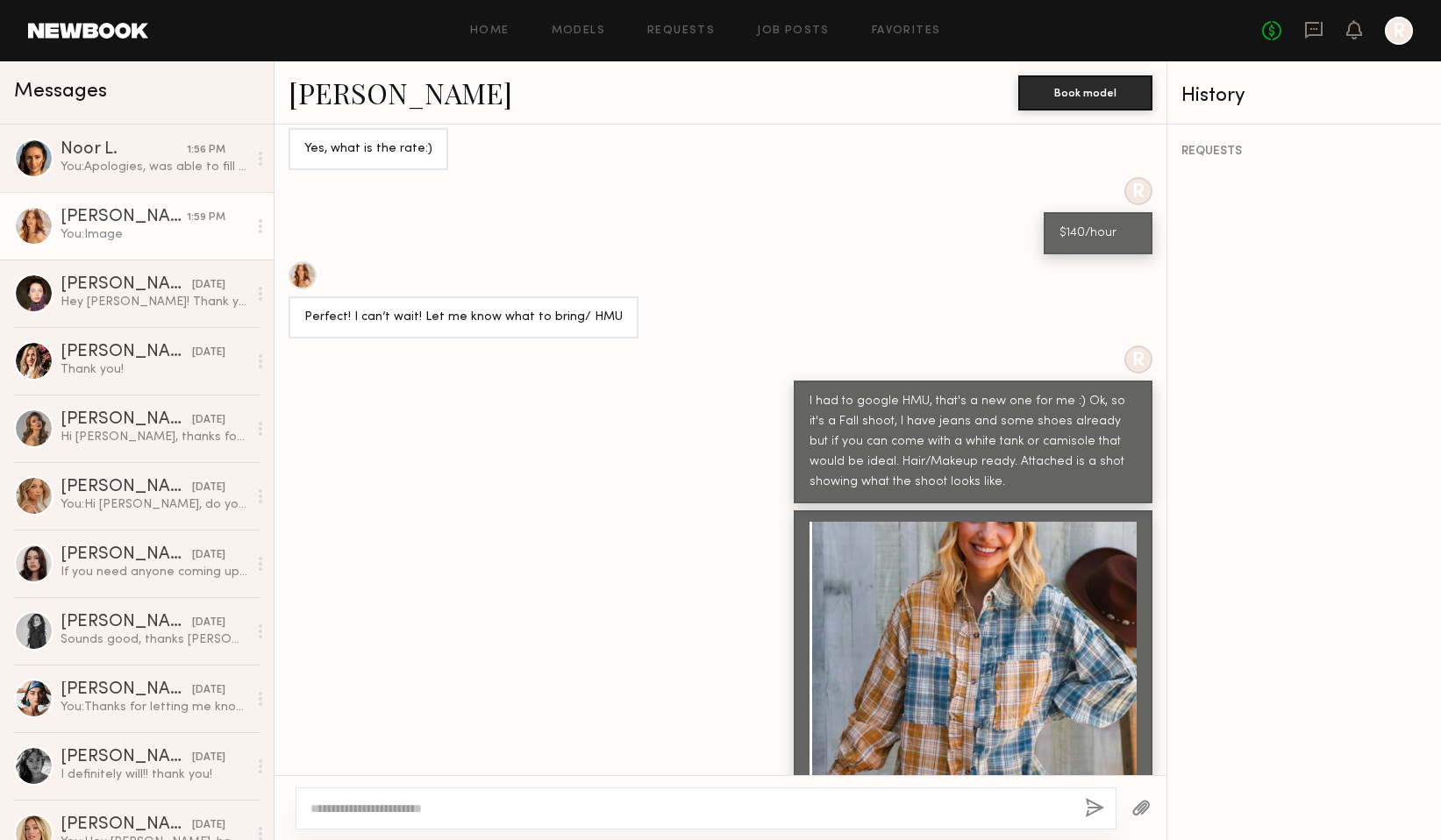
click at [586, 805] on textarea at bounding box center [690, 809] width 760 height 18
type textarea "**********"
click at [1101, 813] on button "button" at bounding box center [1095, 810] width 20 height 22
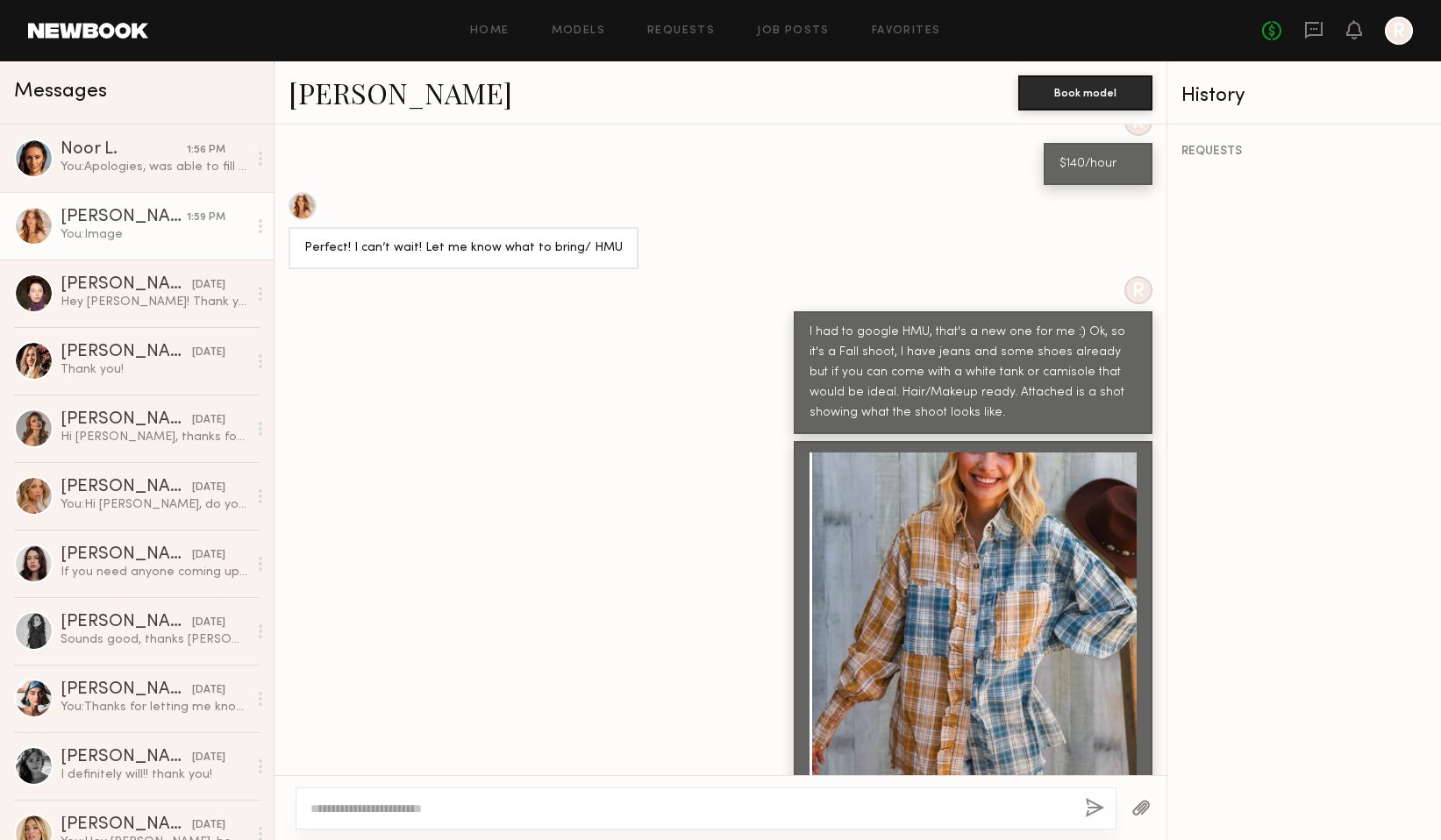
scroll to position [1926, 0]
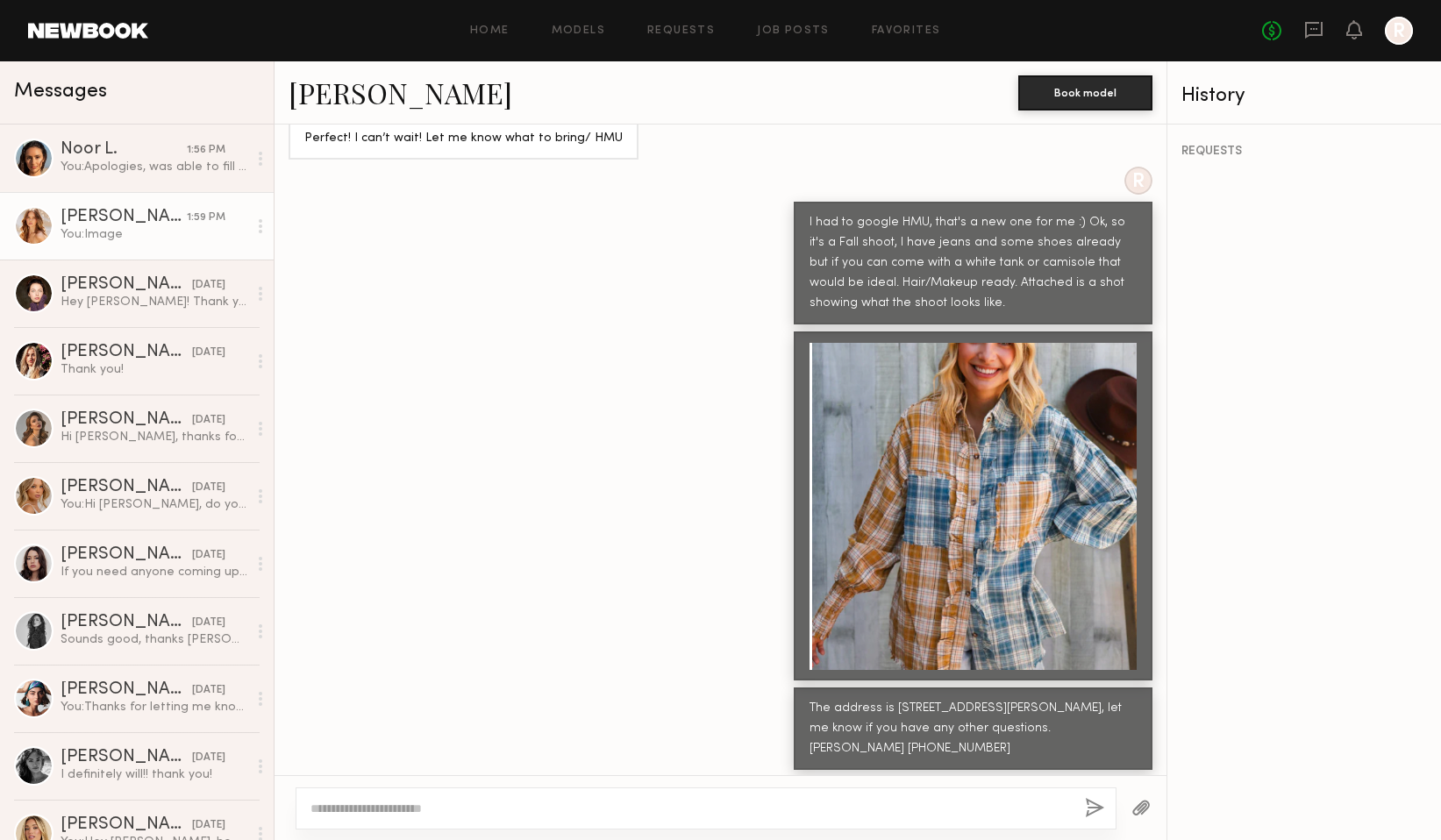
click at [966, 355] on div at bounding box center [973, 507] width 328 height 328
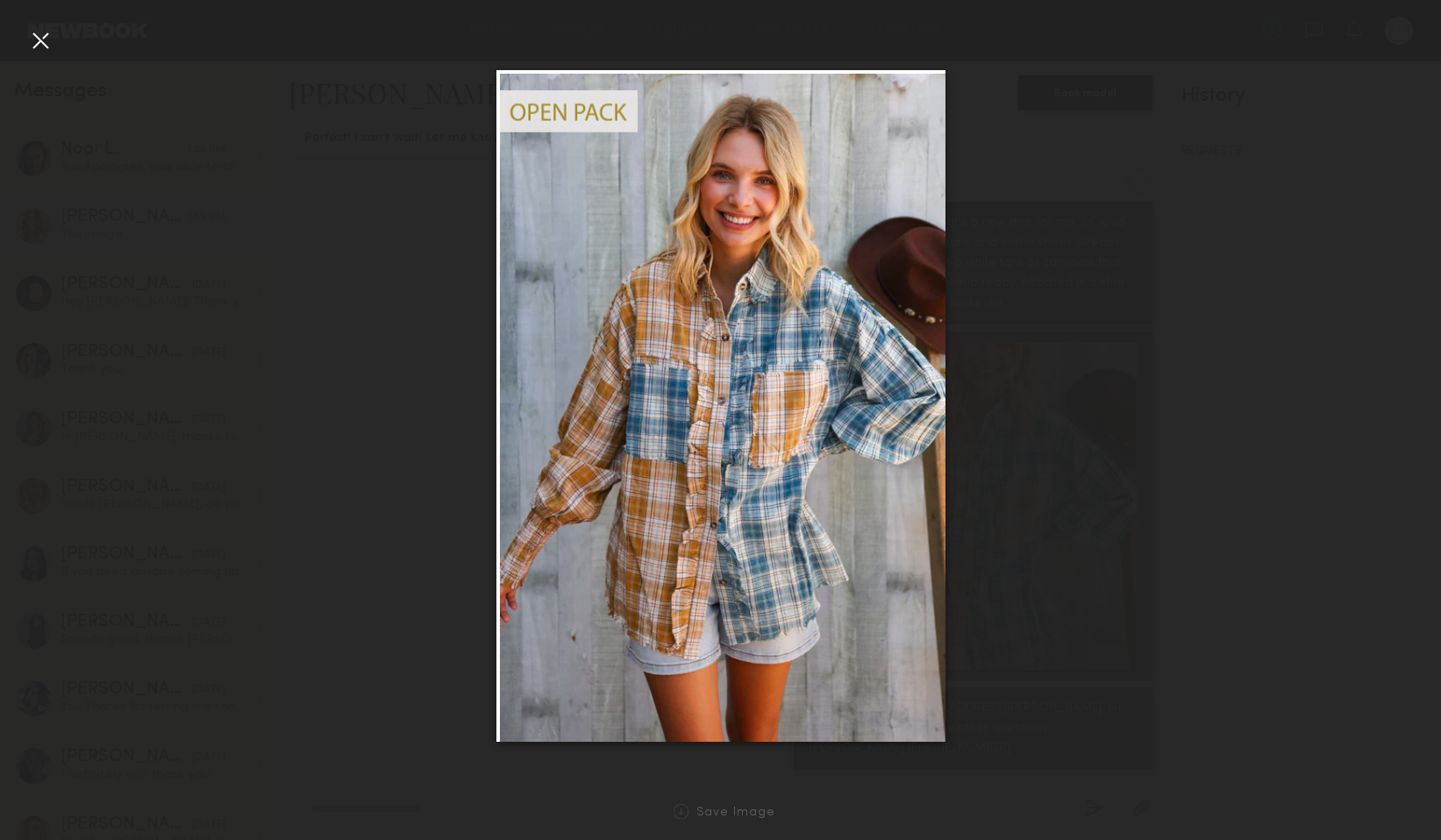
click at [37, 39] on div at bounding box center [40, 40] width 29 height 29
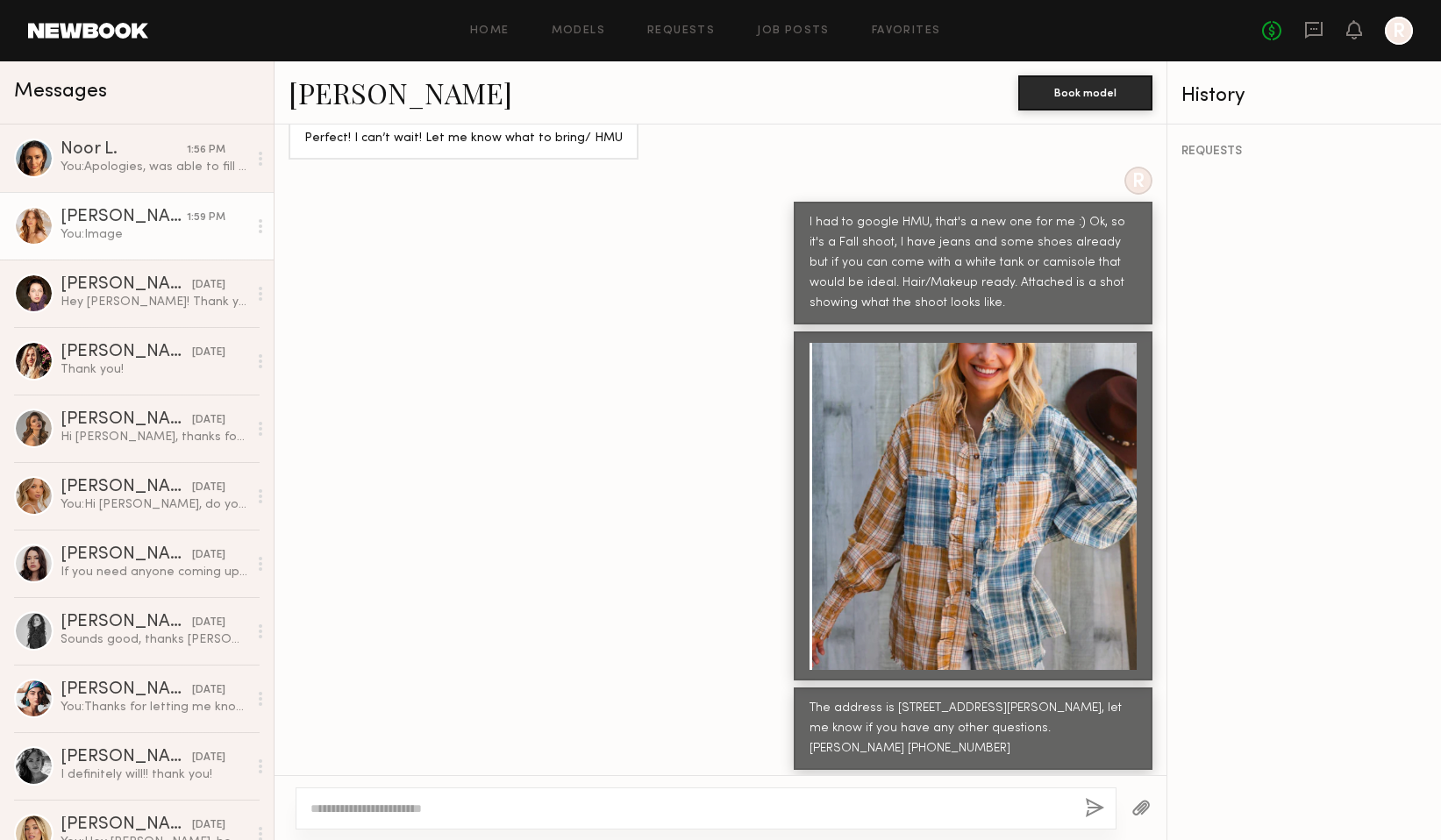
click at [193, 244] on link "Grace W. 1:59 PM You: Image" at bounding box center [137, 225] width 273 height 68
click at [154, 223] on div "[PERSON_NAME]" at bounding box center [124, 217] width 126 height 18
click at [145, 232] on div "You: Image" at bounding box center [154, 234] width 187 height 17
click at [137, 181] on link "Noor L. 1:56 PM You: Apologies, was able to fill the booking, contact you on th…" at bounding box center [137, 158] width 273 height 68
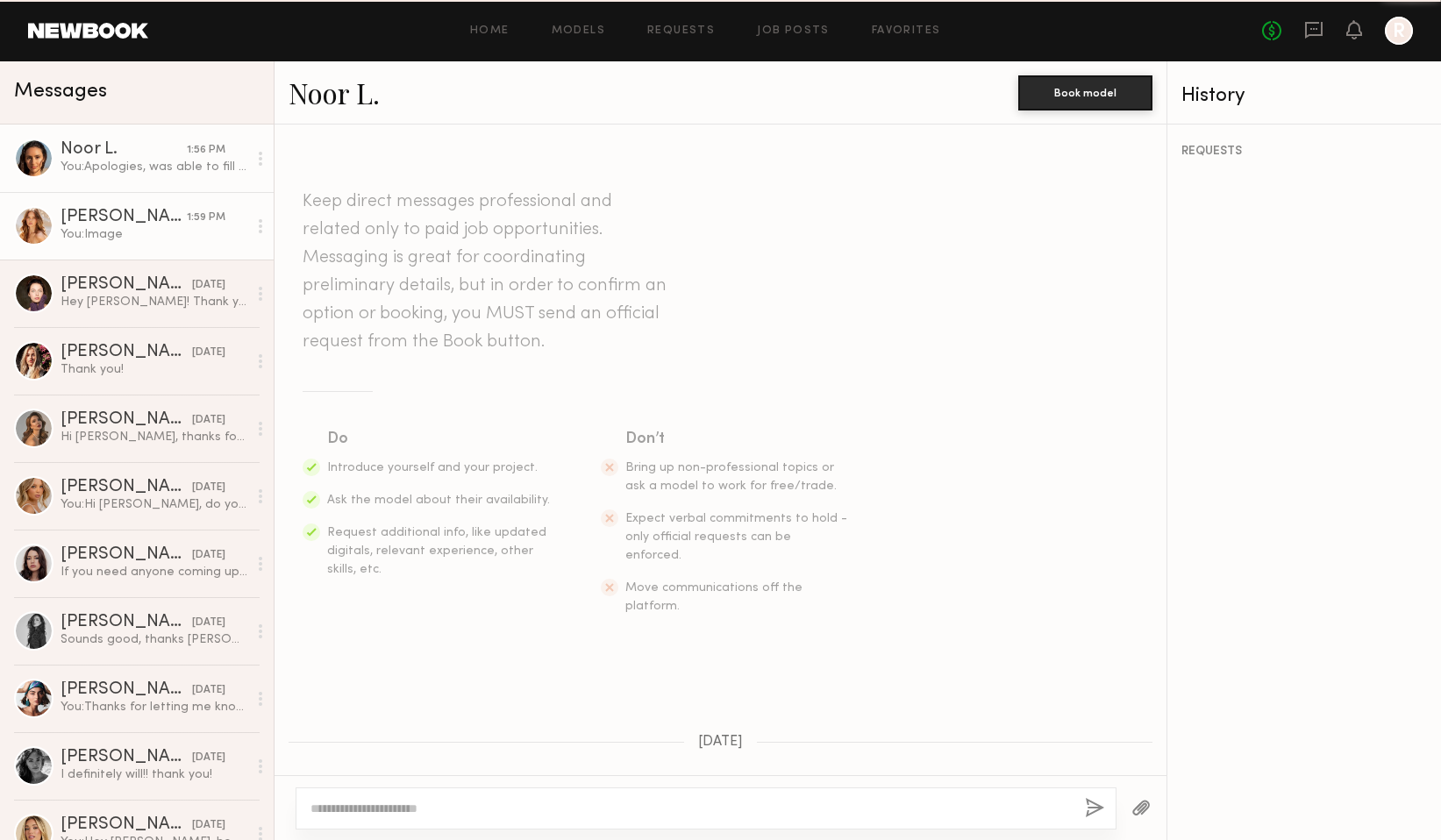
click at [126, 235] on div "You: Image" at bounding box center [154, 234] width 187 height 17
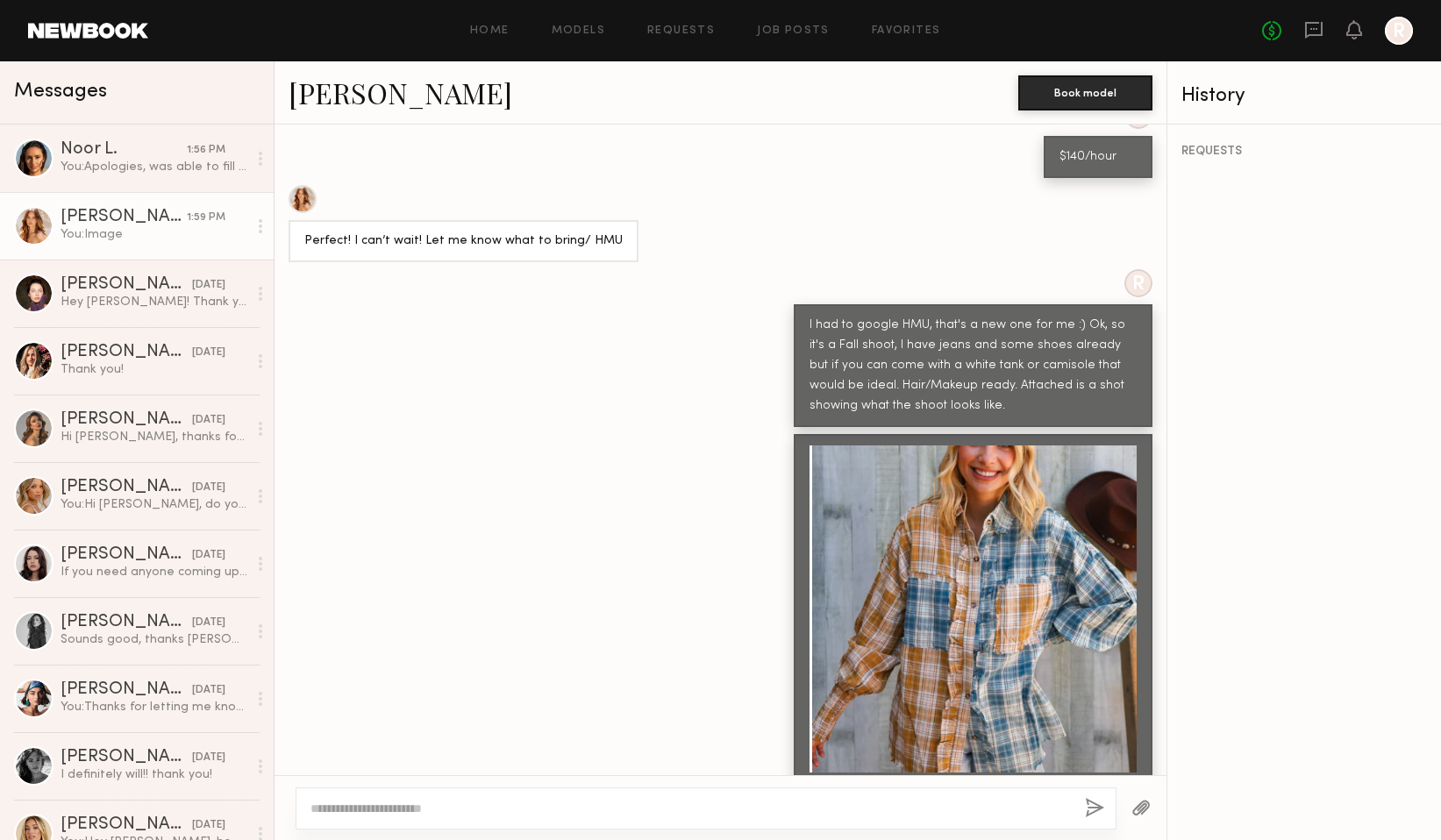
scroll to position [1926, 0]
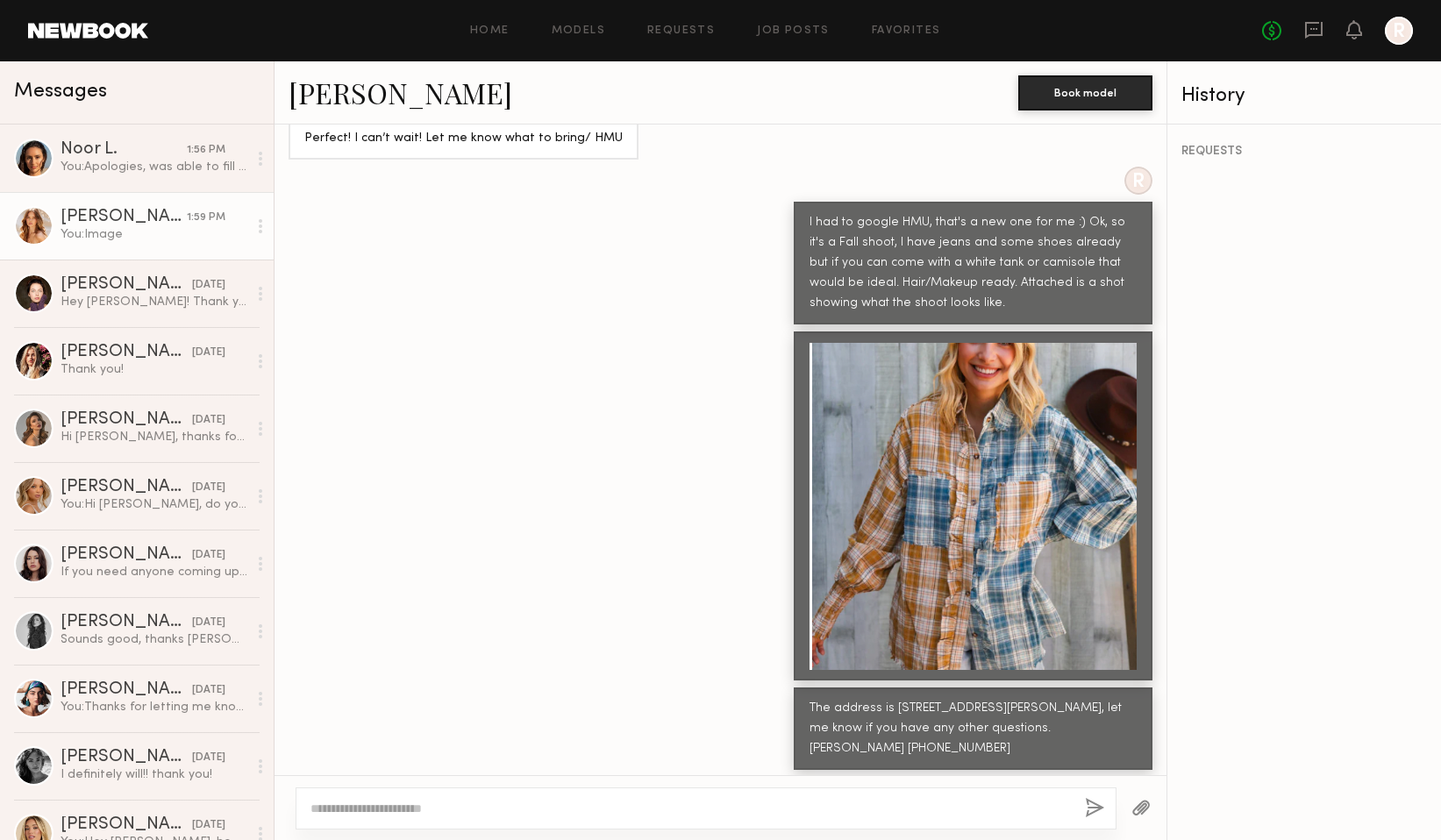
click at [156, 233] on div "You: Image" at bounding box center [154, 234] width 187 height 17
click at [145, 184] on link "Noor L. 1:56 PM You: Apologies, was able to fill the booking, contact you on th…" at bounding box center [137, 158] width 273 height 68
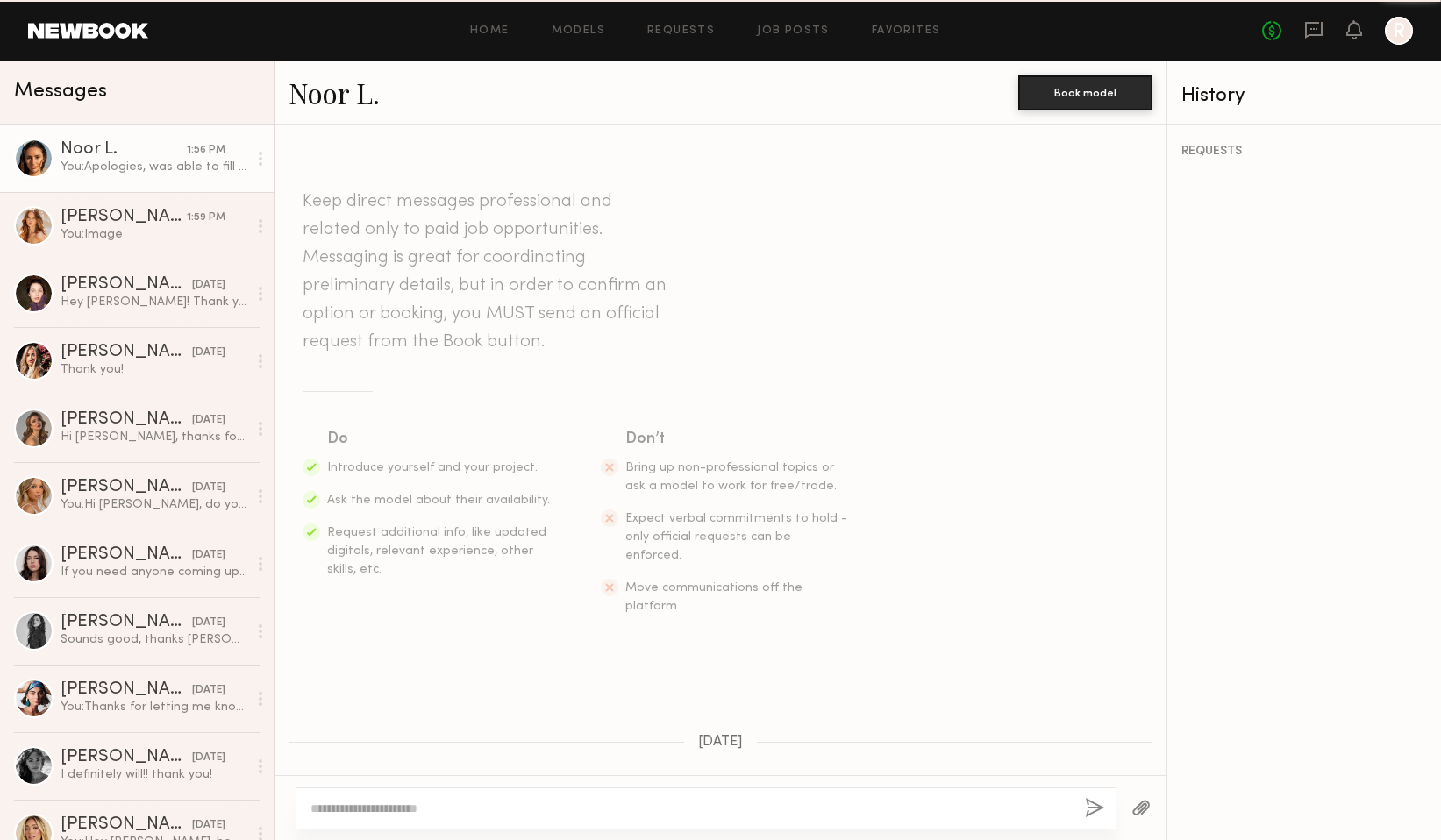
scroll to position [538, 0]
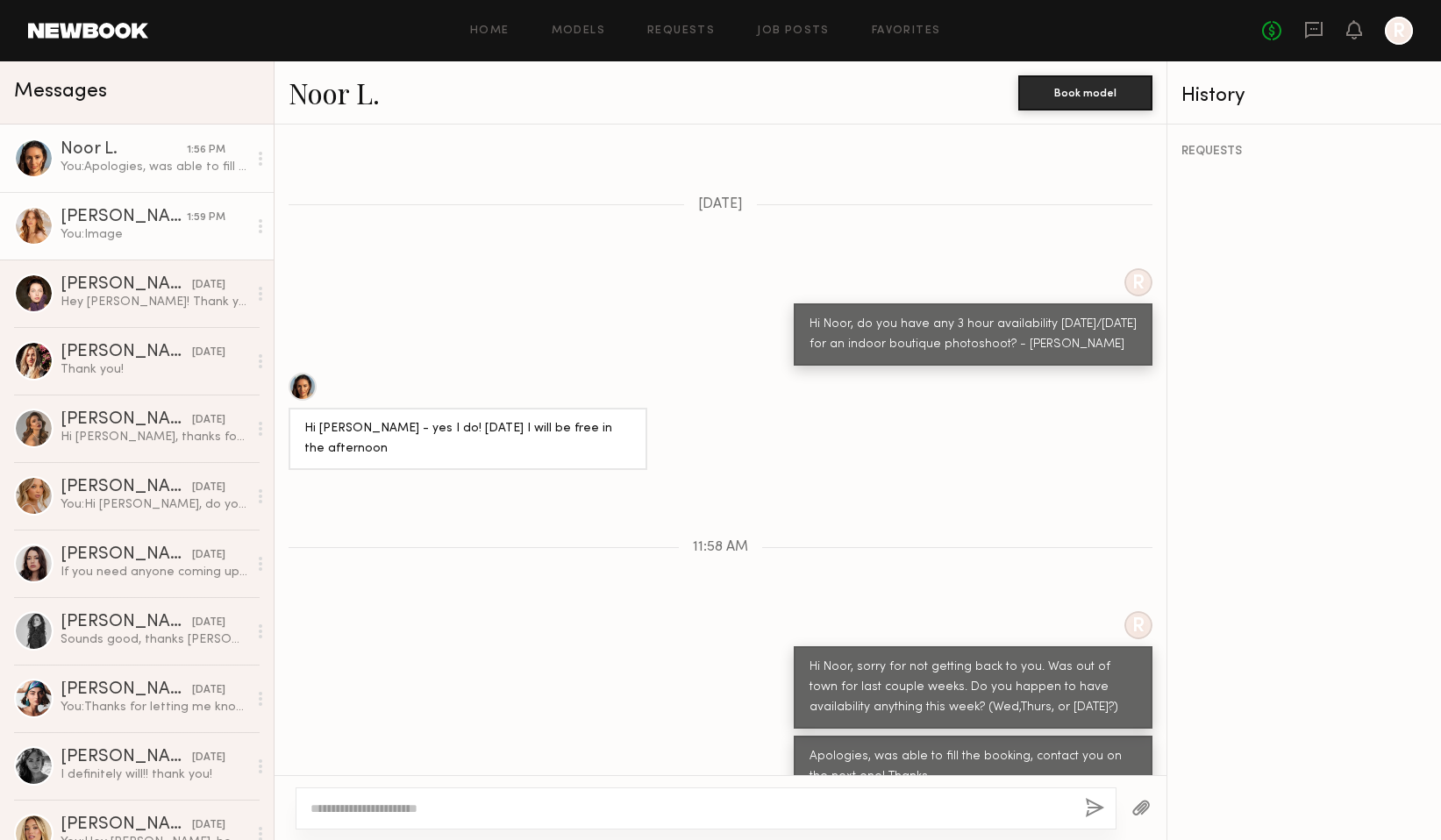
click at [126, 215] on div "[PERSON_NAME]" at bounding box center [124, 217] width 126 height 18
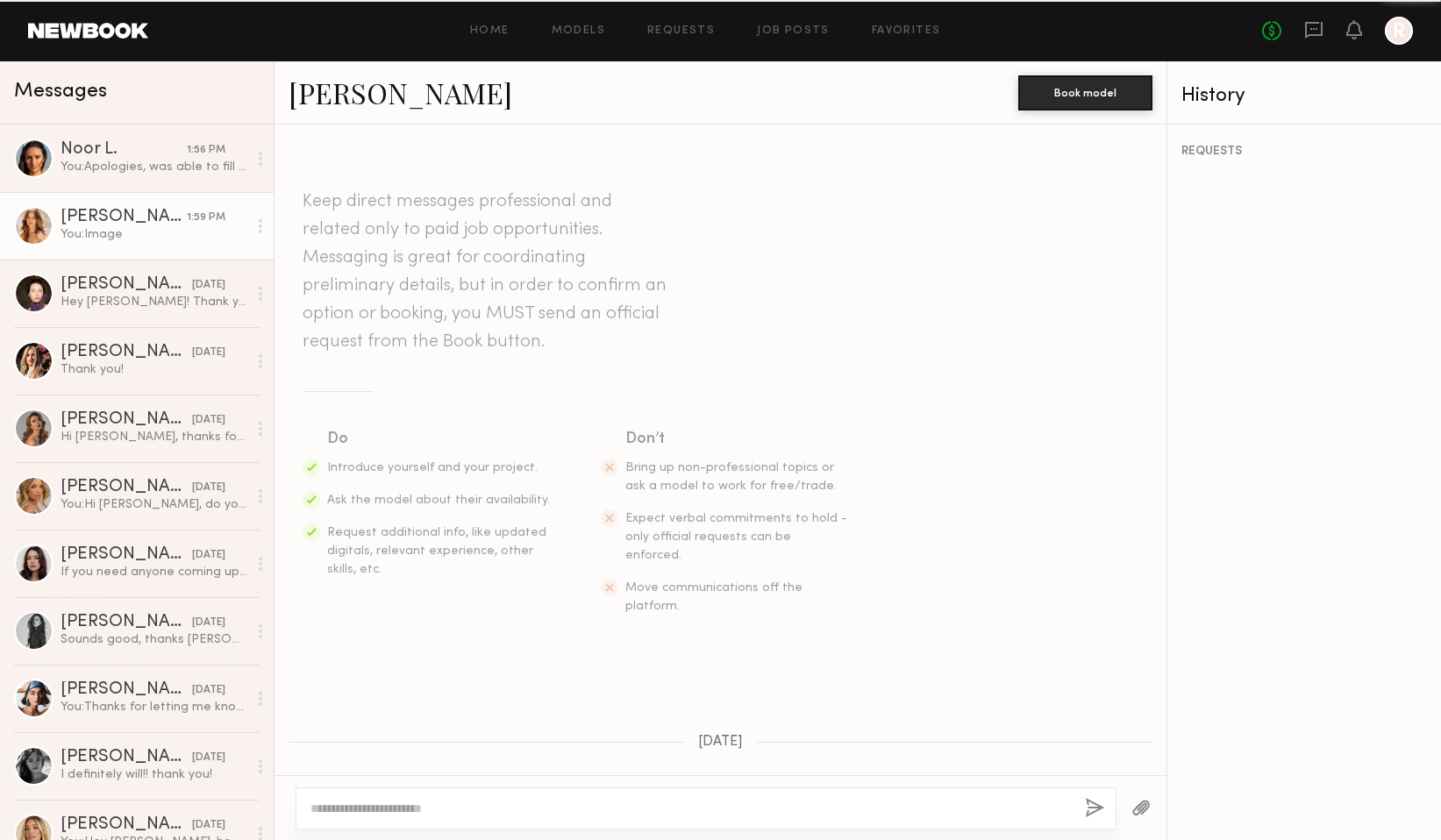
scroll to position [1926, 0]
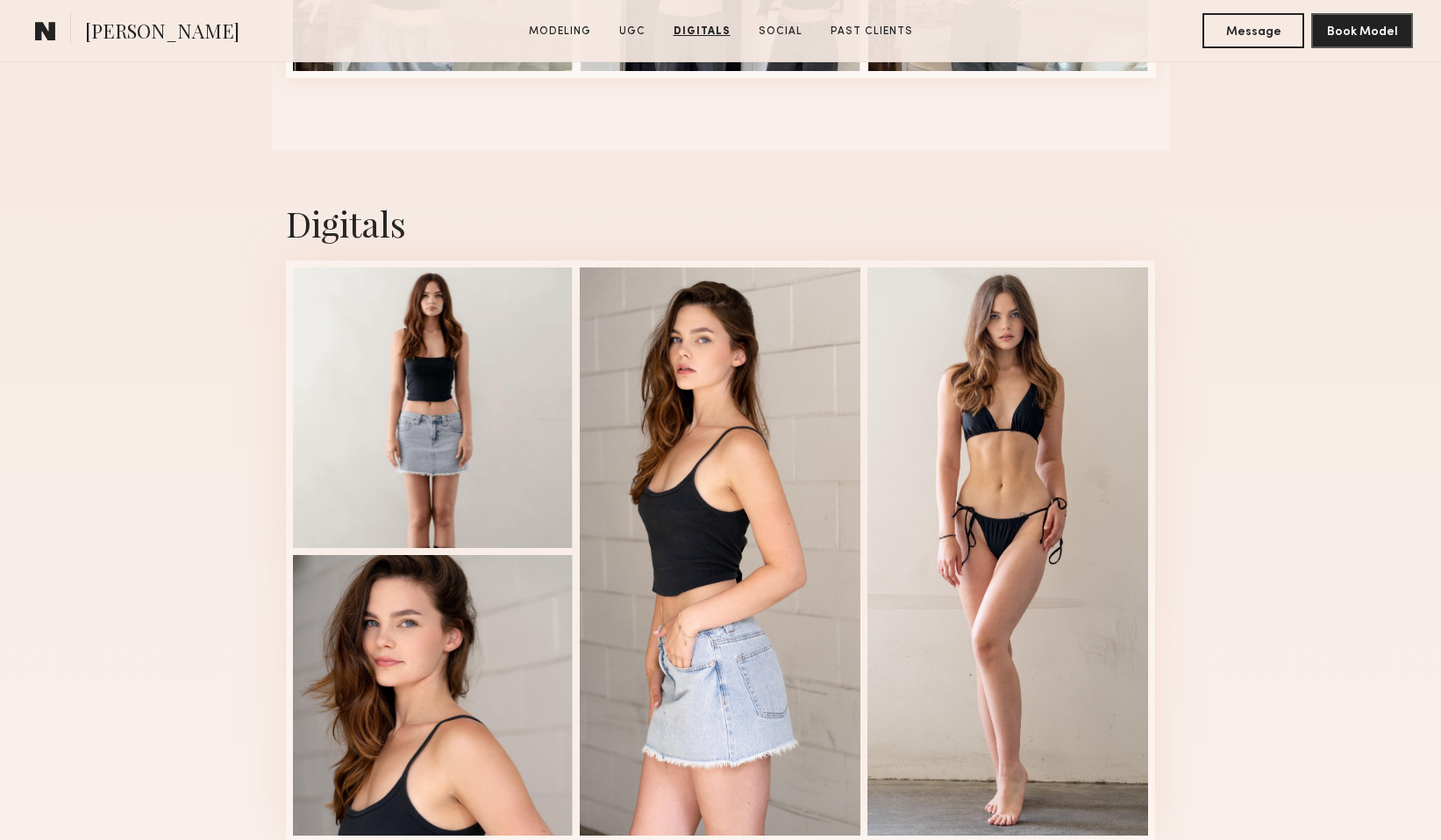
scroll to position [2377, 0]
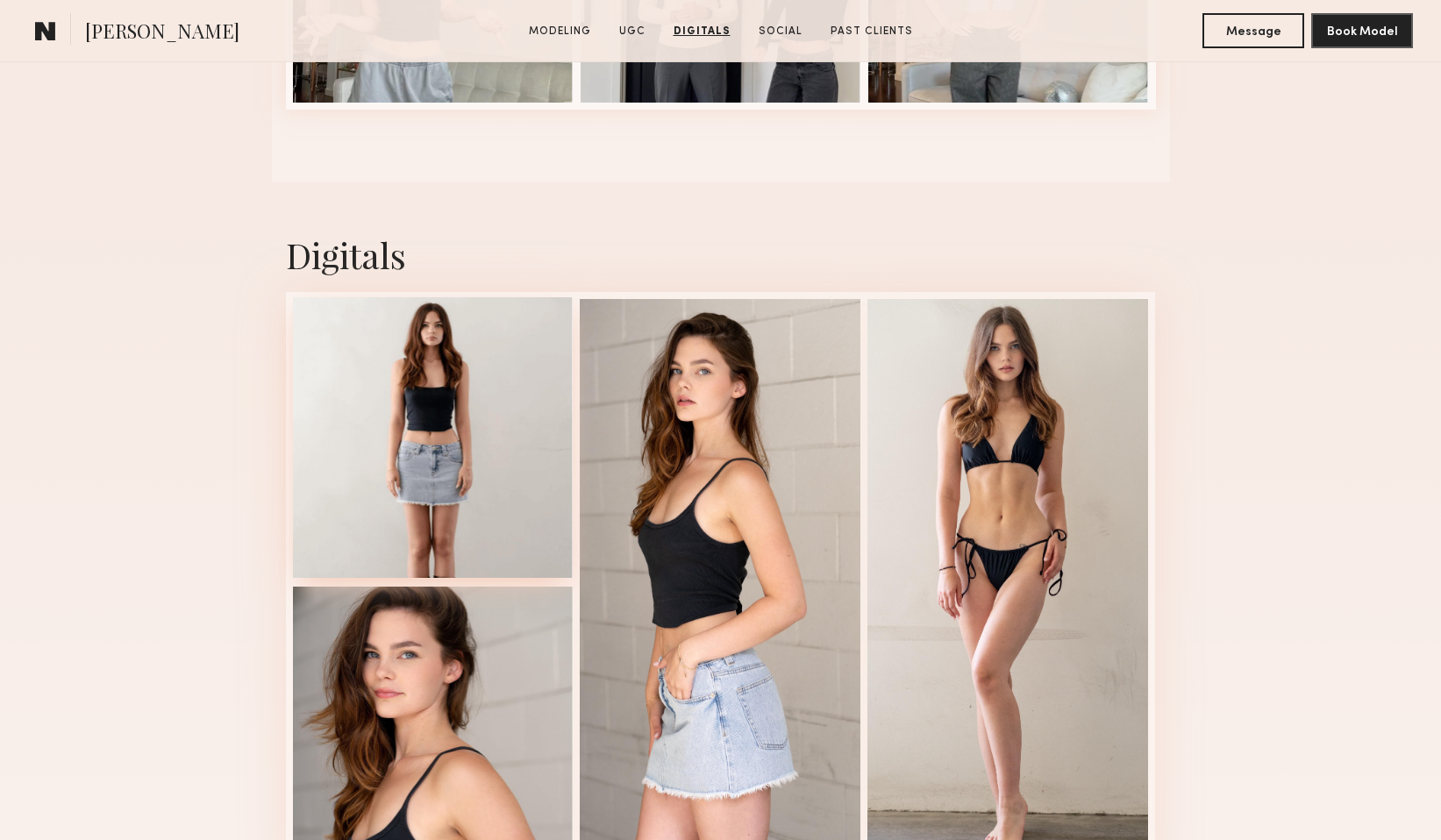
click at [478, 345] on div at bounding box center [433, 437] width 280 height 280
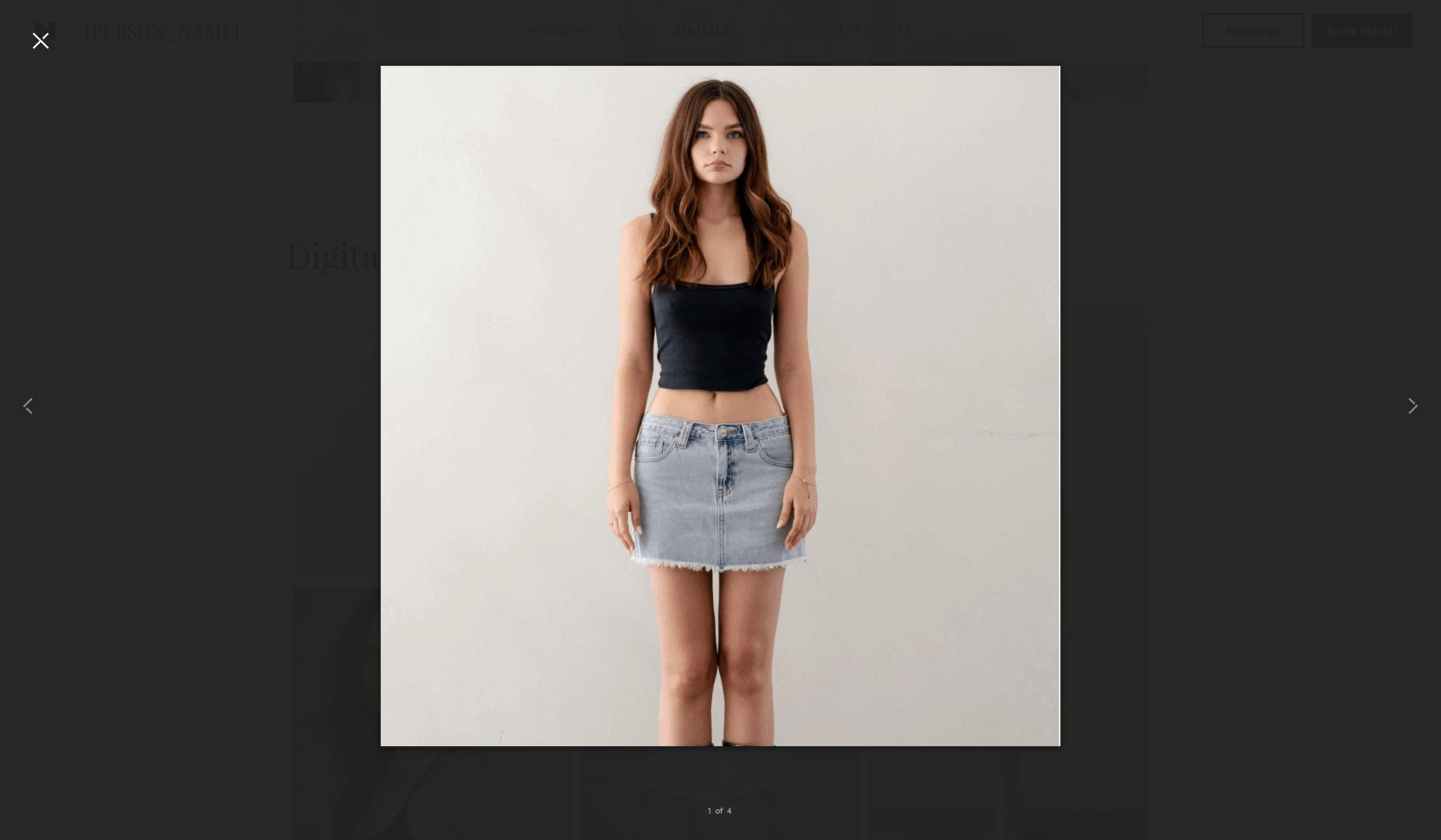
click at [31, 42] on div at bounding box center [40, 40] width 29 height 29
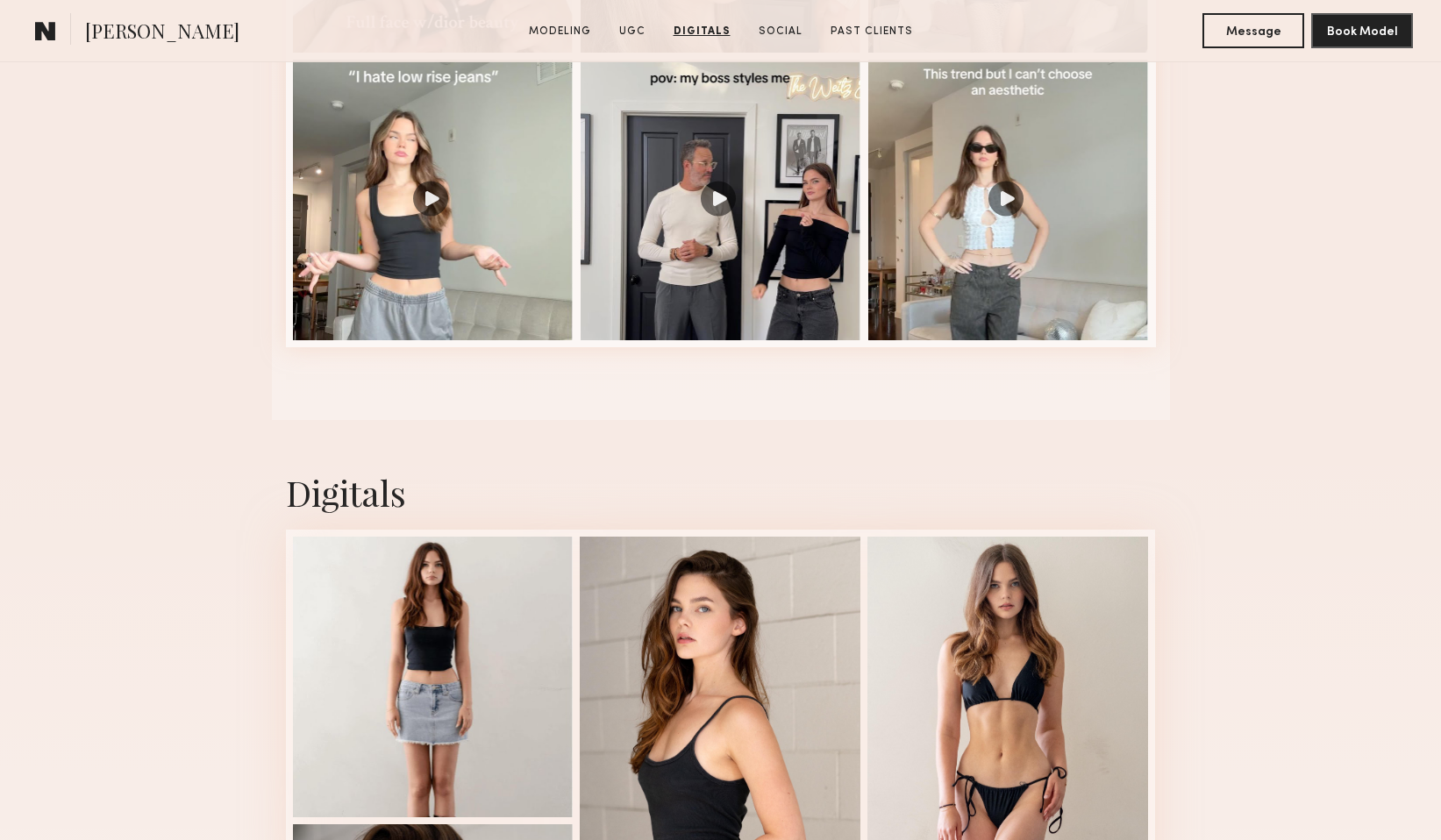
scroll to position [1999, 0]
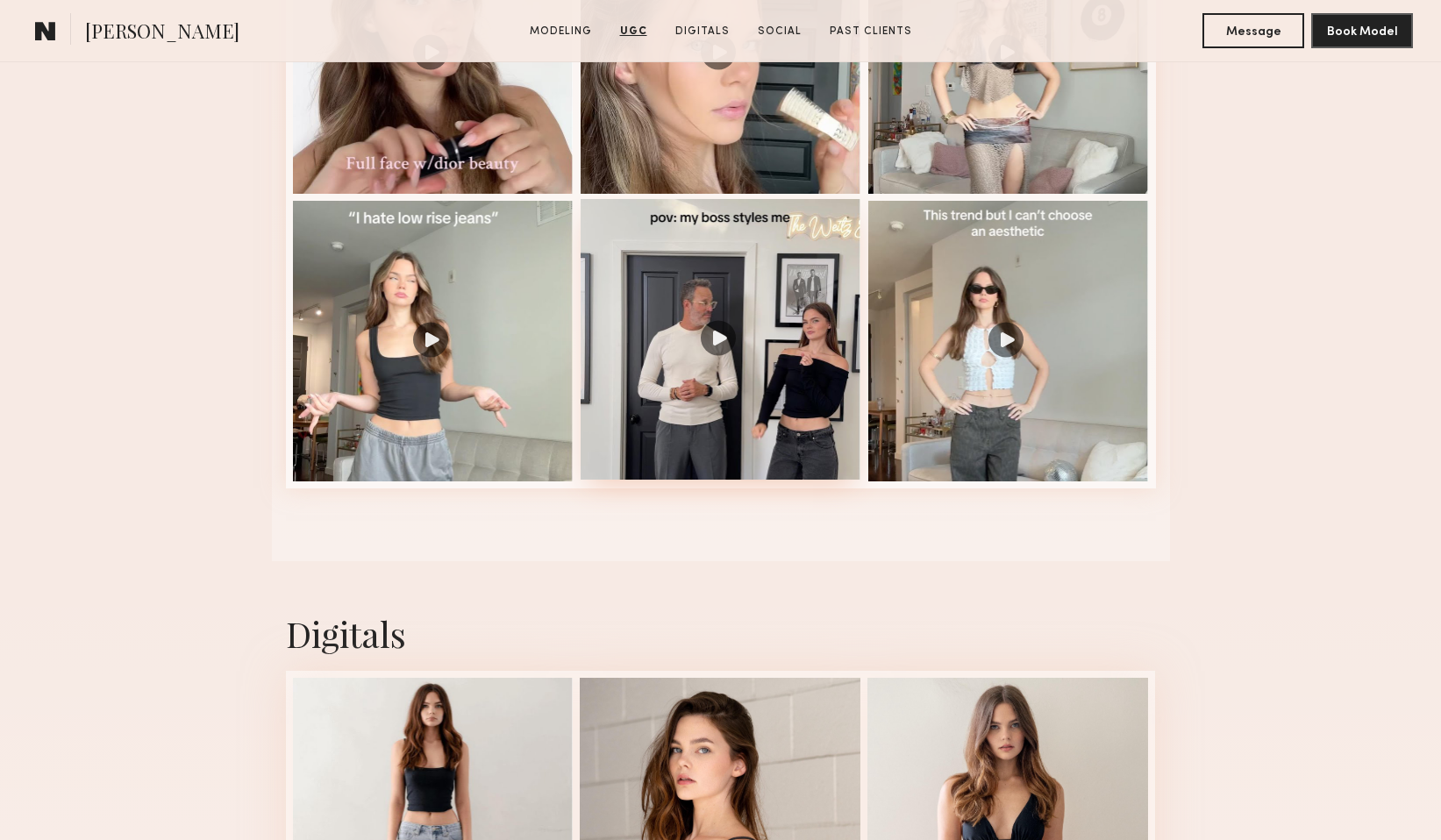
click at [731, 264] on div at bounding box center [720, 338] width 280 height 280
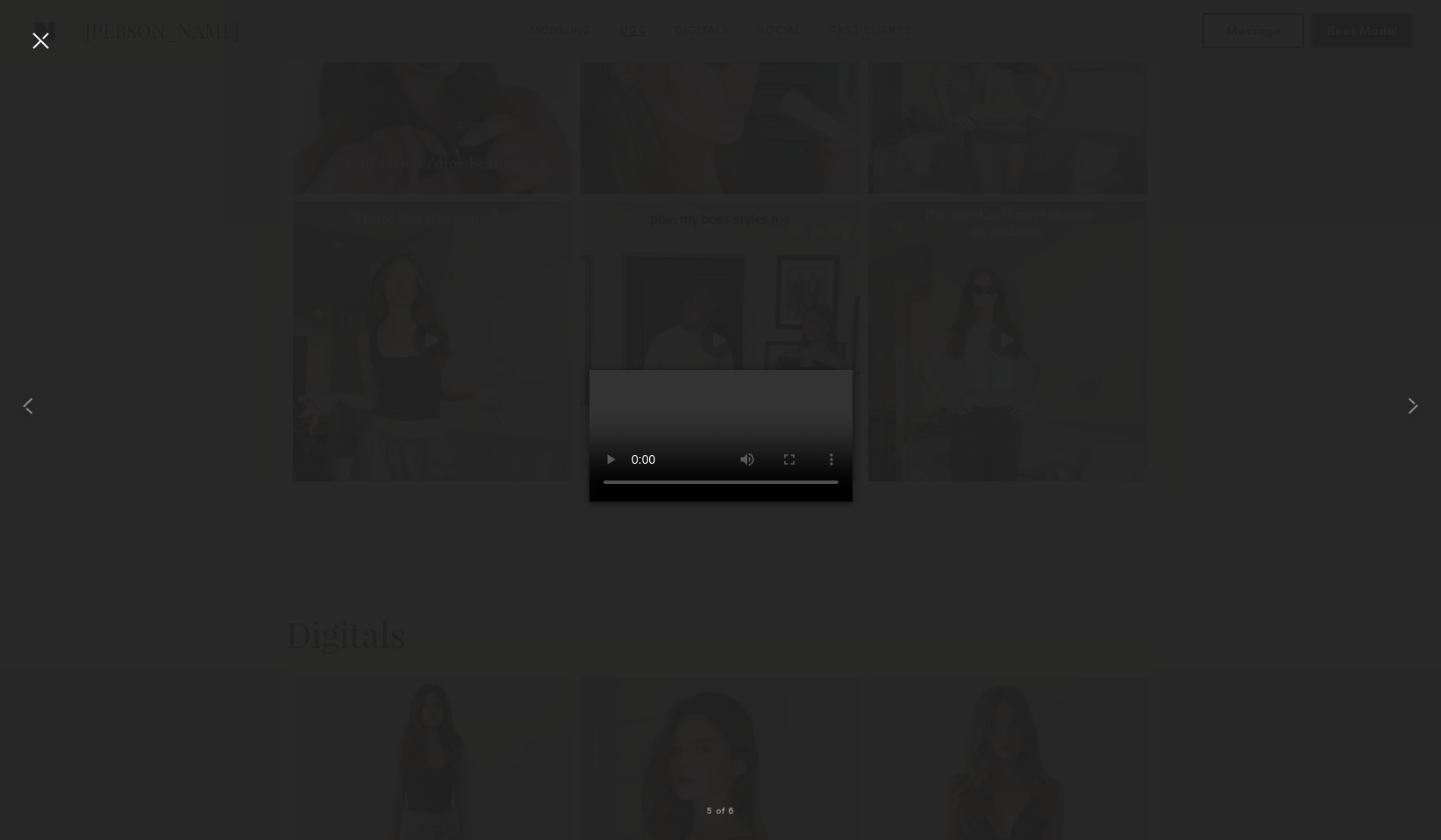
click at [37, 40] on div at bounding box center [40, 40] width 29 height 29
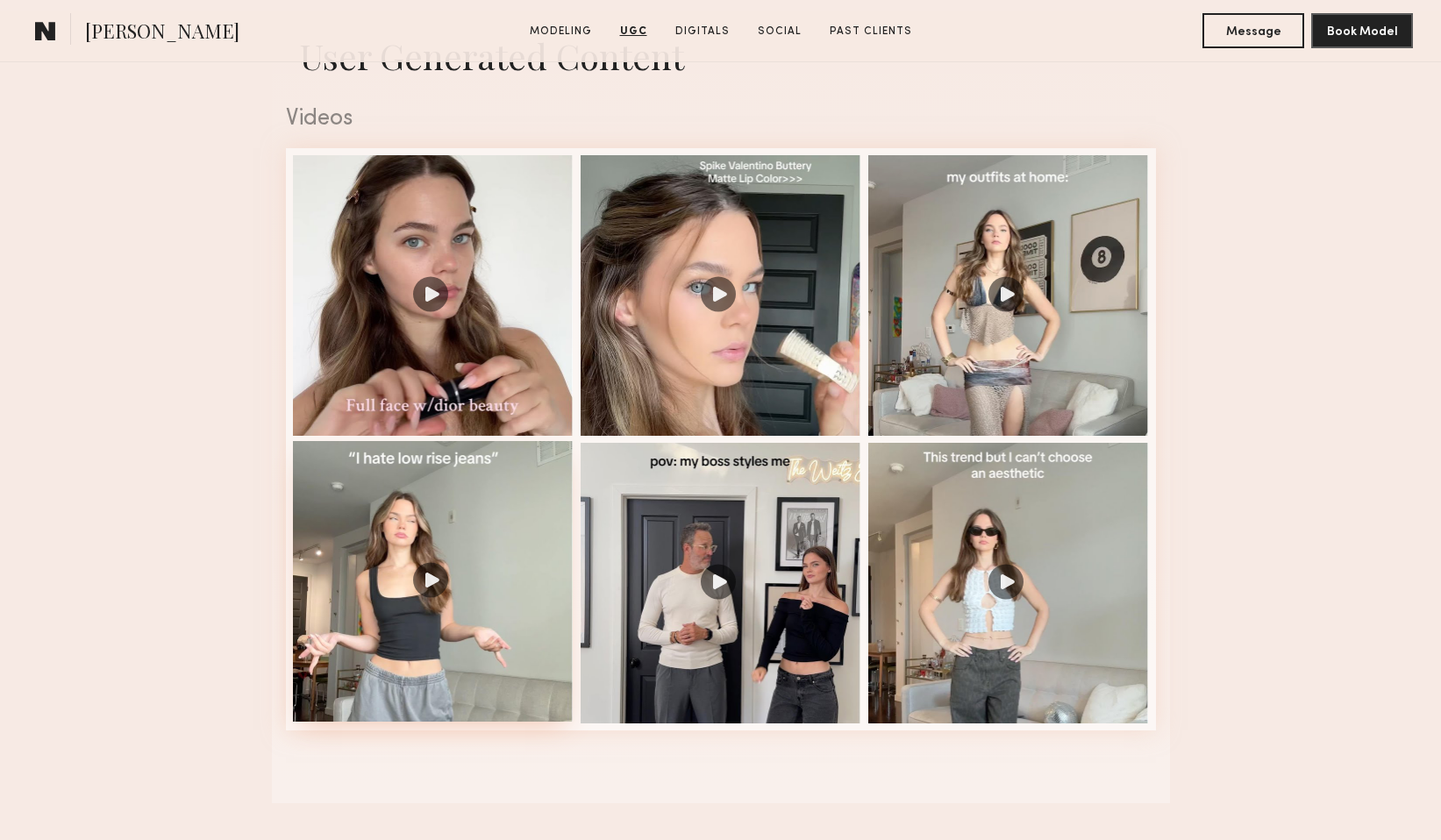
scroll to position [1611, 0]
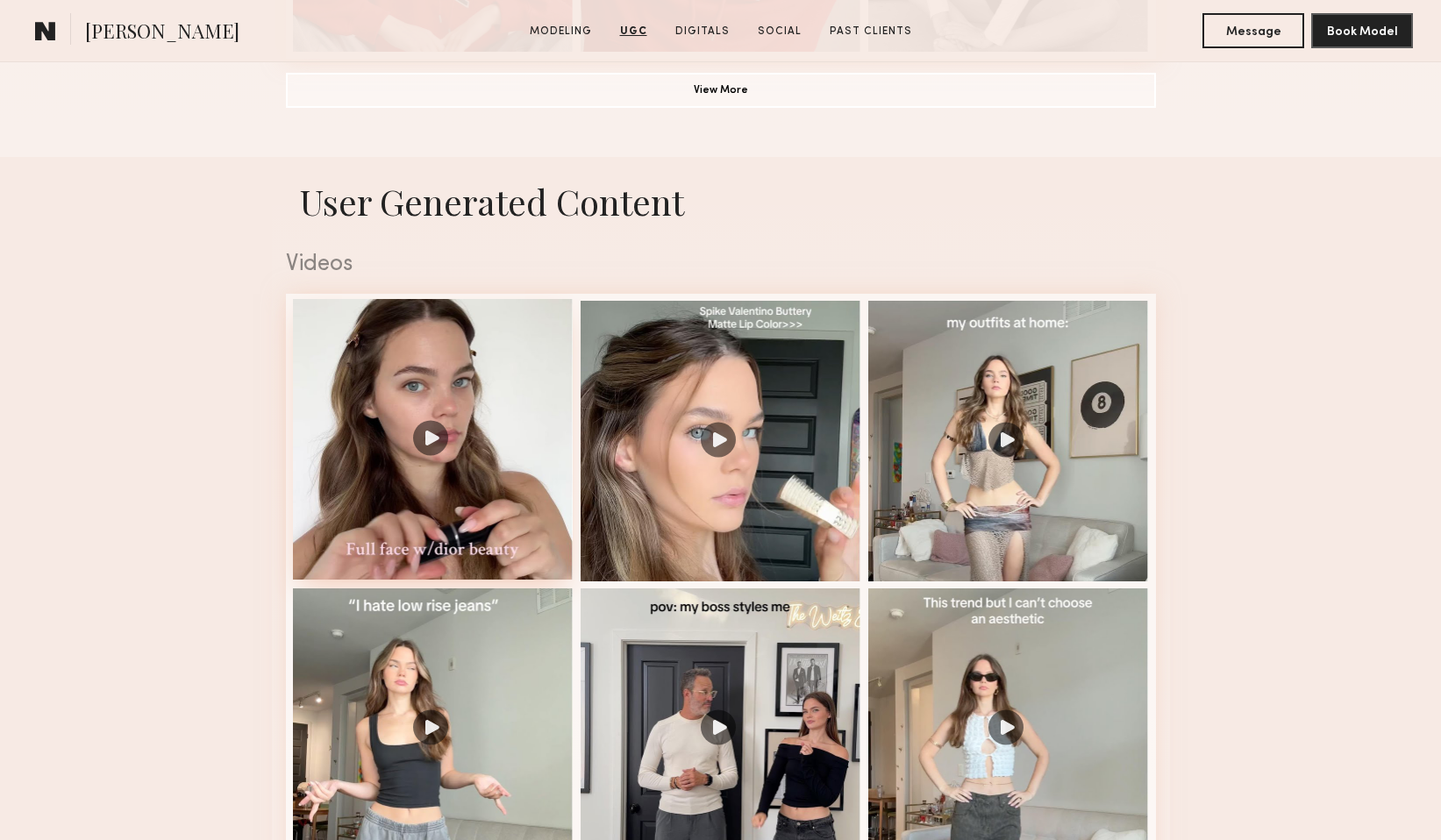
click at [515, 378] on div at bounding box center [433, 439] width 280 height 280
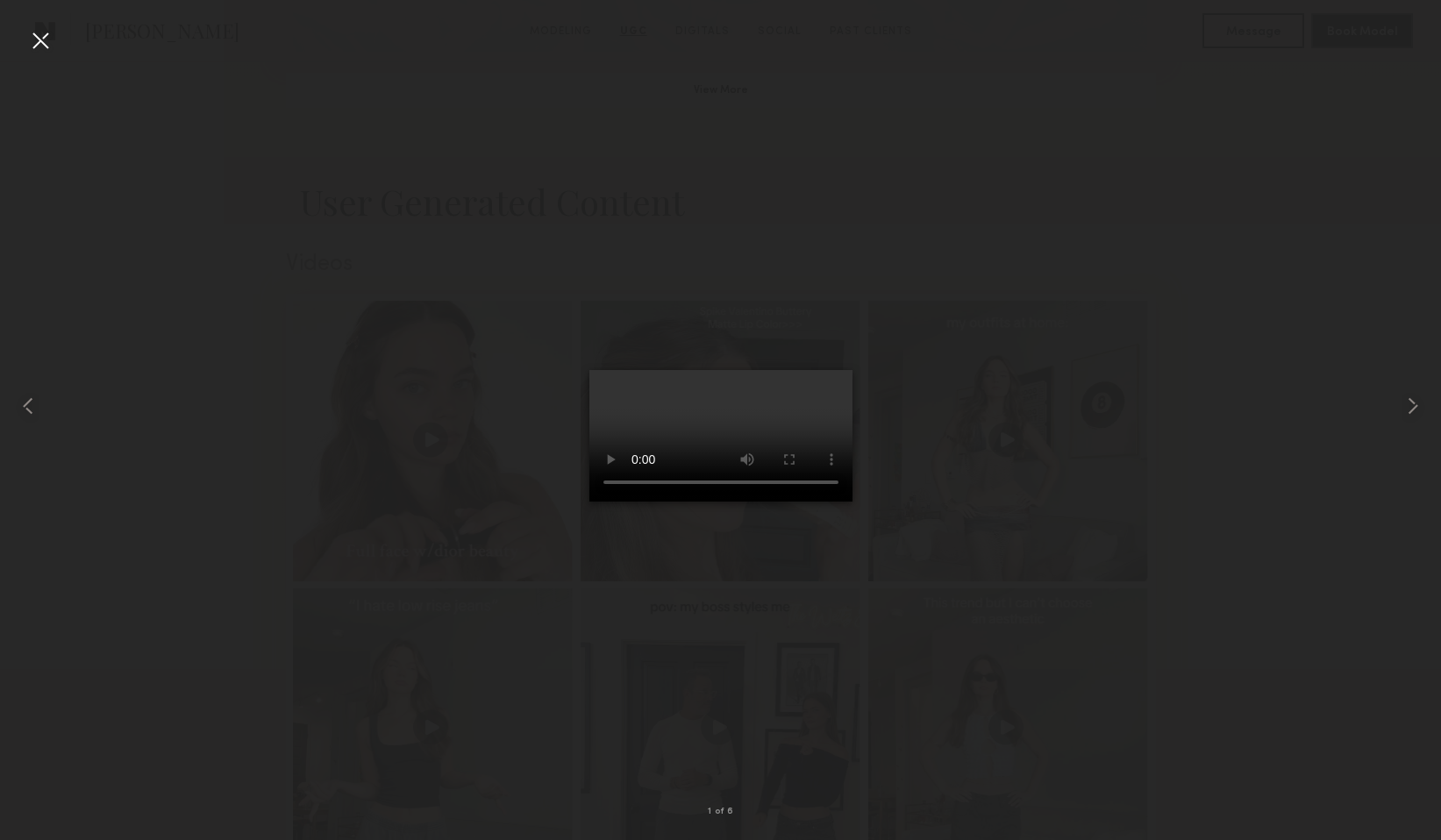
click at [32, 40] on div at bounding box center [40, 40] width 29 height 29
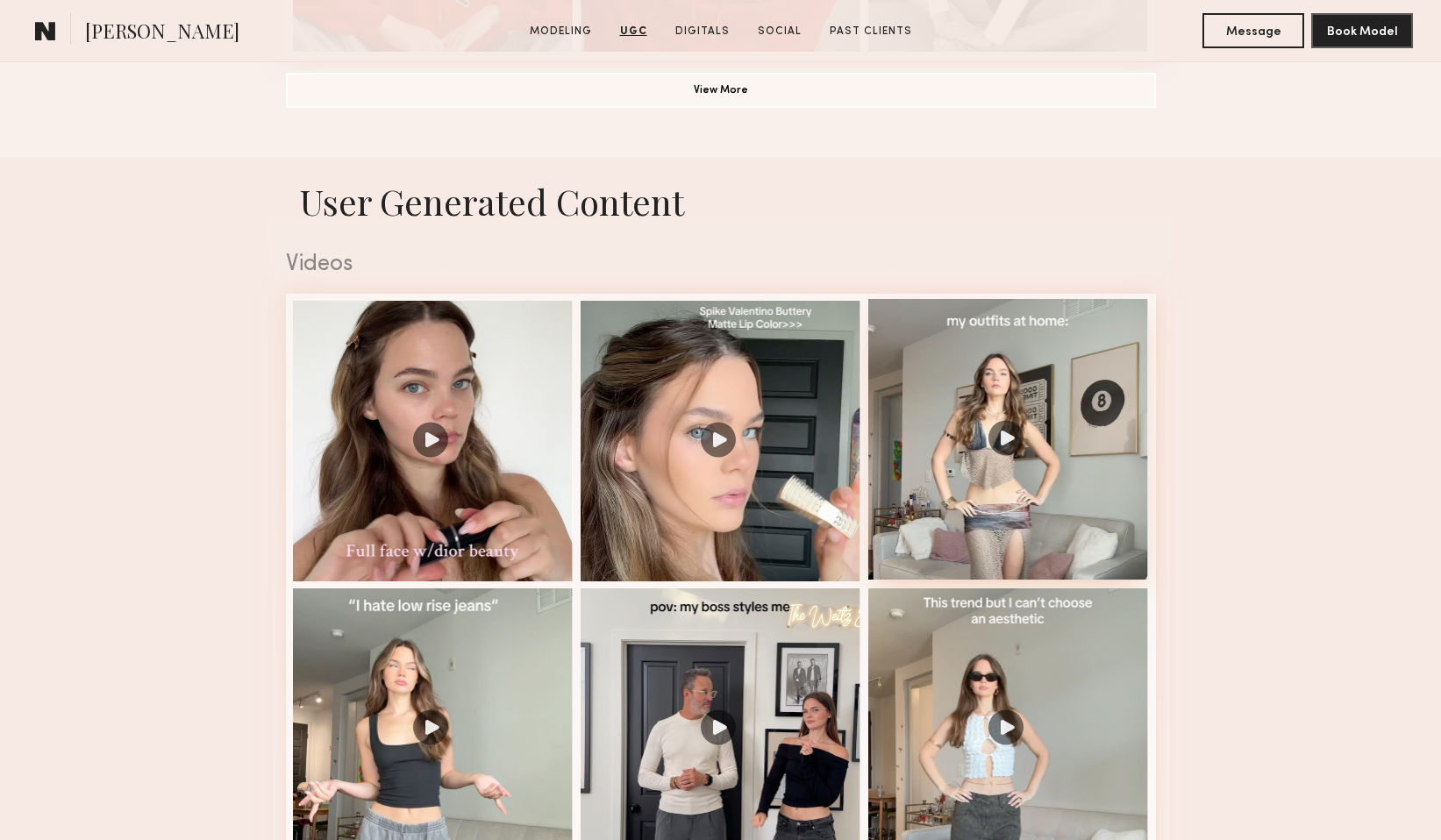
click at [1112, 349] on div at bounding box center [1008, 439] width 280 height 280
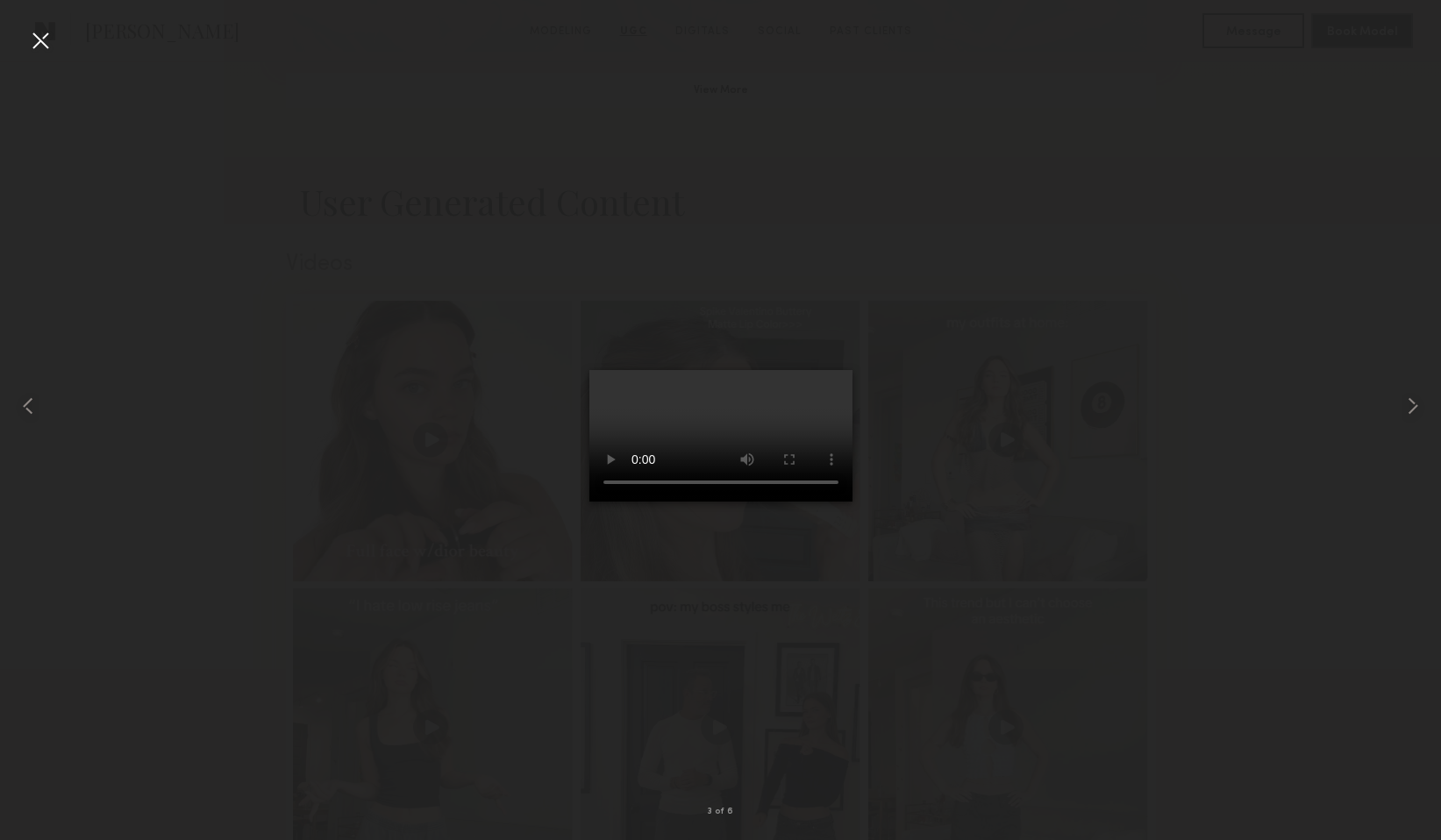
click at [36, 39] on div at bounding box center [40, 40] width 29 height 29
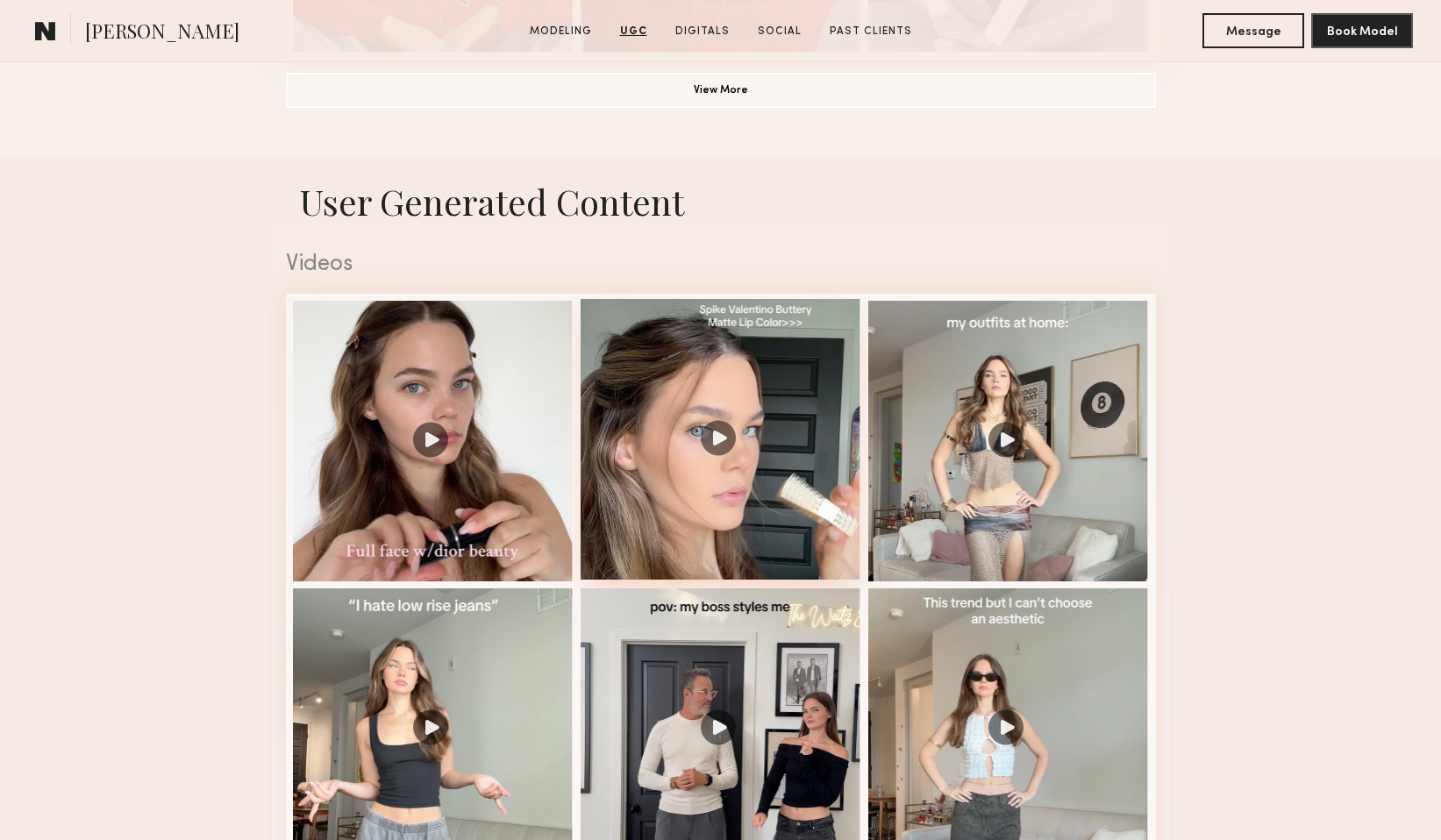
click at [802, 393] on div at bounding box center [720, 439] width 280 height 280
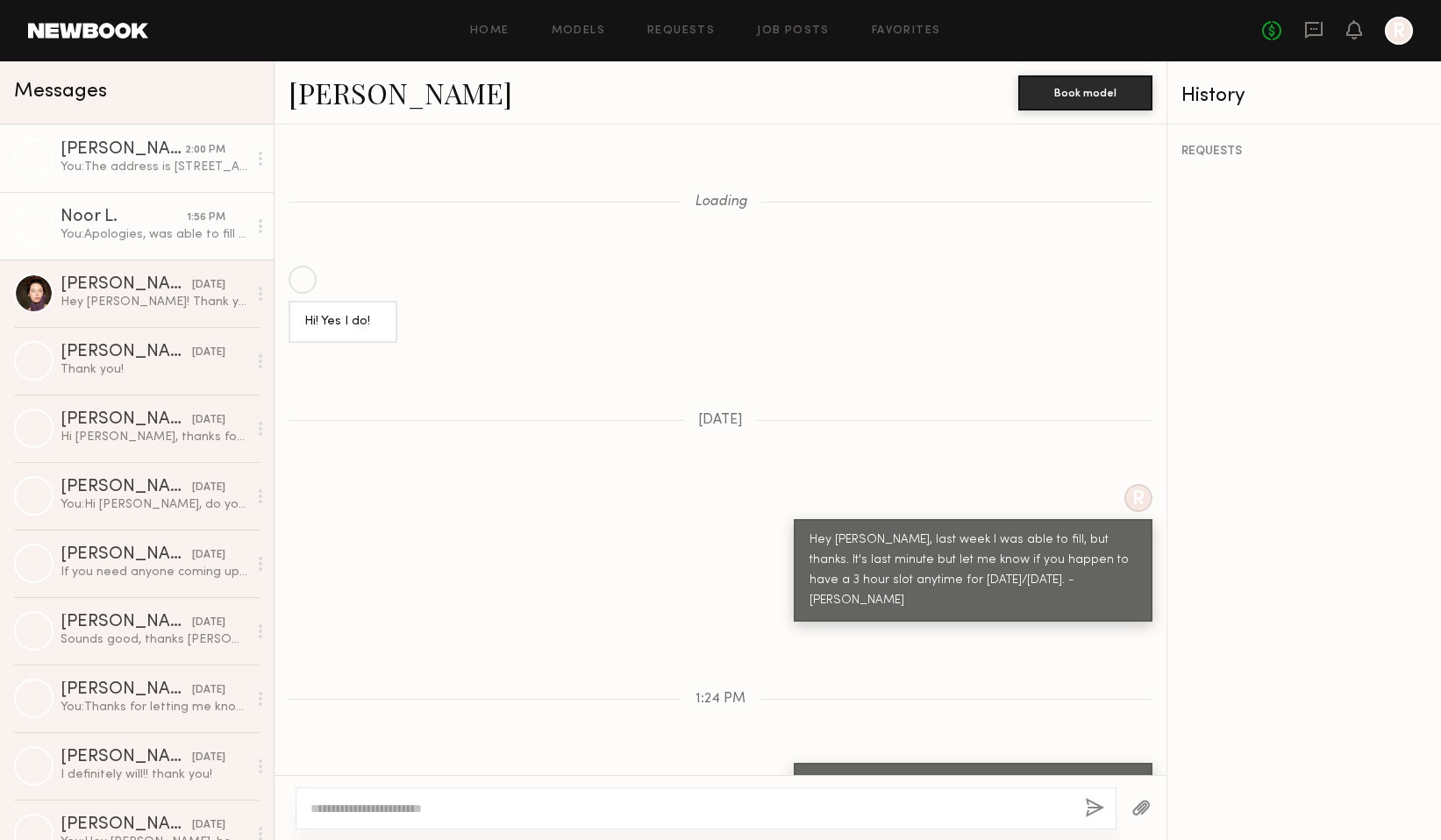
scroll to position [1164, 0]
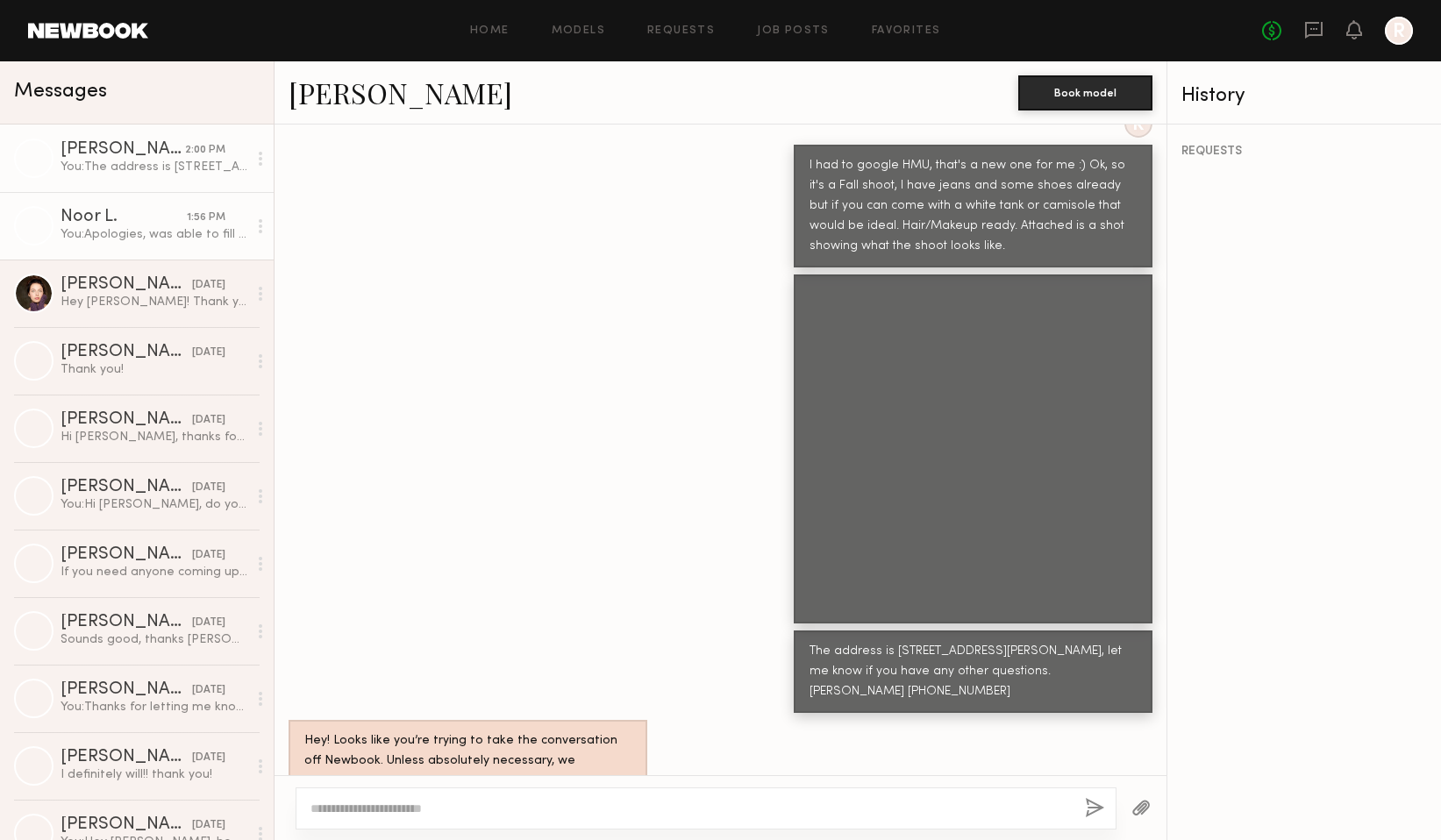
click at [126, 219] on div "Noor L." at bounding box center [124, 217] width 126 height 18
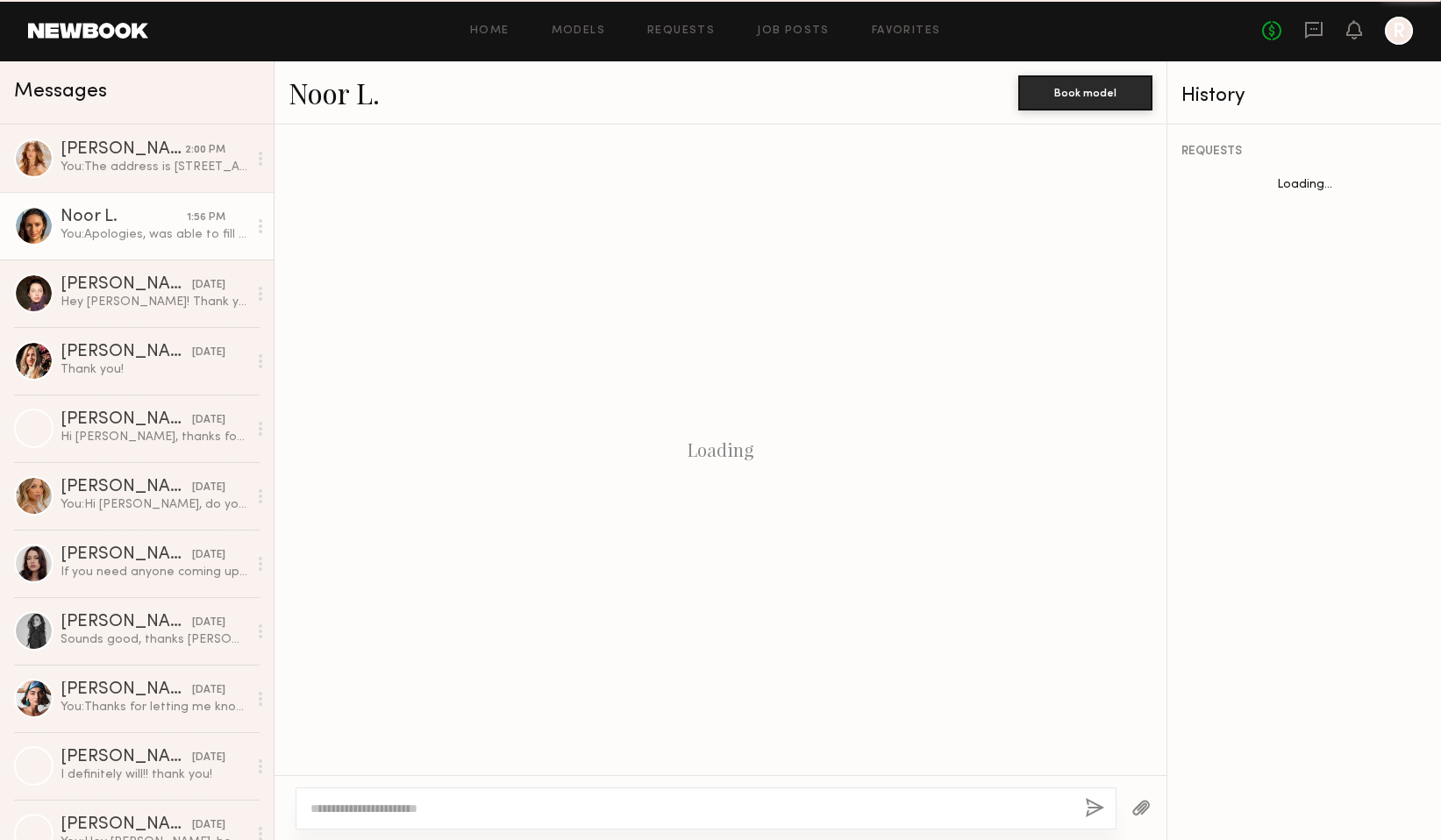
scroll to position [538, 0]
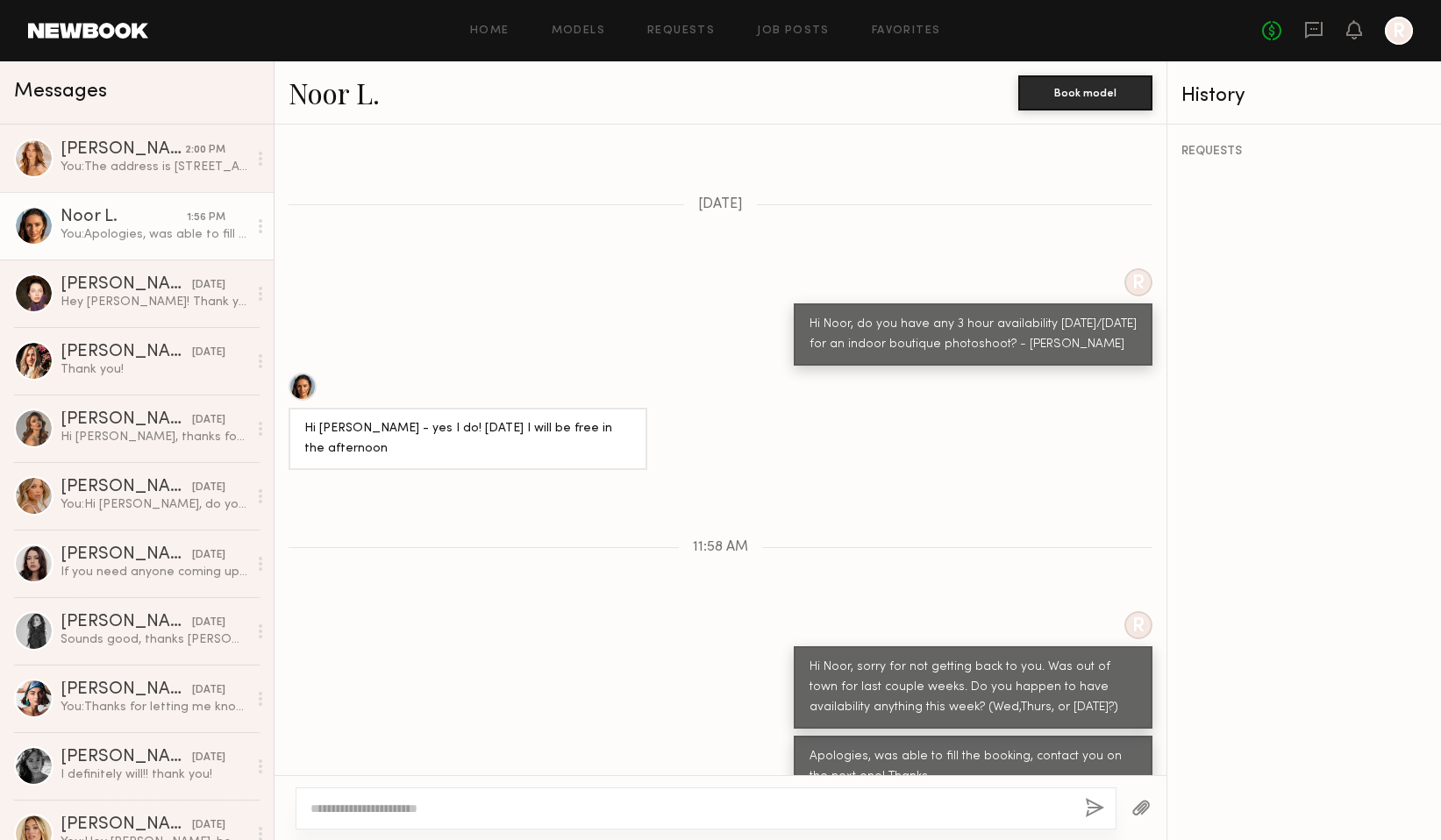
click at [126, 219] on div "Noor L." at bounding box center [124, 217] width 126 height 18
click at [126, 172] on div "You: The address is [STREET_ADDRESS][PERSON_NAME], let me know if you have any …" at bounding box center [154, 166] width 187 height 17
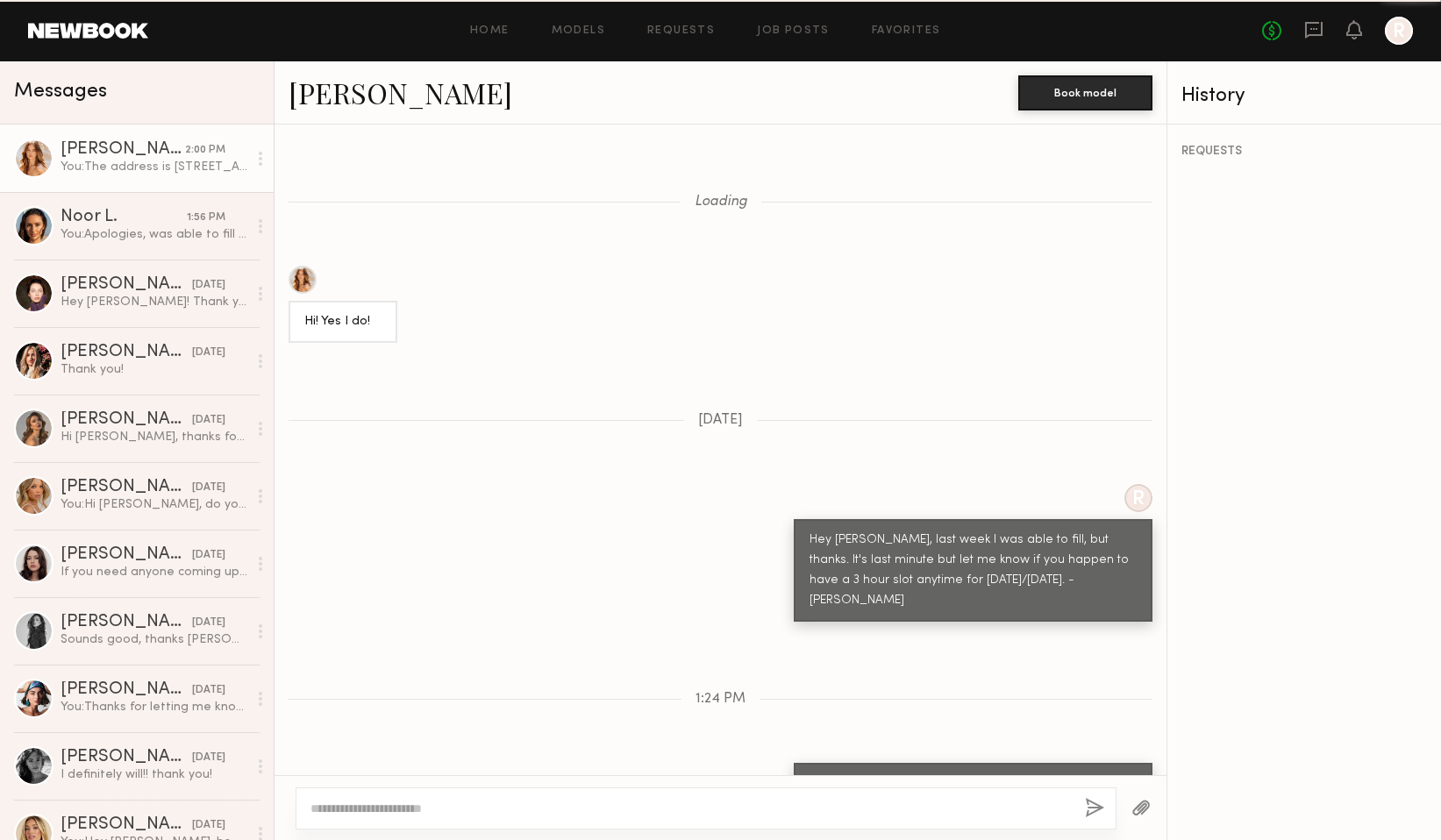
scroll to position [1162, 0]
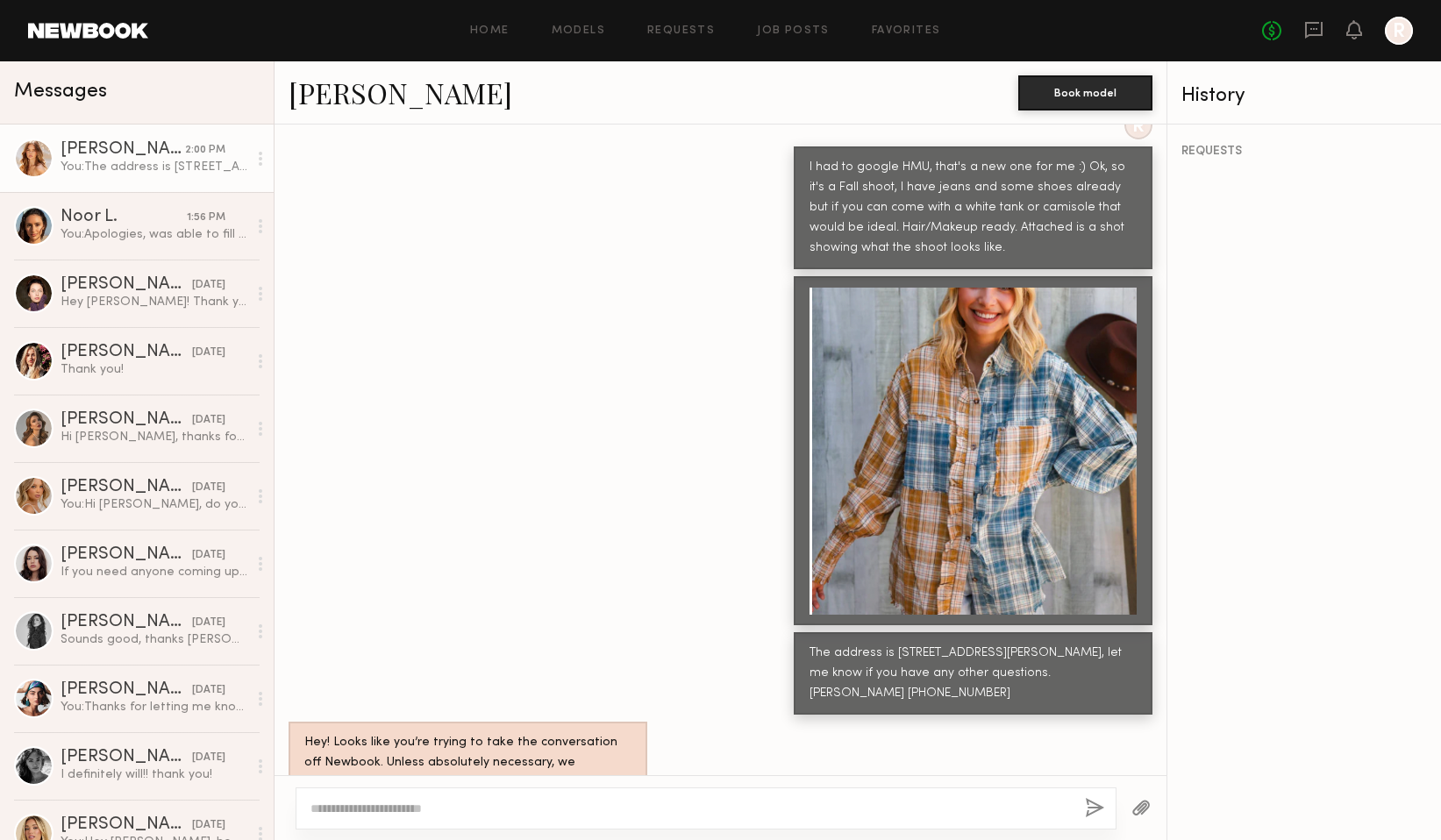
click at [183, 160] on div "You: The address is [STREET_ADDRESS][PERSON_NAME], let me know if you have any …" at bounding box center [154, 166] width 187 height 17
click at [179, 238] on div "You: Apologies, was able to fill the booking, contact you on the next one! Than…" at bounding box center [154, 234] width 187 height 17
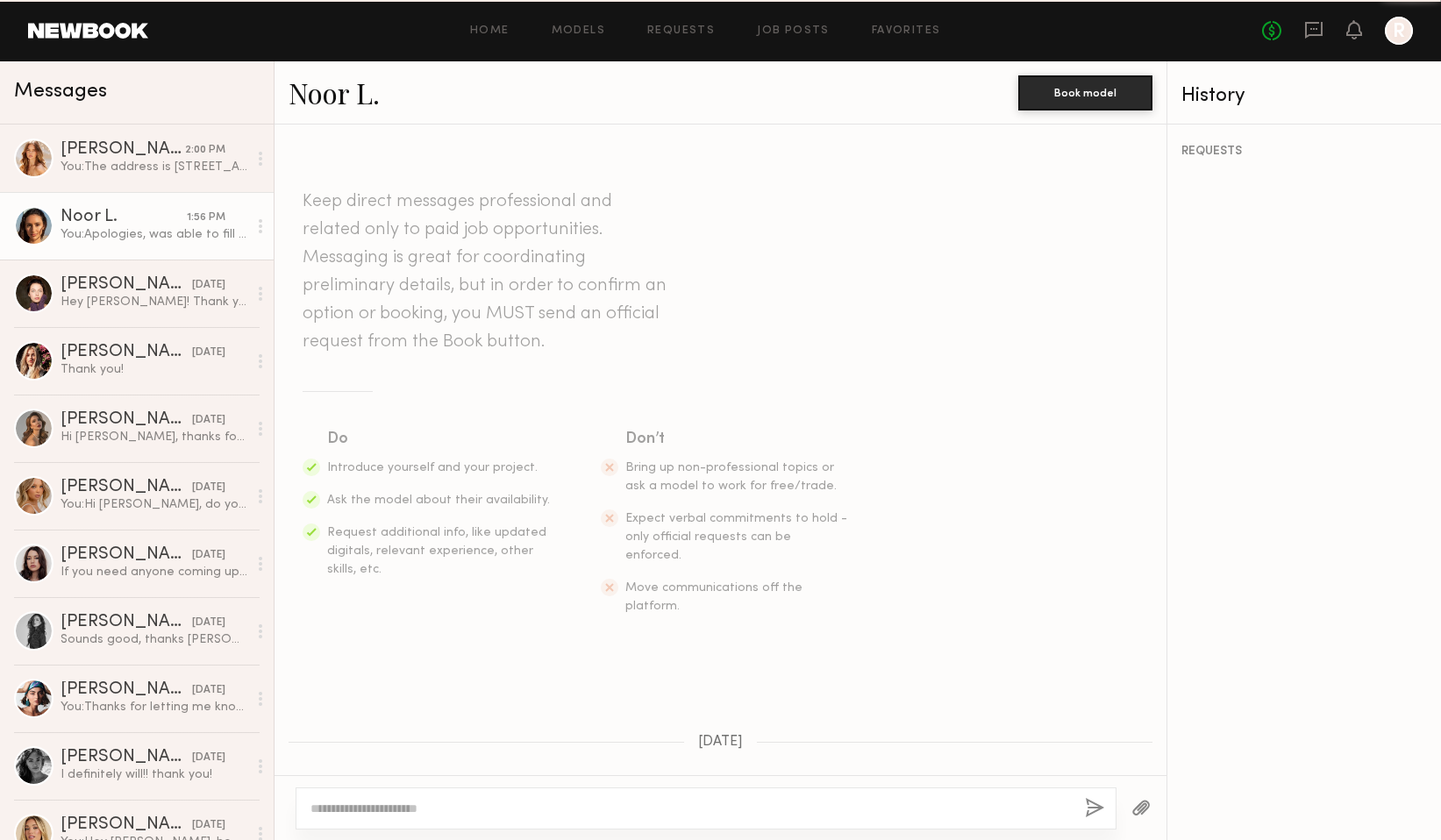
scroll to position [538, 0]
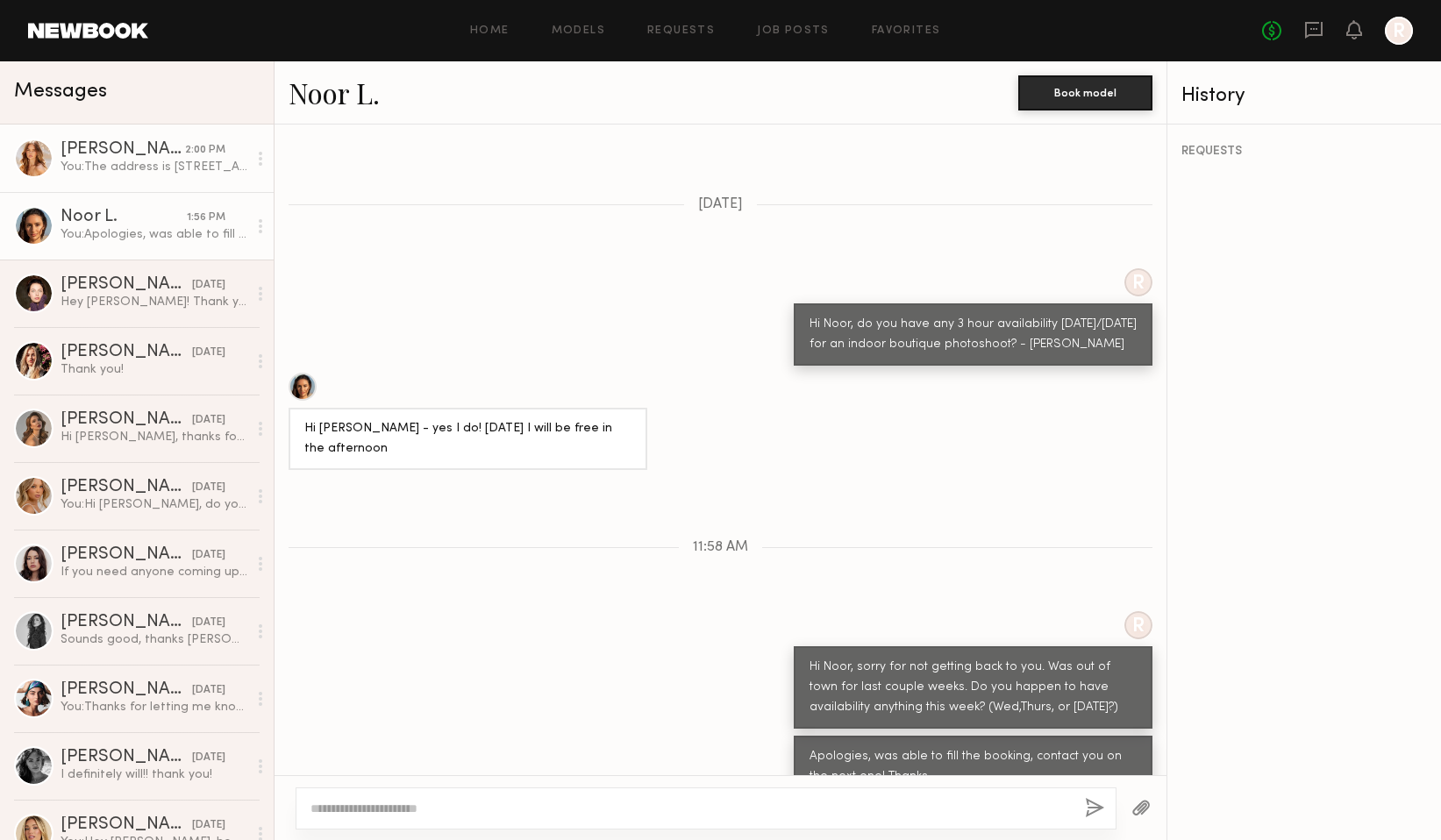
click at [169, 155] on div "[PERSON_NAME]" at bounding box center [123, 150] width 125 height 18
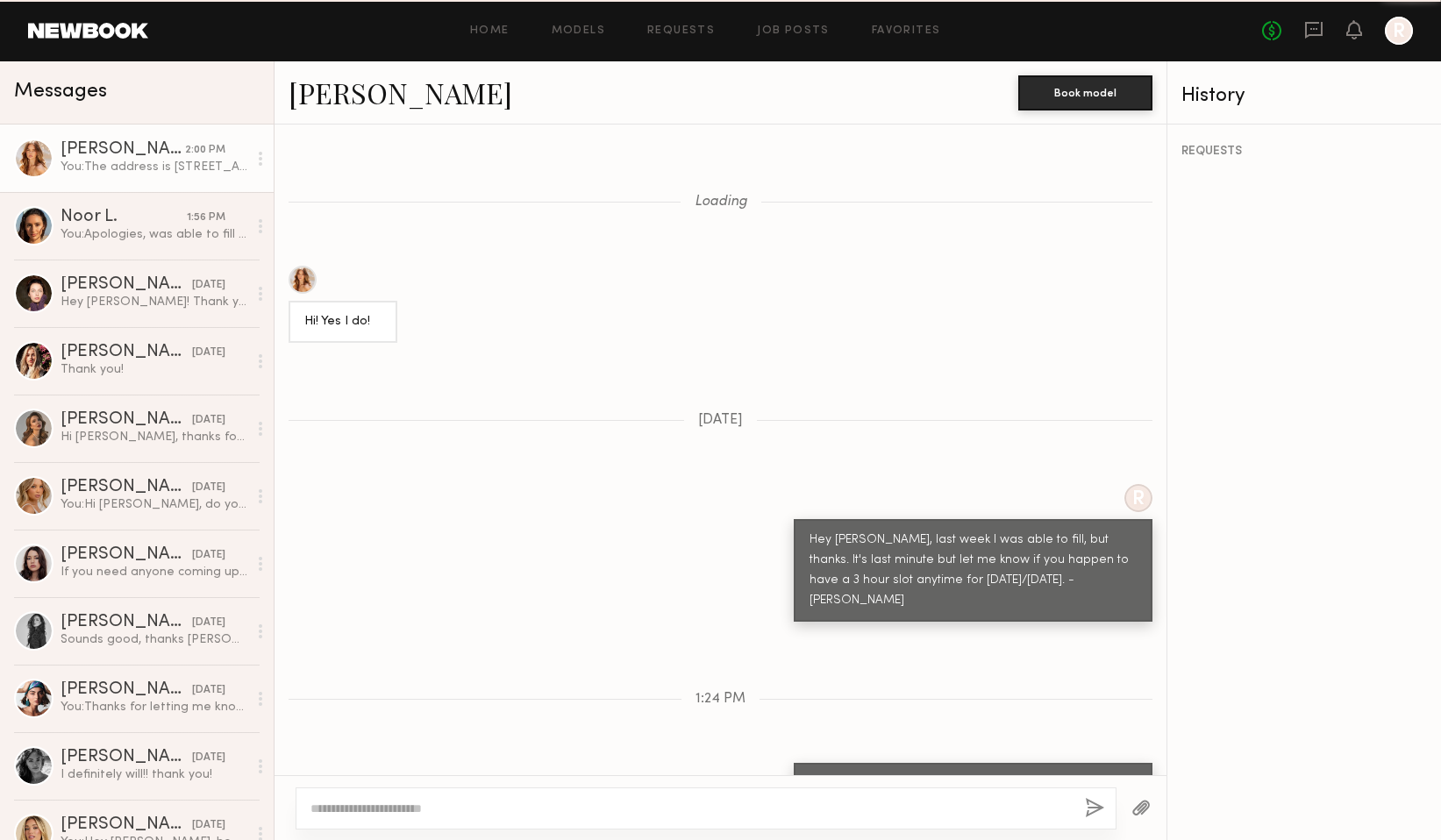
scroll to position [1162, 0]
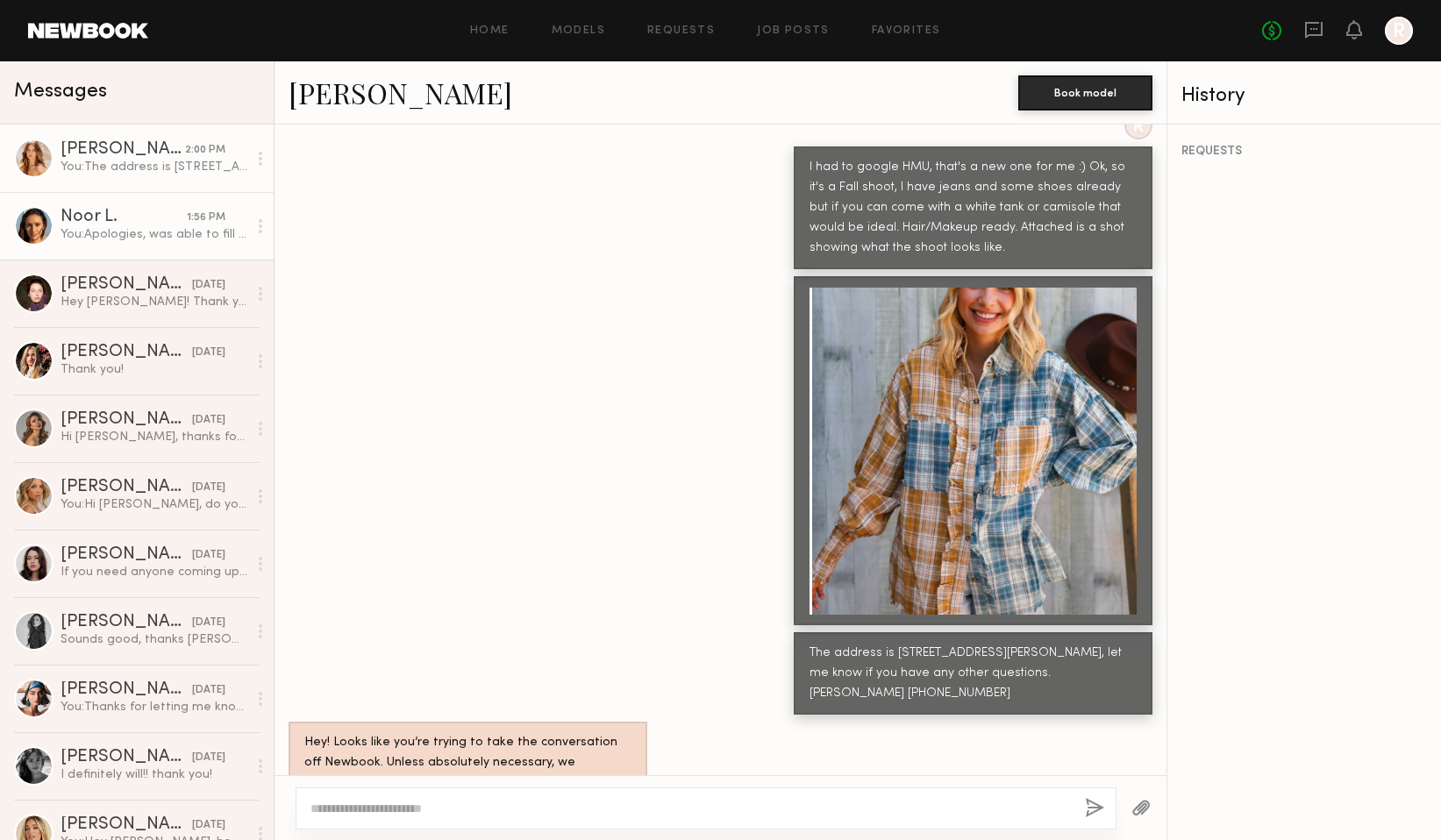
click at [137, 207] on link "Noor L. 1:56 PM You: Apologies, was able to fill the booking, contact you on th…" at bounding box center [137, 225] width 273 height 68
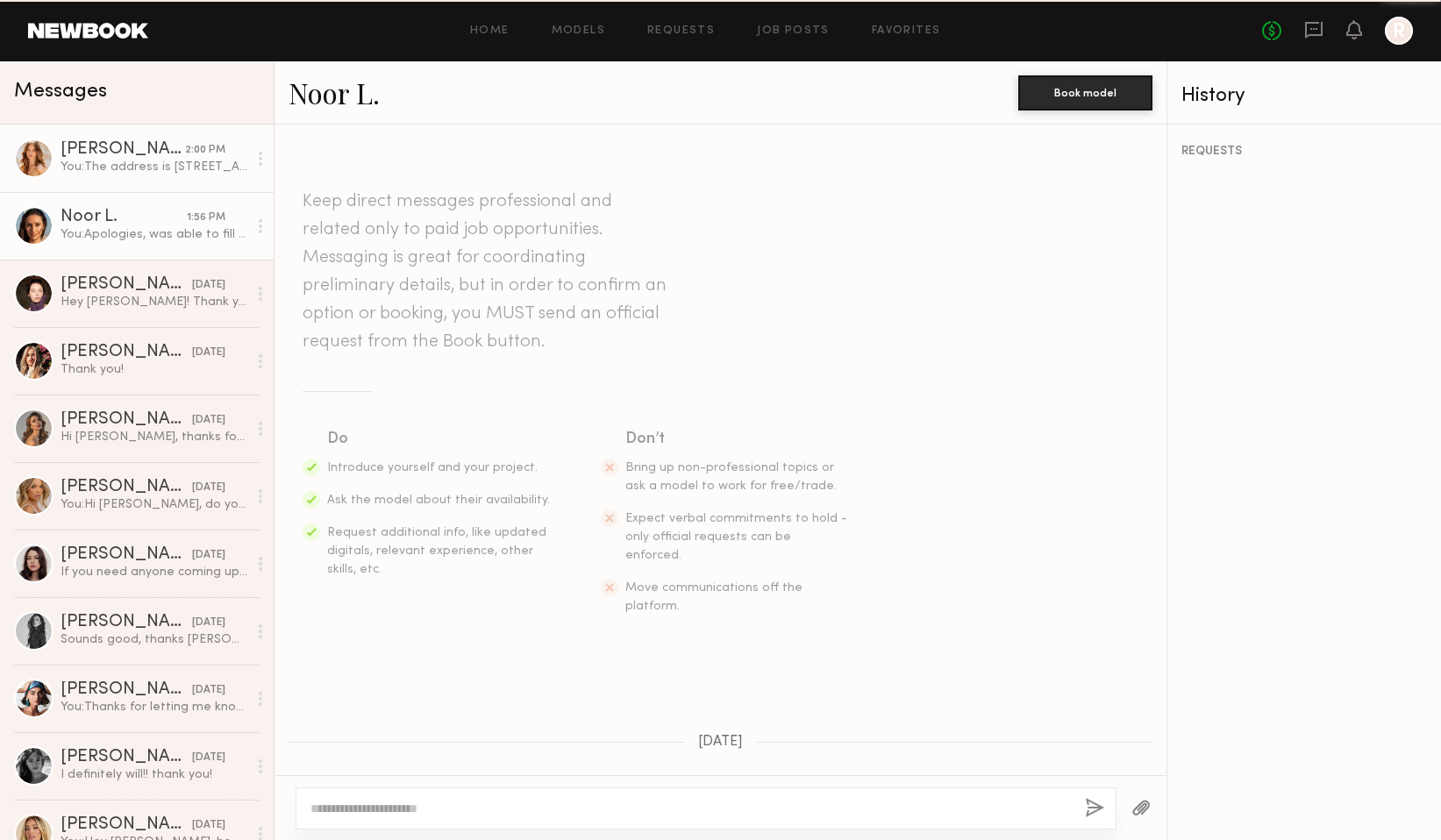
scroll to position [538, 0]
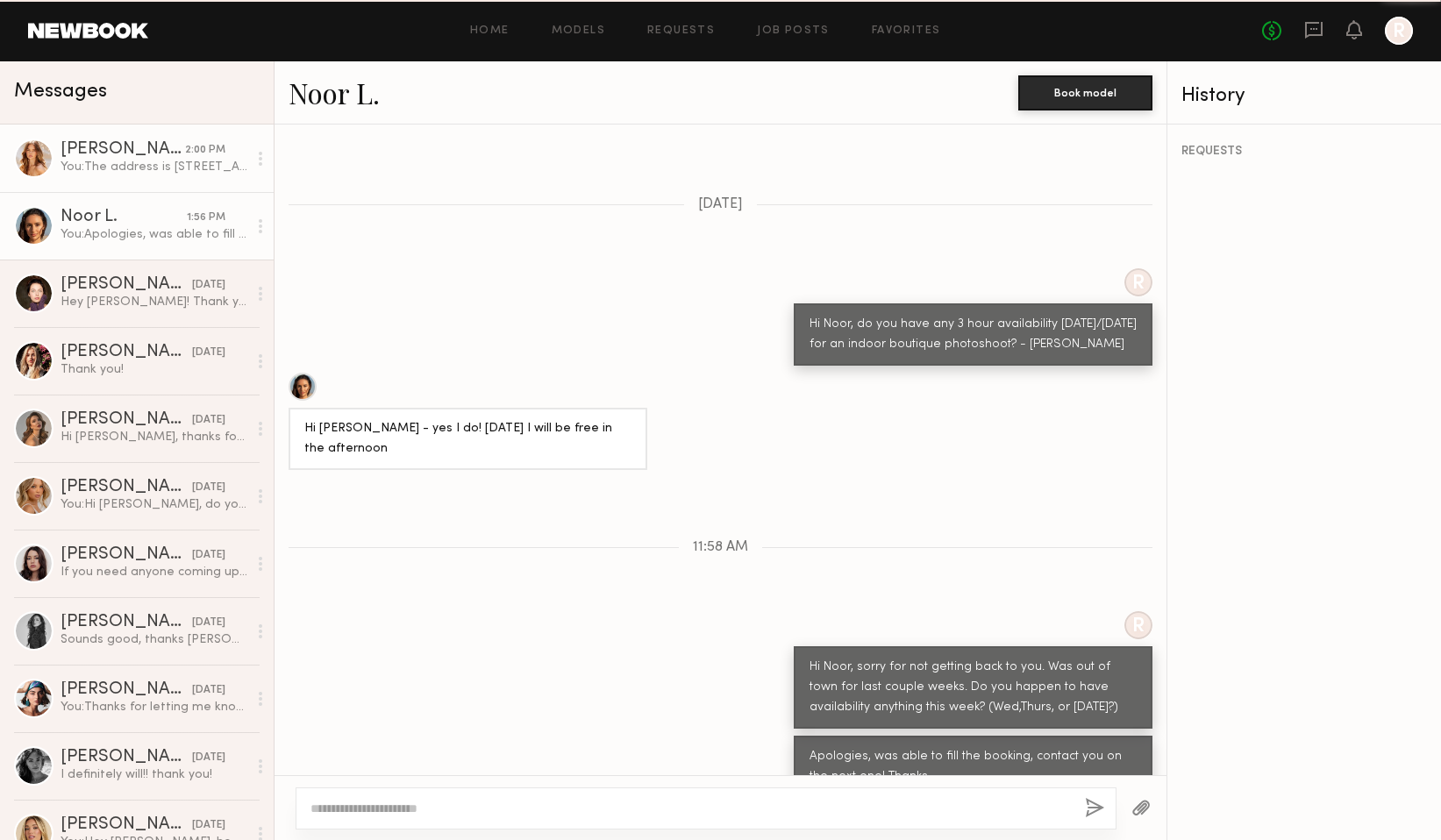
click at [139, 173] on div "You: The address is [STREET_ADDRESS][PERSON_NAME], let me know if you have any …" at bounding box center [154, 166] width 187 height 17
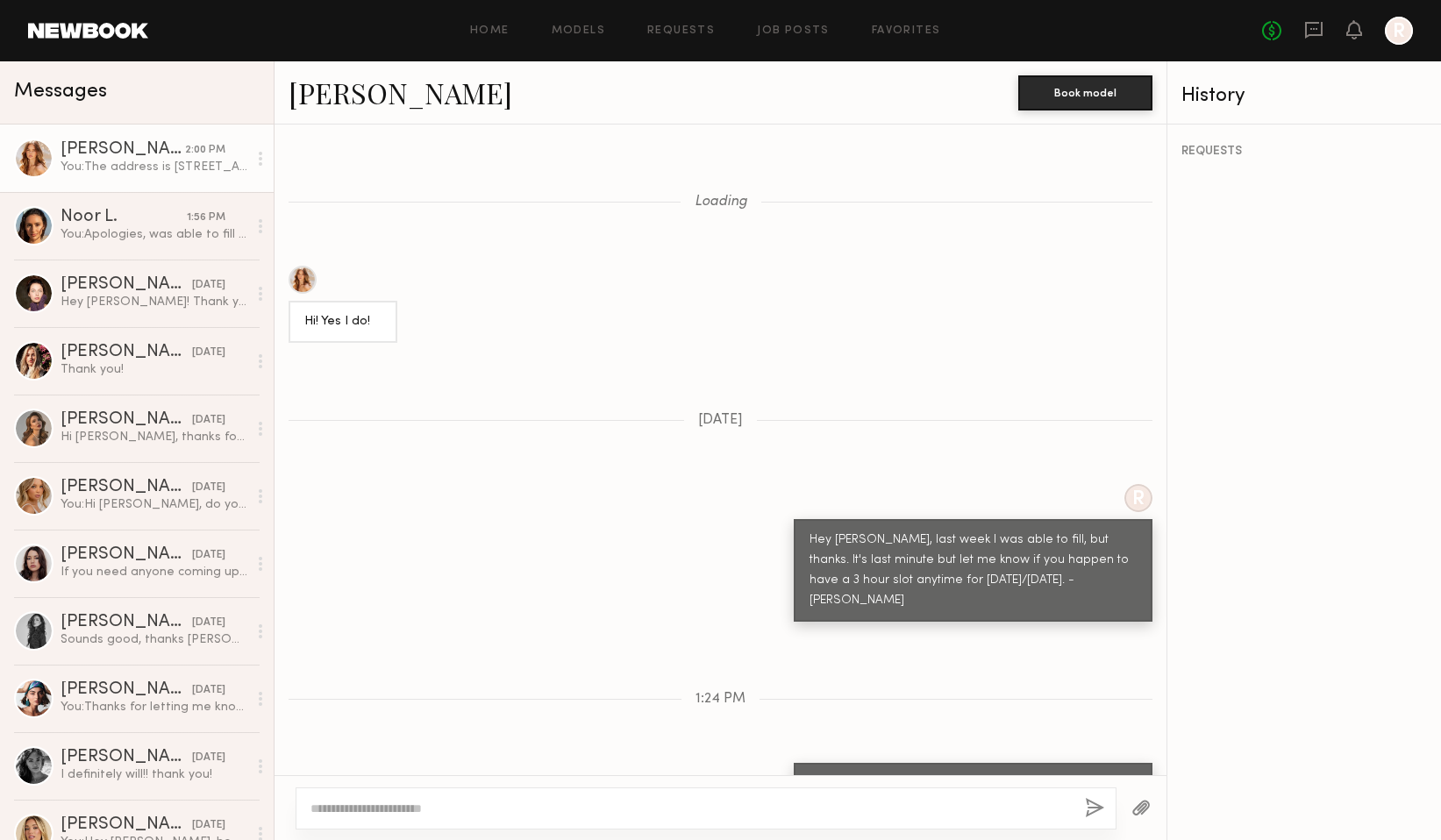
scroll to position [1162, 0]
